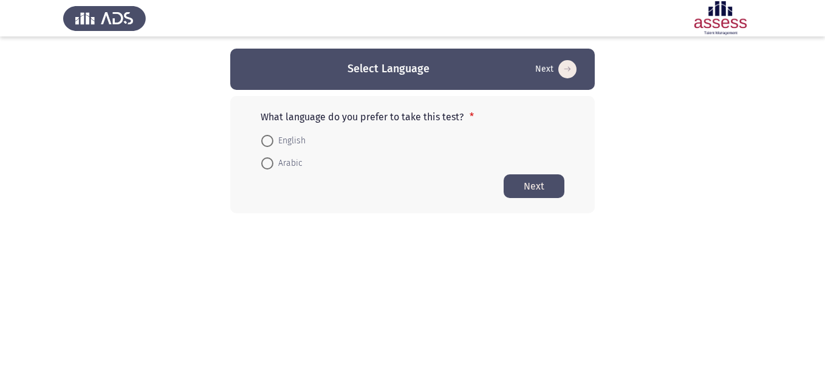
click at [271, 132] on mat-radio-button "English" at bounding box center [283, 140] width 60 height 22
click at [263, 136] on span at bounding box center [267, 141] width 12 height 12
click at [263, 136] on input "English" at bounding box center [267, 141] width 12 height 12
radio input "true"
click at [543, 187] on button "Next" at bounding box center [533, 186] width 61 height 24
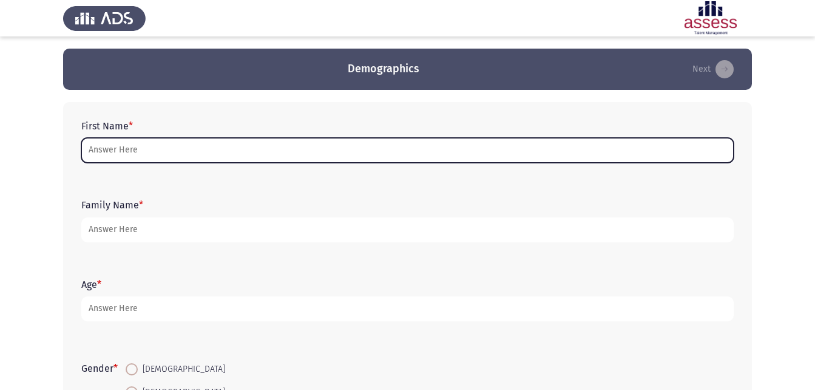
click at [329, 148] on input "First Name *" at bounding box center [407, 150] width 653 height 25
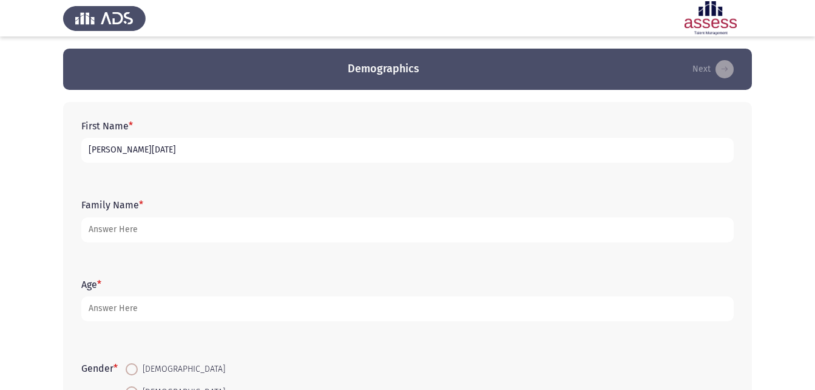
type input "[PERSON_NAME][DATE]"
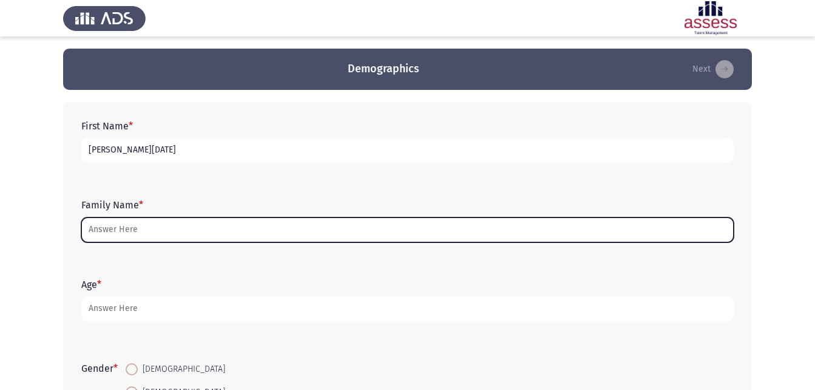
click at [205, 220] on input "Family Name *" at bounding box center [407, 229] width 653 height 25
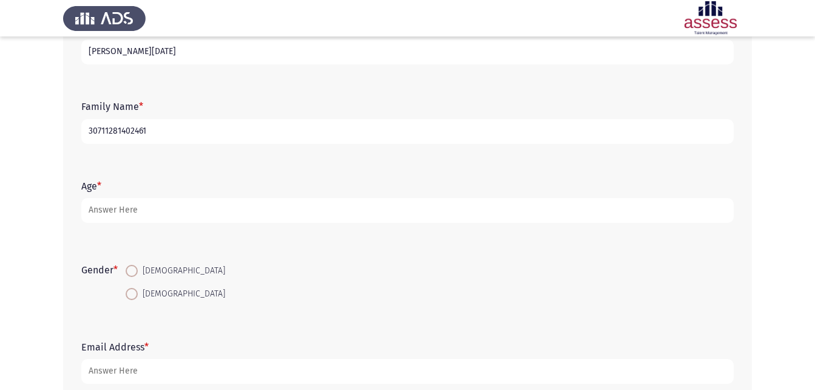
scroll to position [121, 0]
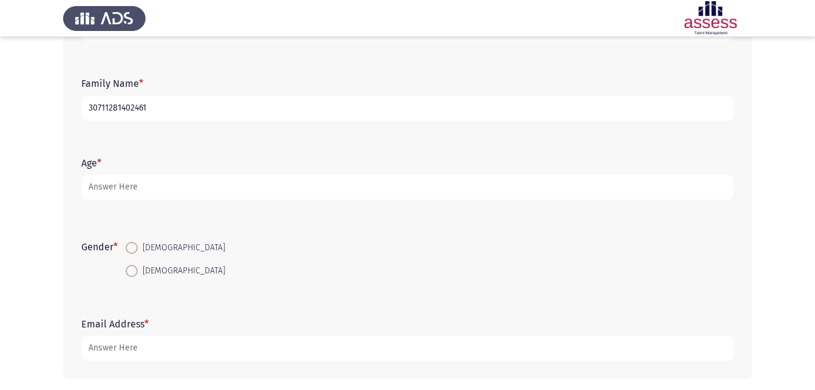
type input "30711281402461"
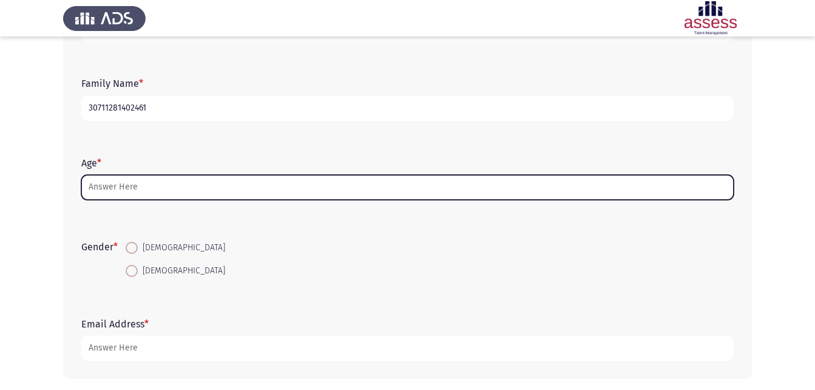
click at [199, 186] on input "Age *" at bounding box center [407, 187] width 653 height 25
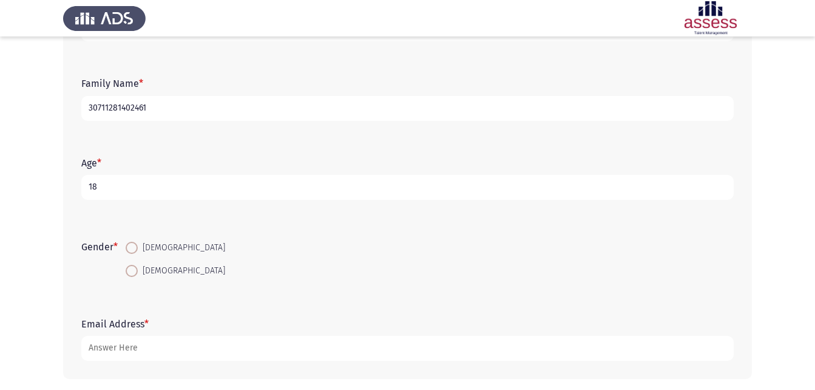
type input "18"
click at [136, 271] on span at bounding box center [132, 271] width 12 height 12
click at [136, 271] on input "[DEMOGRAPHIC_DATA]" at bounding box center [132, 271] width 12 height 12
radio input "true"
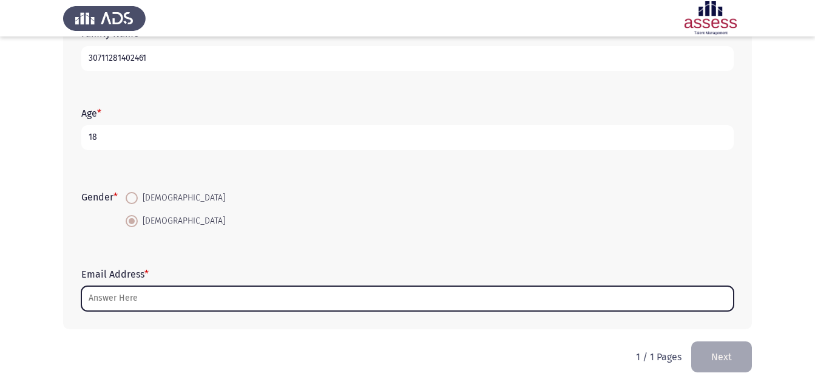
click at [186, 302] on input "Email Address *" at bounding box center [407, 298] width 653 height 25
type input "ة"
type input "M"
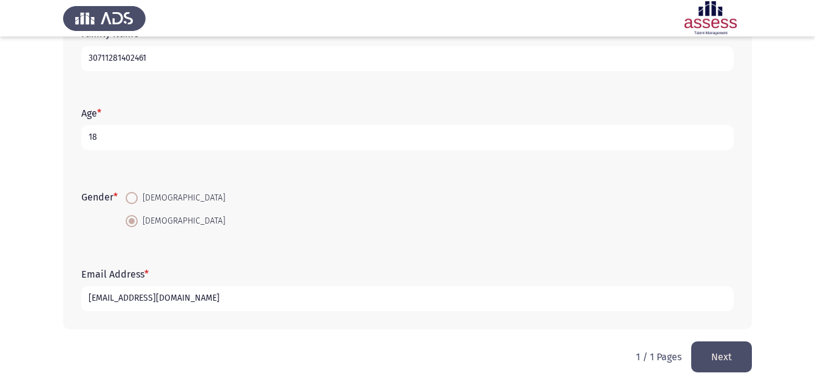
type input "[EMAIL_ADDRESS][DOMAIN_NAME]"
click at [724, 363] on button "Next" at bounding box center [722, 356] width 61 height 31
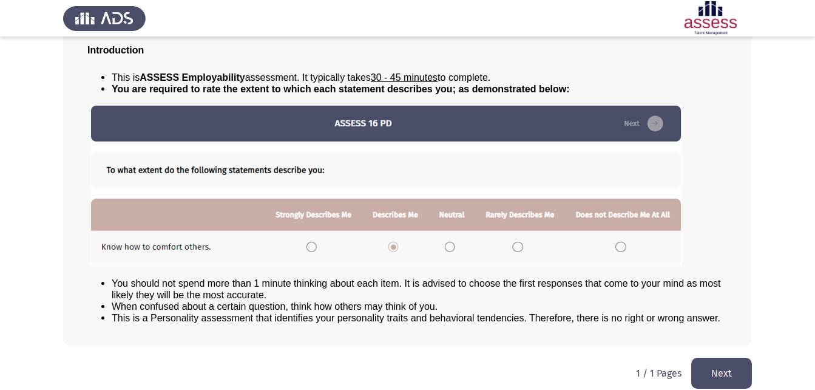
scroll to position [93, 0]
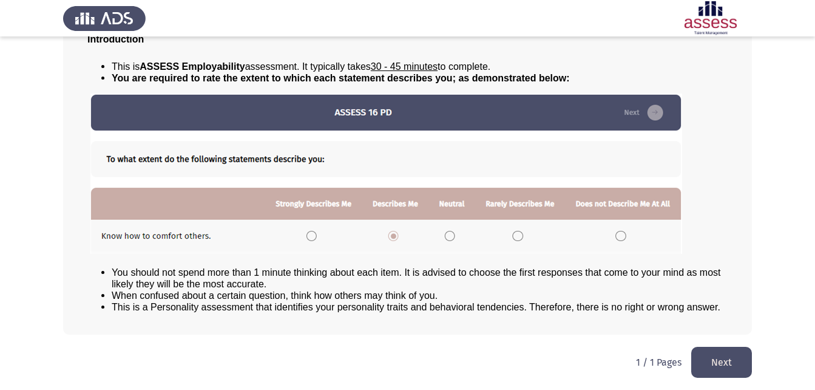
click at [715, 357] on button "Next" at bounding box center [722, 362] width 61 height 31
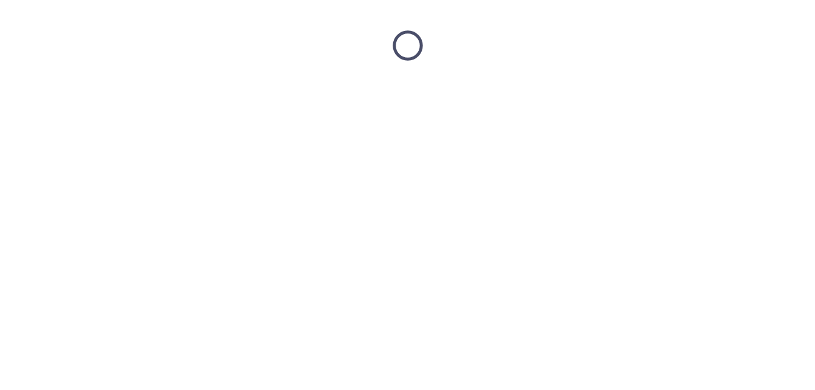
scroll to position [0, 0]
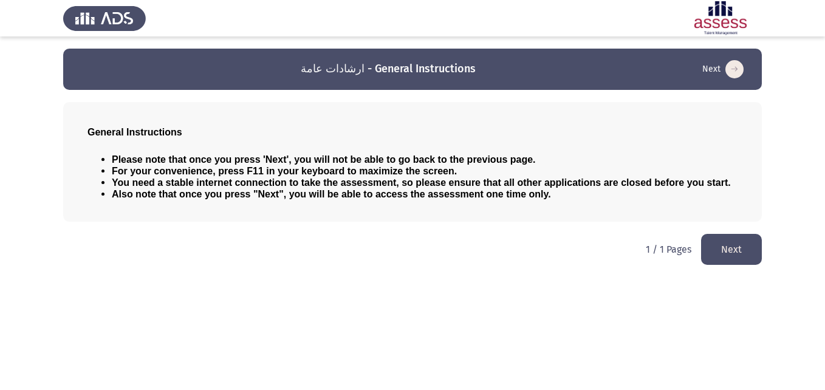
click at [714, 257] on button "Next" at bounding box center [731, 249] width 61 height 31
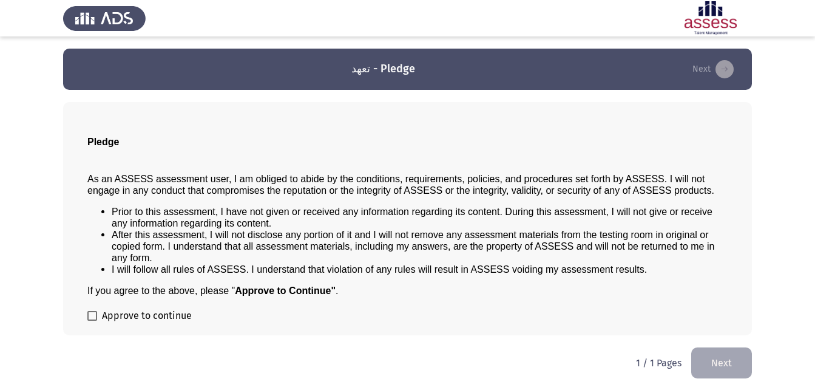
scroll to position [1, 0]
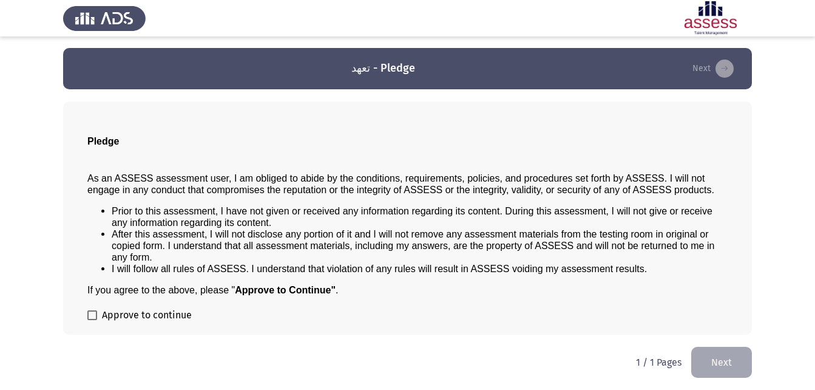
click at [92, 315] on span at bounding box center [92, 315] width 10 height 10
click at [92, 320] on input "Approve to continue" at bounding box center [92, 320] width 1 height 1
checkbox input "true"
click at [721, 366] on button "Next" at bounding box center [722, 362] width 61 height 31
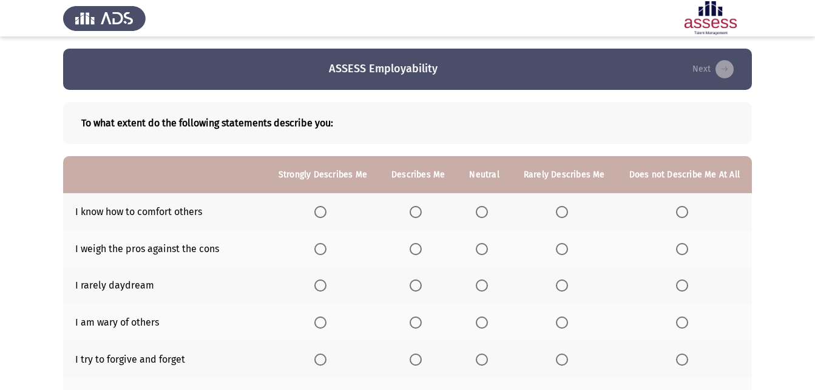
scroll to position [61, 0]
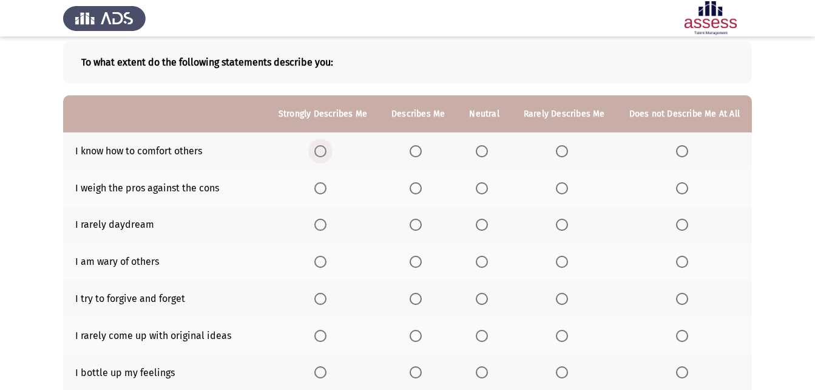
click at [324, 148] on span "Select an option" at bounding box center [321, 151] width 12 height 12
click at [324, 148] on input "Select an option" at bounding box center [321, 151] width 12 height 12
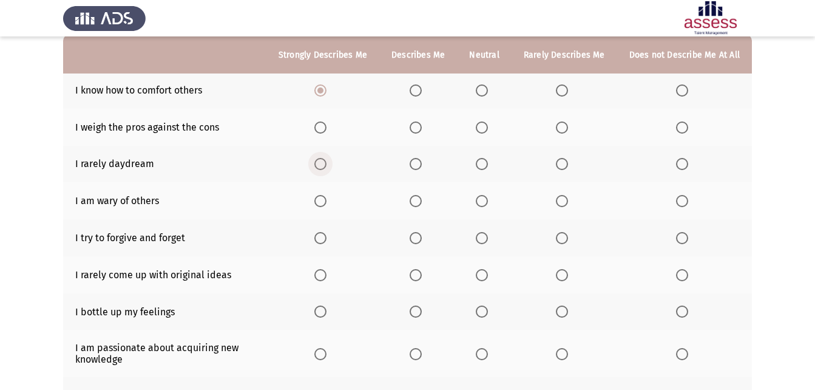
click at [324, 162] on span "Select an option" at bounding box center [321, 164] width 12 height 12
click at [324, 162] on input "Select an option" at bounding box center [321, 164] width 12 height 12
click at [687, 196] on span "Select an option" at bounding box center [682, 201] width 12 height 12
click at [687, 196] on input "Select an option" at bounding box center [682, 201] width 12 height 12
click at [326, 126] on span "Select an option" at bounding box center [321, 127] width 12 height 12
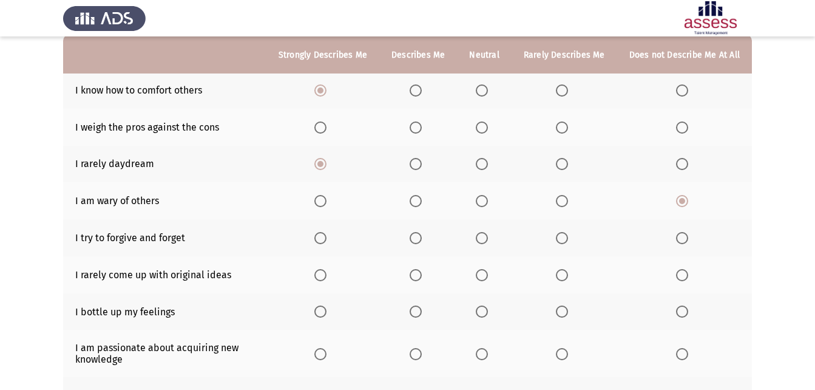
click at [326, 126] on input "Select an option" at bounding box center [321, 127] width 12 height 12
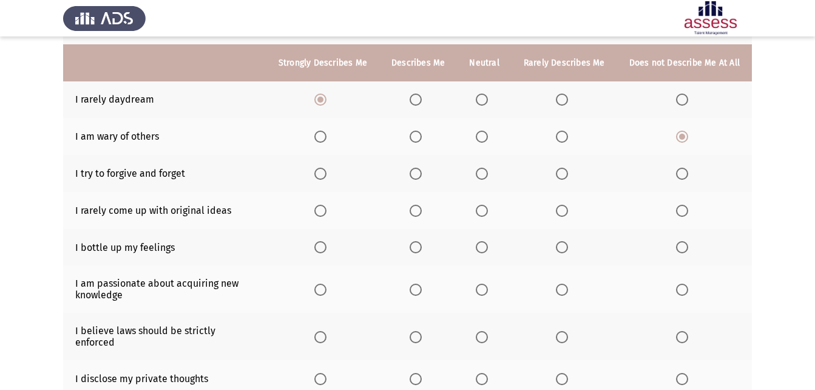
scroll to position [207, 0]
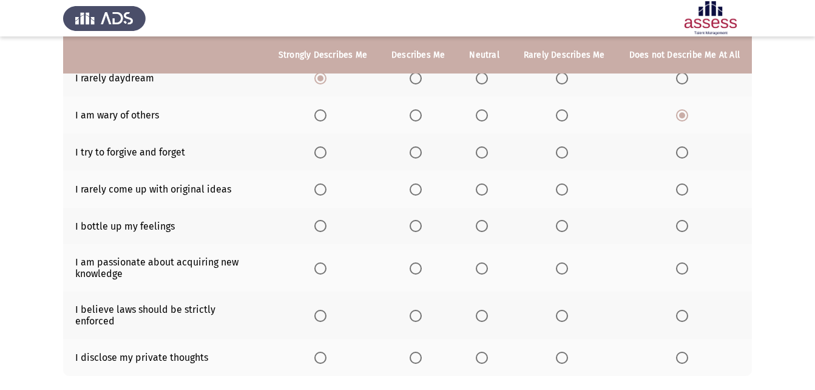
click at [327, 188] on span "Select an option" at bounding box center [321, 189] width 12 height 12
click at [327, 188] on input "Select an option" at bounding box center [321, 189] width 12 height 12
click at [483, 266] on span "Select an option" at bounding box center [482, 268] width 12 height 12
click at [483, 266] on input "Select an option" at bounding box center [482, 268] width 12 height 12
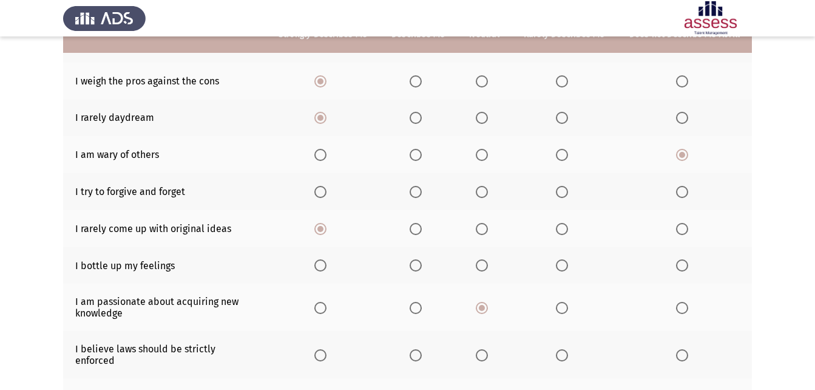
scroll to position [146, 0]
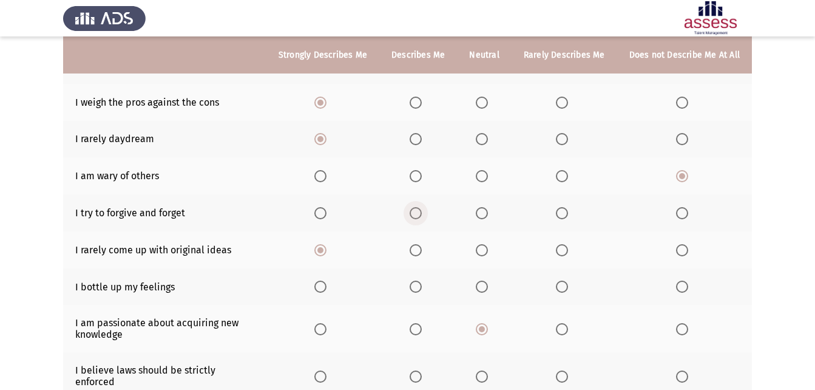
click at [416, 213] on span "Select an option" at bounding box center [416, 213] width 0 height 0
click at [420, 213] on input "Select an option" at bounding box center [416, 213] width 12 height 12
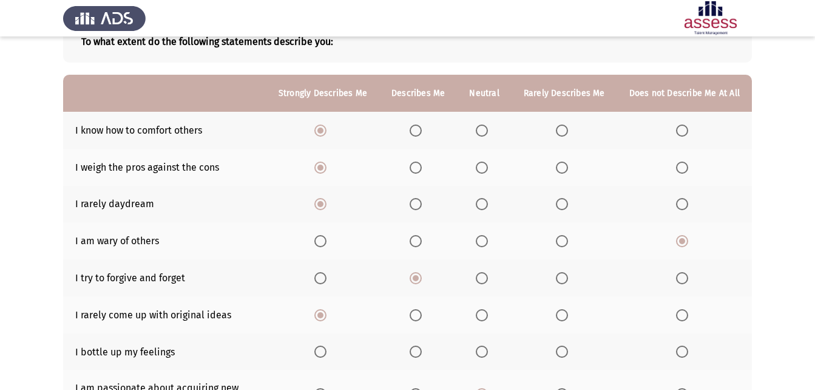
scroll to position [25, 0]
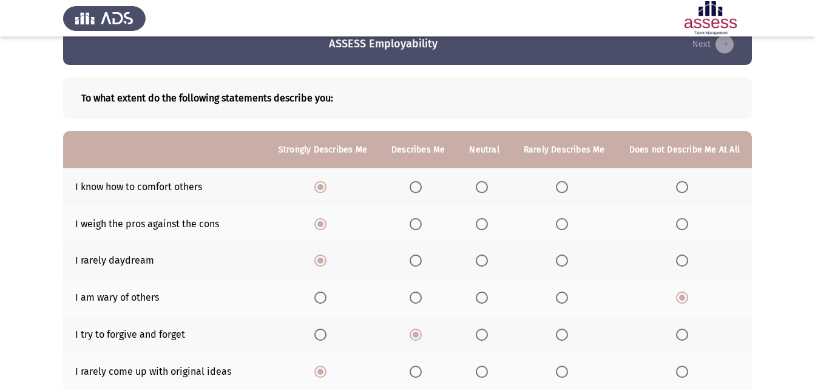
click at [422, 230] on th at bounding box center [418, 223] width 78 height 37
click at [422, 220] on span "Select an option" at bounding box center [416, 224] width 12 height 12
click at [422, 220] on input "Select an option" at bounding box center [416, 224] width 12 height 12
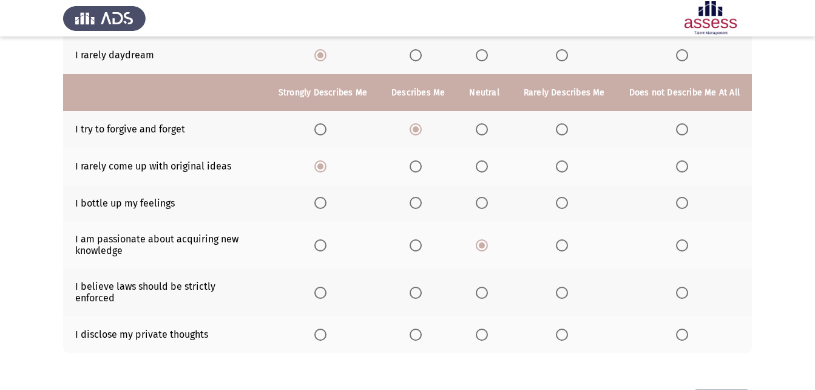
scroll to position [268, 0]
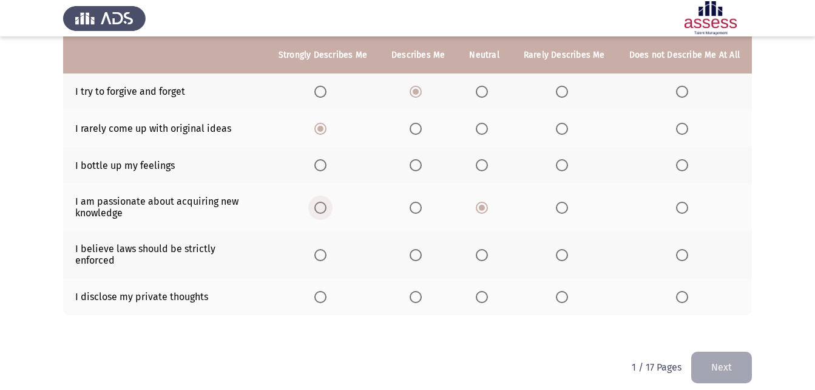
click at [327, 205] on span "Select an option" at bounding box center [321, 208] width 12 height 12
click at [327, 205] on input "Select an option" at bounding box center [321, 208] width 12 height 12
click at [418, 253] on span "Select an option" at bounding box center [416, 255] width 12 height 12
click at [418, 253] on input "Select an option" at bounding box center [416, 255] width 12 height 12
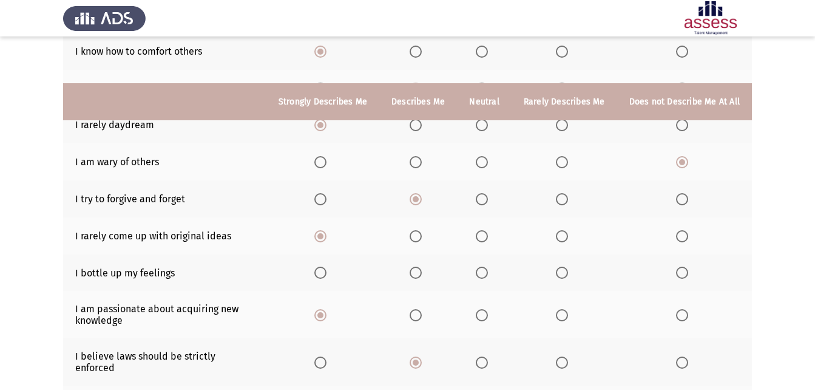
scroll to position [207, 0]
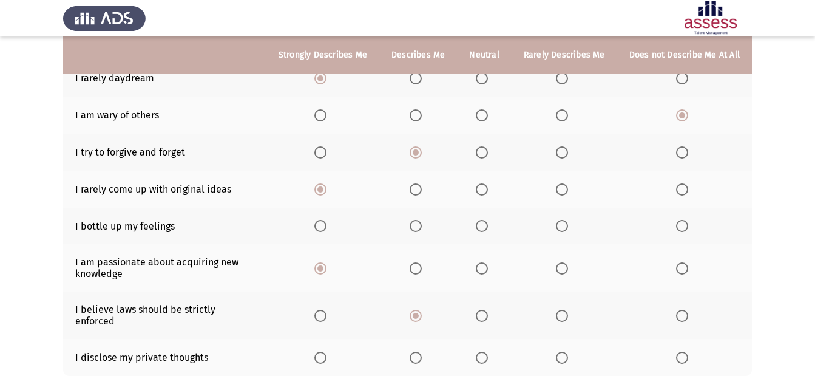
click at [493, 352] on label "Select an option" at bounding box center [484, 358] width 17 height 12
click at [488, 352] on input "Select an option" at bounding box center [482, 358] width 12 height 12
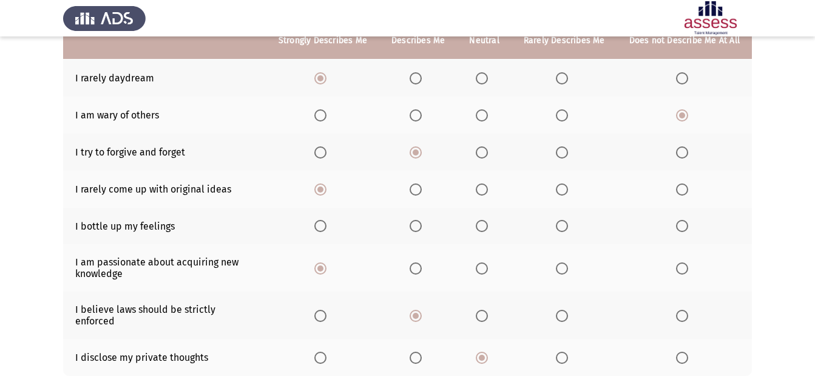
scroll to position [146, 0]
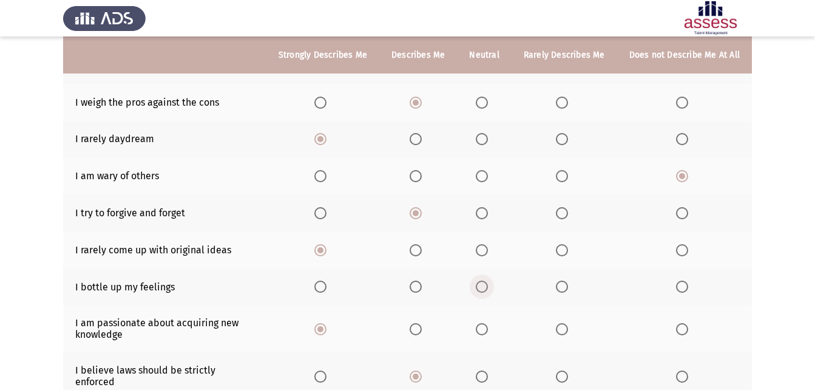
click at [480, 290] on span "Select an option" at bounding box center [482, 287] width 12 height 12
click at [480, 290] on input "Select an option" at bounding box center [482, 287] width 12 height 12
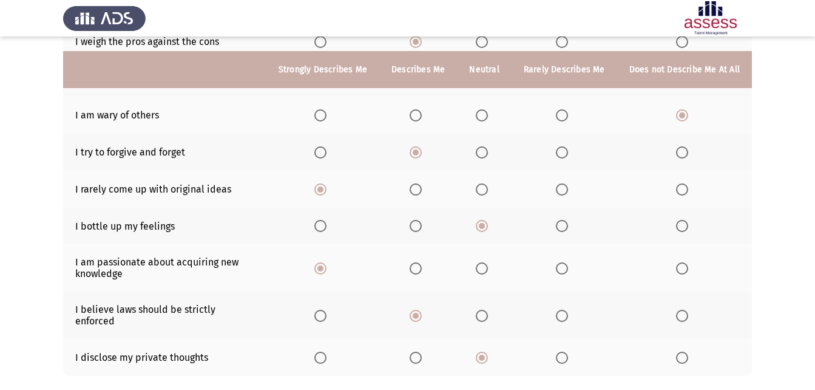
scroll to position [268, 0]
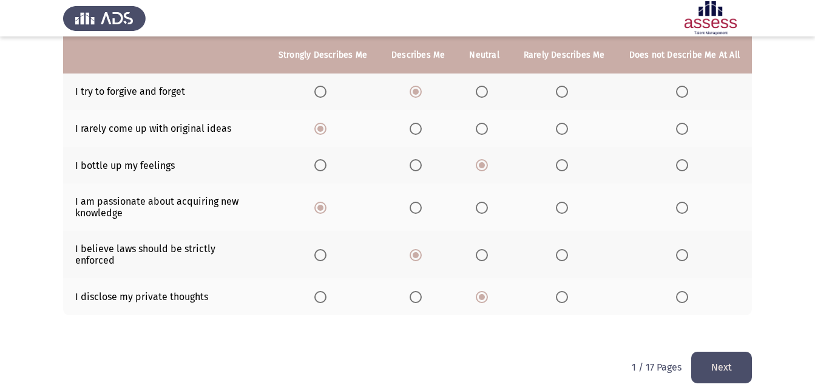
click at [709, 358] on button "Next" at bounding box center [722, 367] width 61 height 31
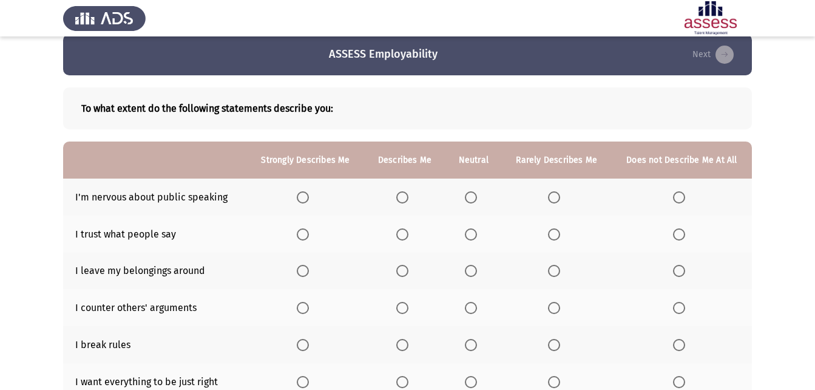
scroll to position [75, 0]
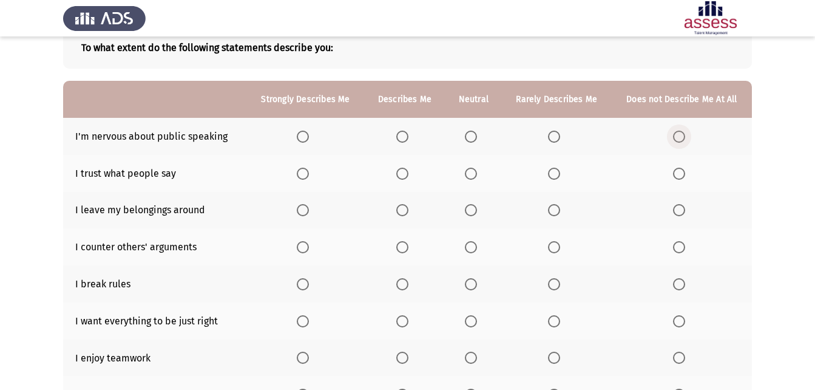
click at [675, 138] on span "Select an option" at bounding box center [679, 137] width 12 height 12
click at [675, 138] on input "Select an option" at bounding box center [679, 137] width 12 height 12
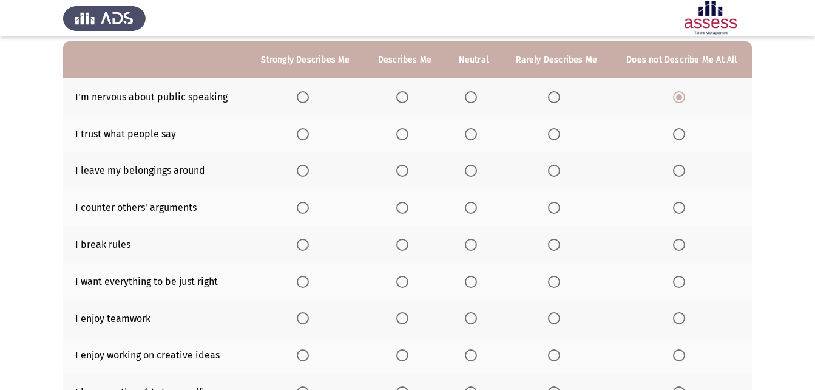
scroll to position [136, 0]
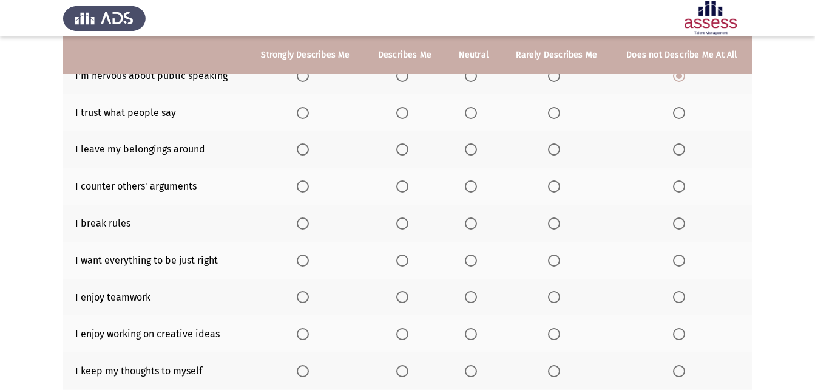
click at [477, 114] on span "Select an option" at bounding box center [471, 113] width 12 height 12
click at [477, 114] on input "Select an option" at bounding box center [471, 113] width 12 height 12
click at [689, 220] on label "Select an option" at bounding box center [681, 223] width 17 height 12
click at [685, 220] on input "Select an option" at bounding box center [679, 223] width 12 height 12
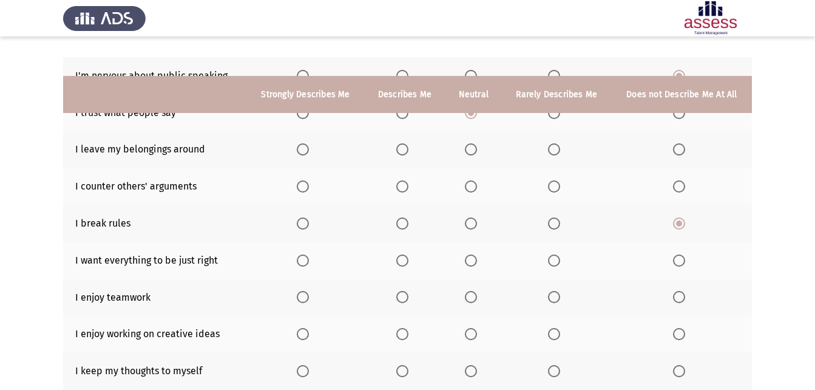
scroll to position [197, 0]
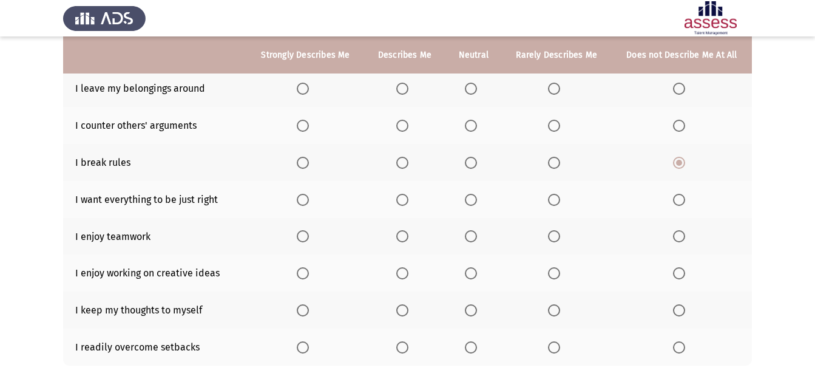
click at [298, 233] on span "Select an option" at bounding box center [303, 236] width 12 height 12
click at [298, 233] on input "Select an option" at bounding box center [303, 236] width 12 height 12
click at [300, 271] on span "Select an option" at bounding box center [303, 273] width 12 height 12
click at [300, 271] on input "Select an option" at bounding box center [303, 273] width 12 height 12
click at [401, 310] on span "Select an option" at bounding box center [402, 310] width 12 height 12
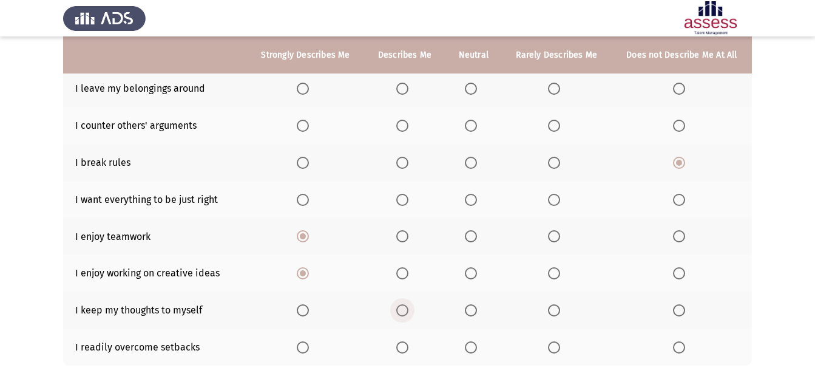
click at [401, 310] on input "Select an option" at bounding box center [402, 310] width 12 height 12
click at [473, 346] on span "Select an option" at bounding box center [471, 347] width 12 height 12
click at [473, 346] on input "Select an option" at bounding box center [471, 347] width 12 height 12
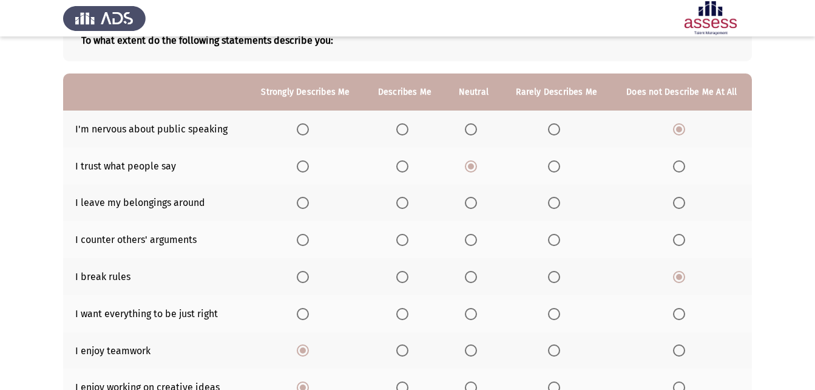
scroll to position [75, 0]
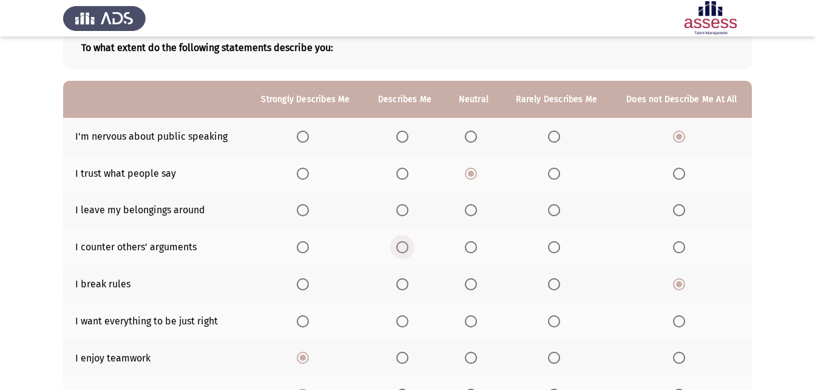
click at [401, 251] on span "Select an option" at bounding box center [402, 247] width 12 height 12
click at [401, 251] on input "Select an option" at bounding box center [402, 247] width 12 height 12
click at [479, 205] on label "Select an option" at bounding box center [473, 210] width 17 height 12
click at [477, 205] on input "Select an option" at bounding box center [471, 210] width 12 height 12
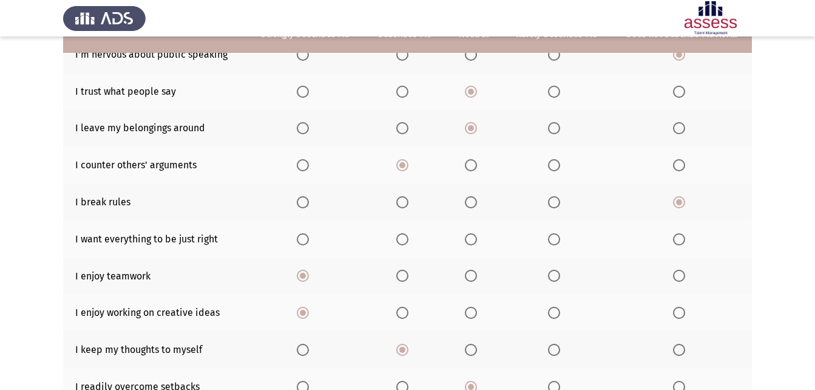
scroll to position [136, 0]
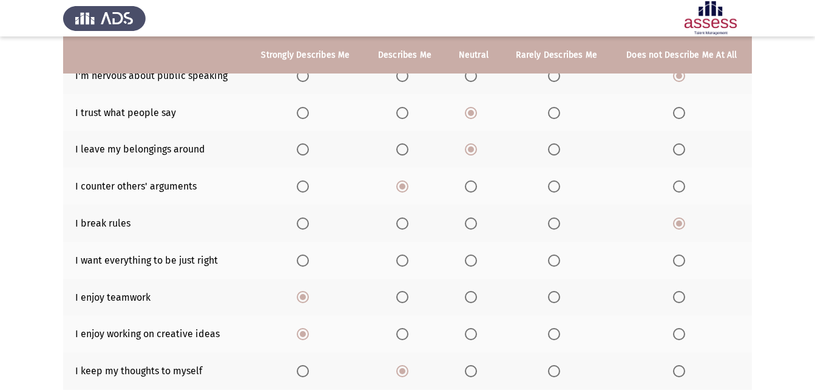
click at [677, 270] on th at bounding box center [682, 260] width 140 height 37
click at [679, 266] on span "Select an option" at bounding box center [679, 260] width 12 height 12
click at [679, 266] on input "Select an option" at bounding box center [679, 260] width 12 height 12
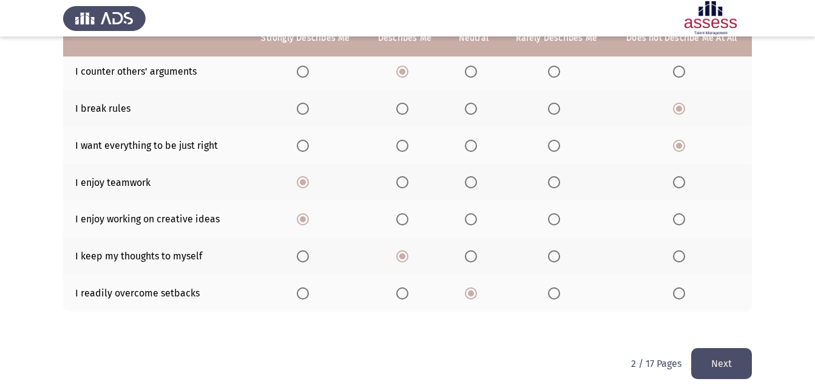
scroll to position [257, 0]
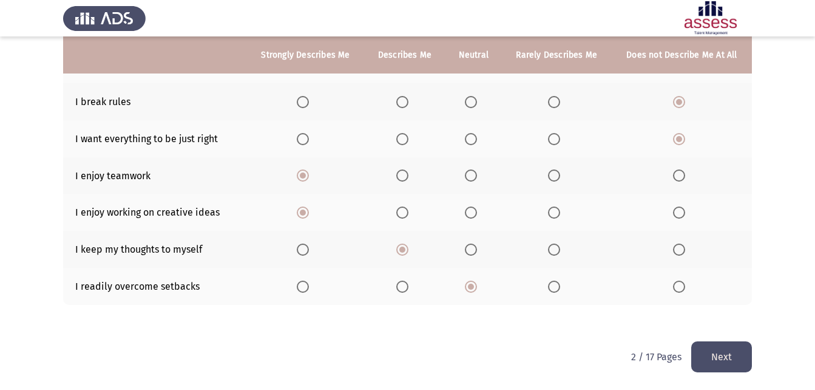
click at [716, 359] on button "Next" at bounding box center [722, 356] width 61 height 31
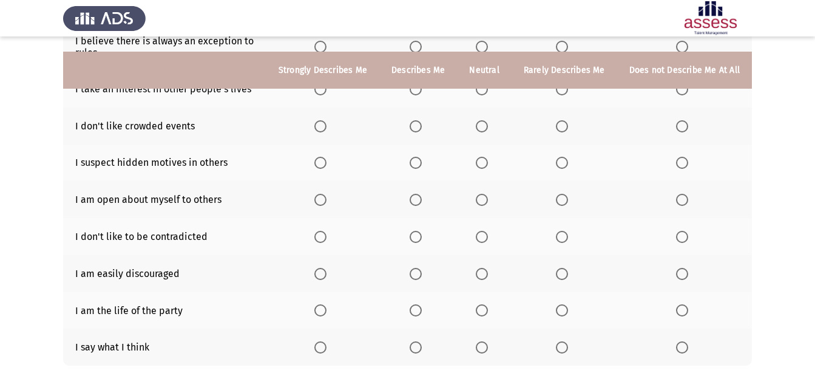
scroll to position [231, 0]
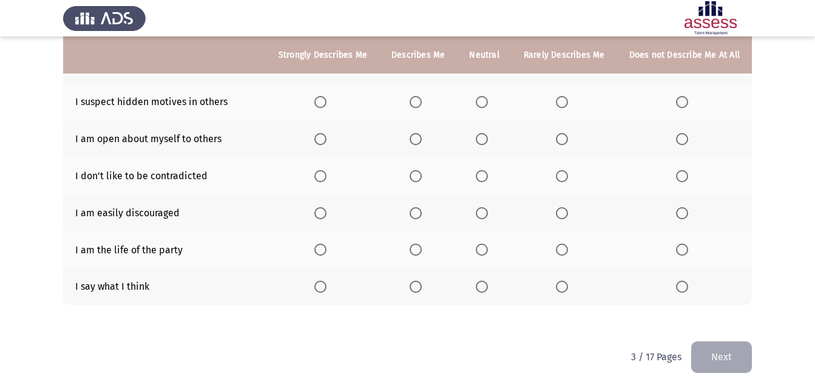
click at [327, 288] on span "Select an option" at bounding box center [321, 287] width 12 height 12
click at [327, 288] on input "Select an option" at bounding box center [321, 287] width 12 height 12
click at [690, 214] on label "Select an option" at bounding box center [684, 213] width 17 height 12
click at [689, 214] on input "Select an option" at bounding box center [682, 213] width 12 height 12
click at [682, 177] on span "Select an option" at bounding box center [682, 176] width 12 height 12
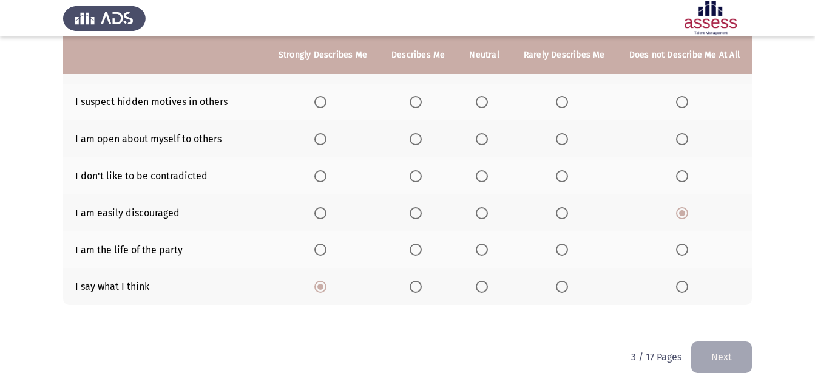
click at [682, 177] on input "Select an option" at bounding box center [682, 176] width 12 height 12
click at [483, 141] on span "Select an option" at bounding box center [482, 139] width 12 height 12
click at [483, 141] on input "Select an option" at bounding box center [482, 139] width 12 height 12
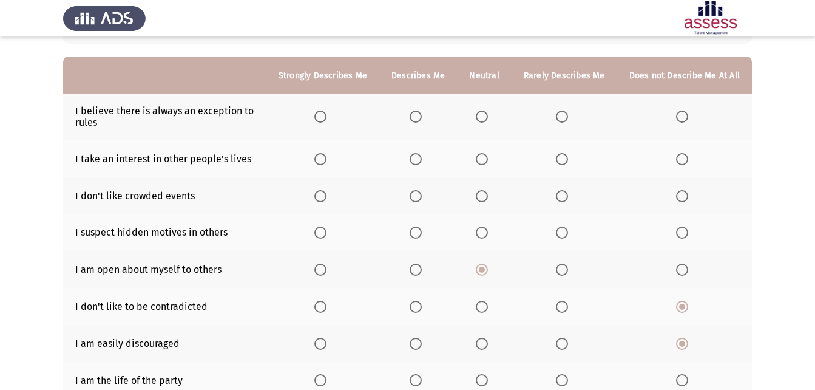
scroll to position [121, 0]
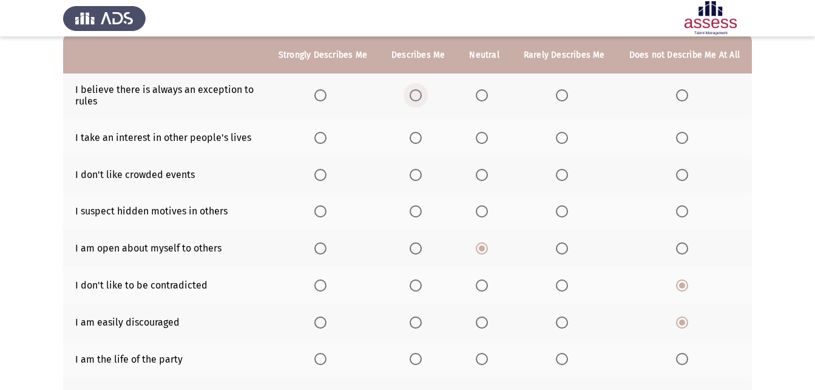
click at [421, 92] on span "Select an option" at bounding box center [416, 95] width 12 height 12
click at [421, 92] on input "Select an option" at bounding box center [416, 95] width 12 height 12
click at [568, 88] on th at bounding box center [565, 95] width 106 height 47
click at [566, 98] on span "Select an option" at bounding box center [562, 95] width 12 height 12
click at [566, 98] on input "Select an option" at bounding box center [562, 95] width 12 height 12
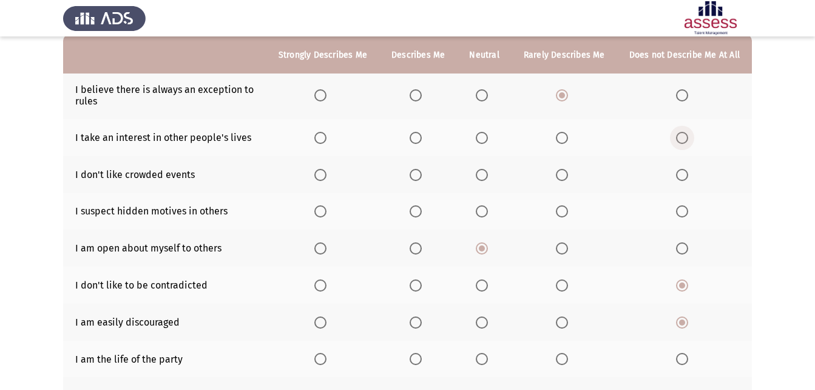
click at [684, 138] on span "Select an option" at bounding box center [682, 138] width 12 height 12
click at [684, 138] on input "Select an option" at bounding box center [682, 138] width 12 height 12
click at [678, 170] on span "Select an option" at bounding box center [682, 175] width 12 height 12
click at [678, 170] on input "Select an option" at bounding box center [682, 175] width 12 height 12
click at [481, 178] on span "Select an option" at bounding box center [482, 175] width 12 height 12
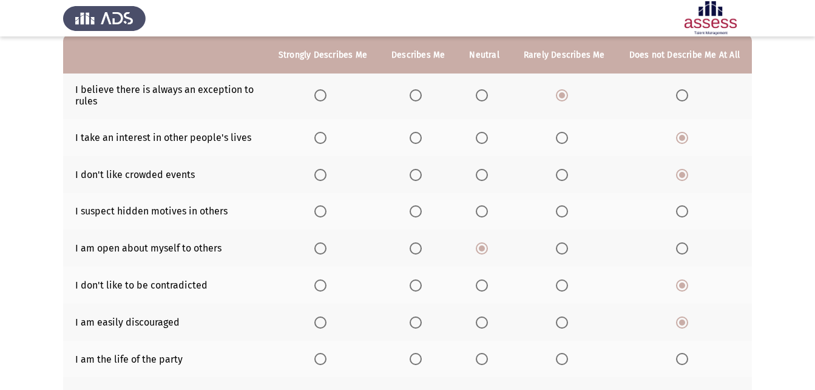
click at [481, 178] on input "Select an option" at bounding box center [482, 175] width 12 height 12
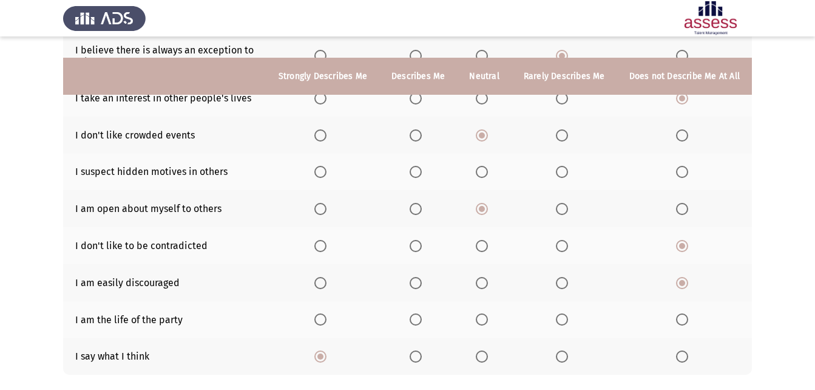
scroll to position [182, 0]
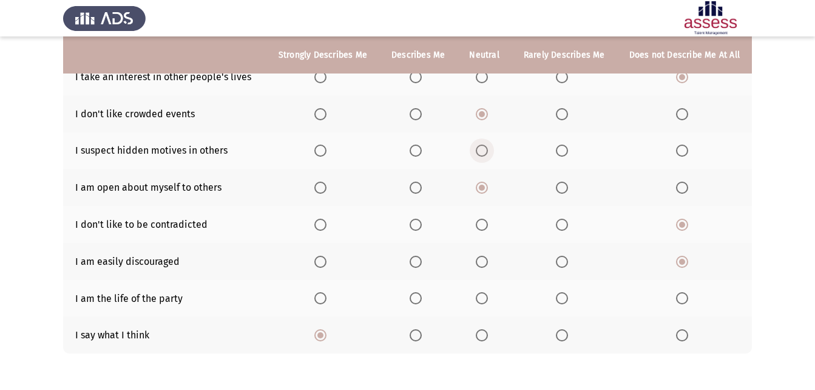
click at [488, 155] on span "Select an option" at bounding box center [482, 151] width 12 height 12
click at [488, 155] on input "Select an option" at bounding box center [482, 151] width 12 height 12
click at [421, 295] on span "Select an option" at bounding box center [416, 298] width 12 height 12
click at [421, 295] on input "Select an option" at bounding box center [416, 298] width 12 height 12
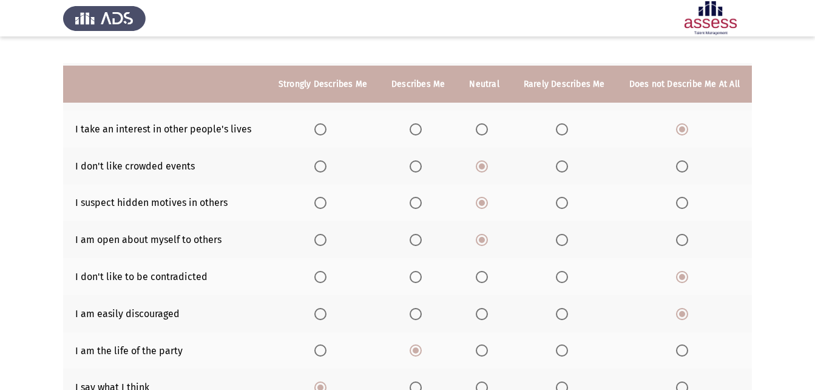
scroll to position [231, 0]
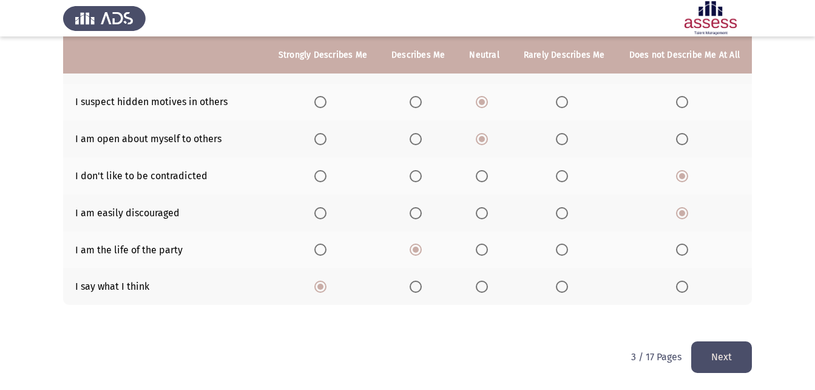
click at [723, 357] on button "Next" at bounding box center [722, 356] width 61 height 31
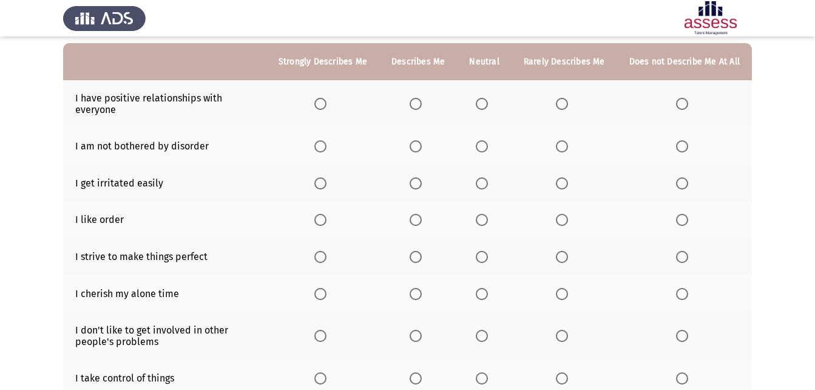
scroll to position [121, 0]
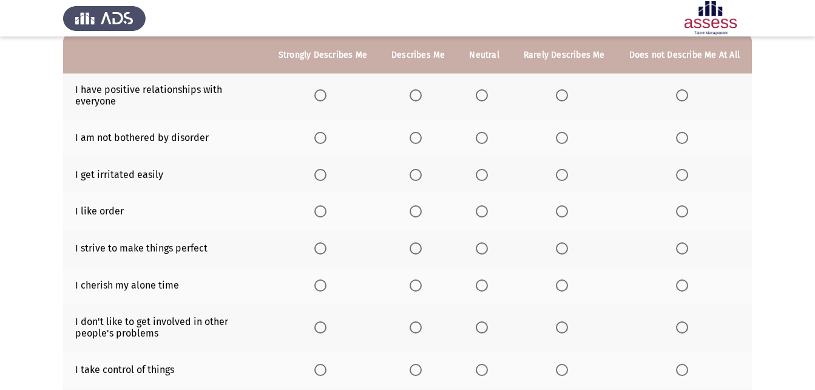
click at [332, 91] on label "Select an option" at bounding box center [323, 95] width 17 height 12
click at [327, 91] on input "Select an option" at bounding box center [321, 95] width 12 height 12
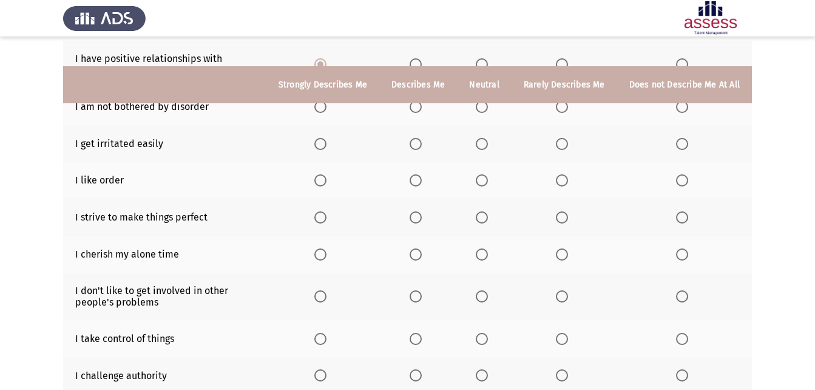
scroll to position [182, 0]
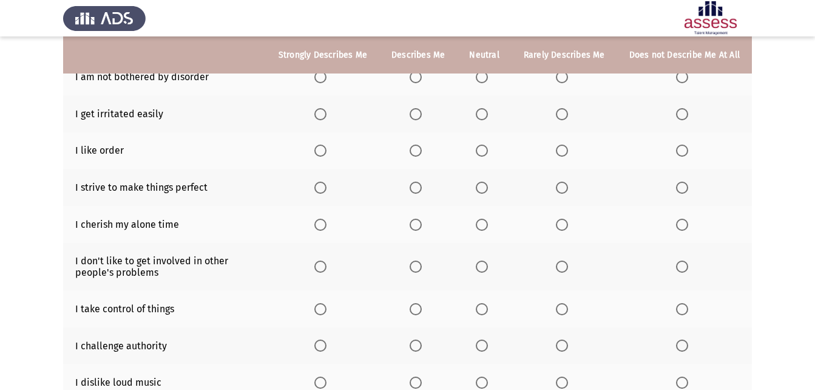
click at [680, 120] on th at bounding box center [684, 113] width 135 height 37
click at [684, 114] on span "Select an option" at bounding box center [682, 114] width 12 height 12
click at [684, 114] on input "Select an option" at bounding box center [682, 114] width 12 height 12
click at [427, 152] on label "Select an option" at bounding box center [418, 151] width 17 height 12
click at [422, 152] on input "Select an option" at bounding box center [416, 151] width 12 height 12
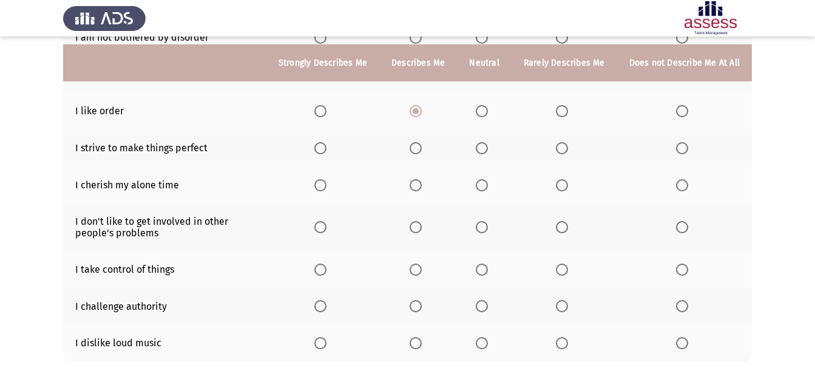
scroll to position [243, 0]
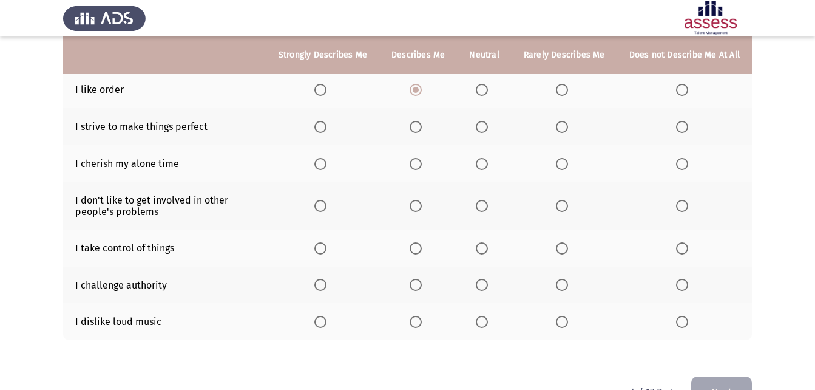
click at [427, 123] on label "Select an option" at bounding box center [418, 127] width 17 height 12
click at [422, 123] on input "Select an option" at bounding box center [416, 127] width 12 height 12
click at [563, 164] on span "Select an option" at bounding box center [562, 164] width 12 height 12
click at [563, 164] on input "Select an option" at bounding box center [562, 164] width 12 height 12
click at [682, 209] on span "Select an option" at bounding box center [682, 206] width 12 height 12
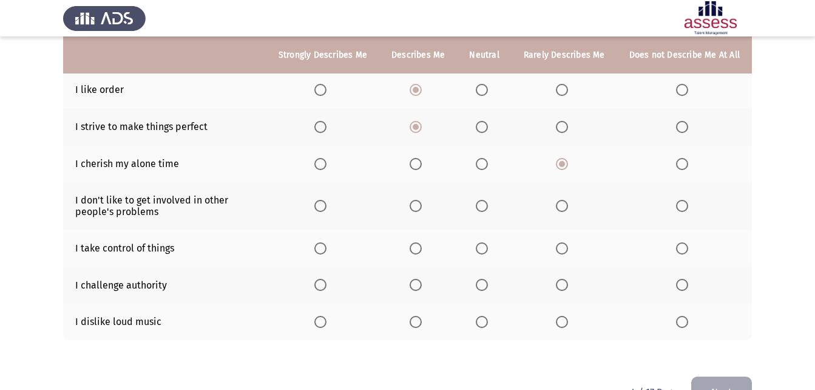
click at [682, 209] on input "Select an option" at bounding box center [682, 206] width 12 height 12
click at [422, 200] on span "Select an option" at bounding box center [416, 206] width 12 height 12
click at [422, 200] on input "Select an option" at bounding box center [416, 206] width 12 height 12
click at [327, 250] on span "Select an option" at bounding box center [321, 248] width 12 height 12
click at [327, 250] on input "Select an option" at bounding box center [321, 248] width 12 height 12
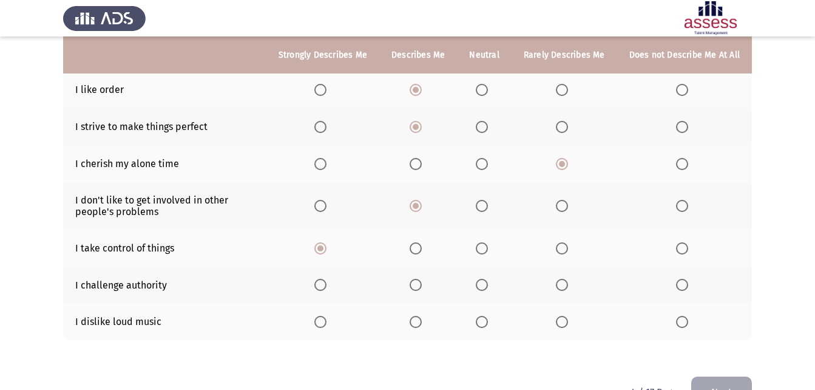
click at [418, 283] on span "Select an option" at bounding box center [416, 285] width 12 height 12
click at [418, 283] on input "Select an option" at bounding box center [416, 285] width 12 height 12
click at [680, 324] on span "Select an option" at bounding box center [682, 322] width 12 height 12
click at [680, 324] on input "Select an option" at bounding box center [682, 322] width 12 height 12
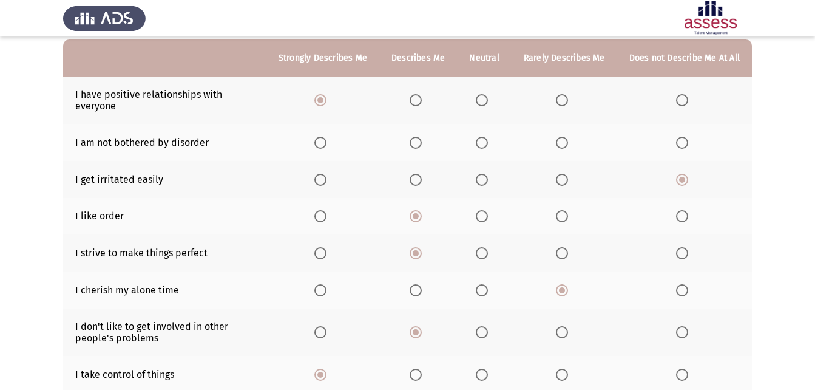
scroll to position [121, 0]
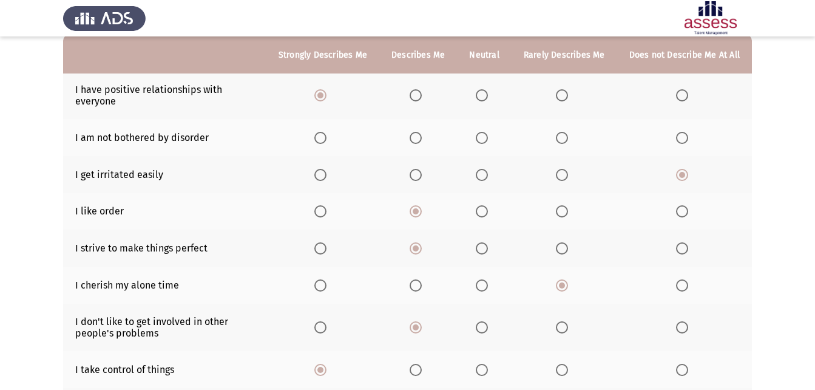
click at [563, 134] on span "Select an option" at bounding box center [562, 138] width 12 height 12
click at [563, 134] on input "Select an option" at bounding box center [562, 138] width 12 height 12
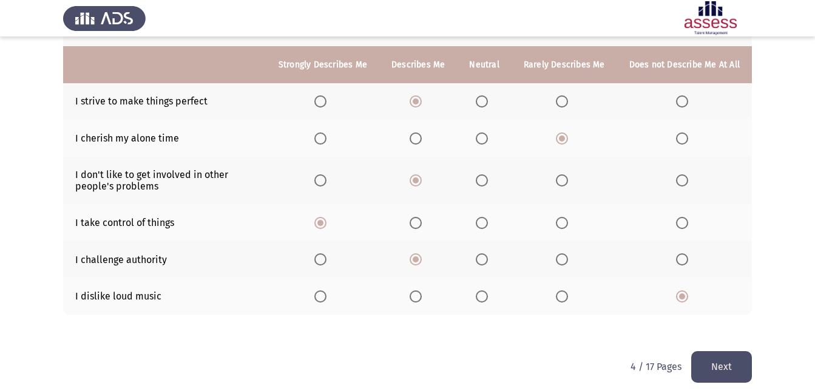
scroll to position [278, 0]
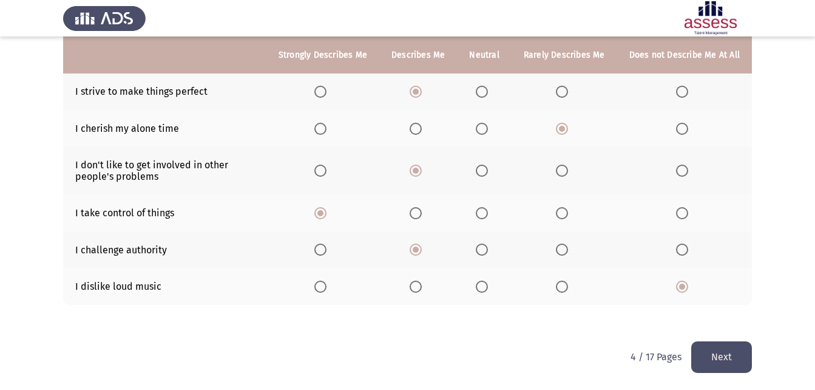
click at [710, 353] on button "Next" at bounding box center [722, 356] width 61 height 31
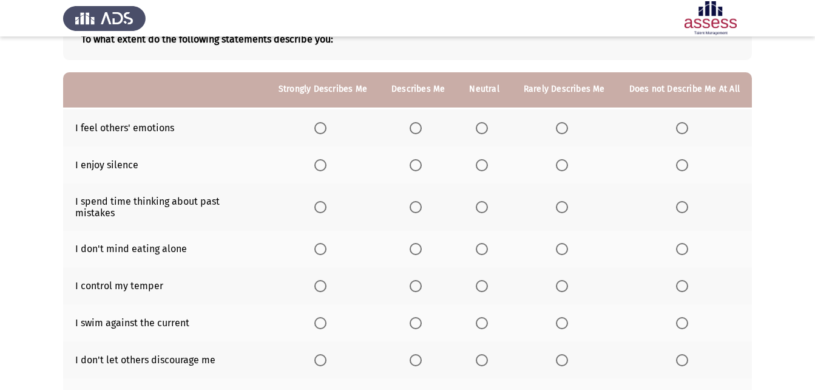
scroll to position [121, 0]
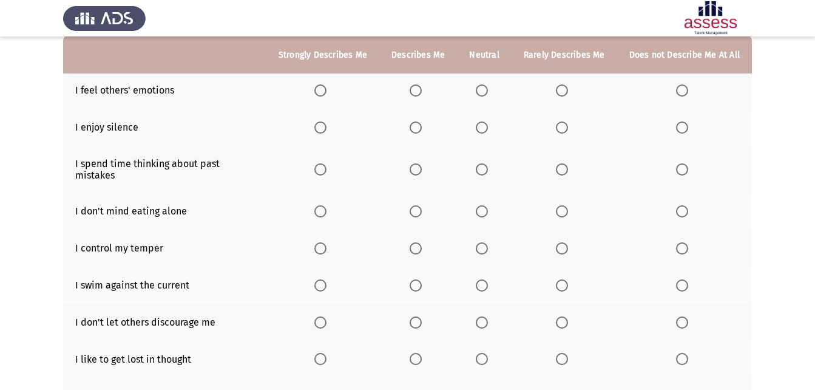
click at [486, 90] on span "Select an option" at bounding box center [482, 90] width 12 height 12
click at [486, 90] on input "Select an option" at bounding box center [482, 90] width 12 height 12
click at [483, 129] on span "Select an option" at bounding box center [482, 127] width 12 height 12
click at [483, 129] on input "Select an option" at bounding box center [482, 127] width 12 height 12
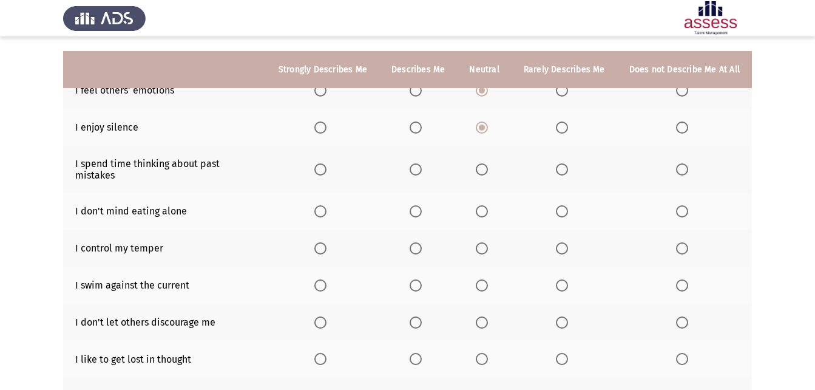
scroll to position [182, 0]
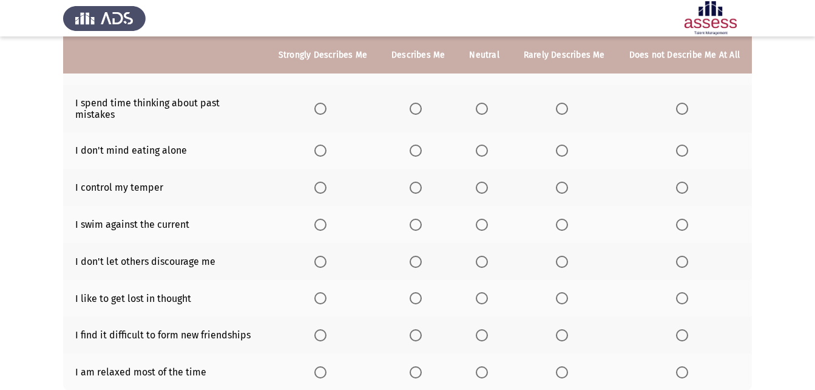
click at [682, 103] on span "Select an option" at bounding box center [682, 109] width 12 height 12
click at [682, 103] on input "Select an option" at bounding box center [682, 109] width 12 height 12
click at [415, 145] on span "Select an option" at bounding box center [416, 151] width 12 height 12
click at [415, 145] on input "Select an option" at bounding box center [416, 151] width 12 height 12
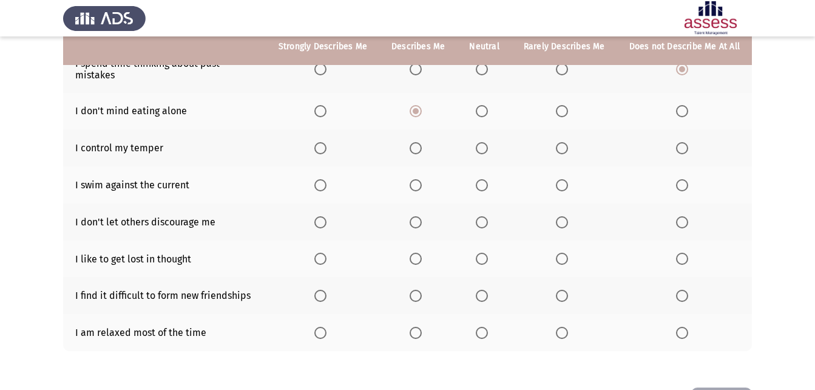
scroll to position [243, 0]
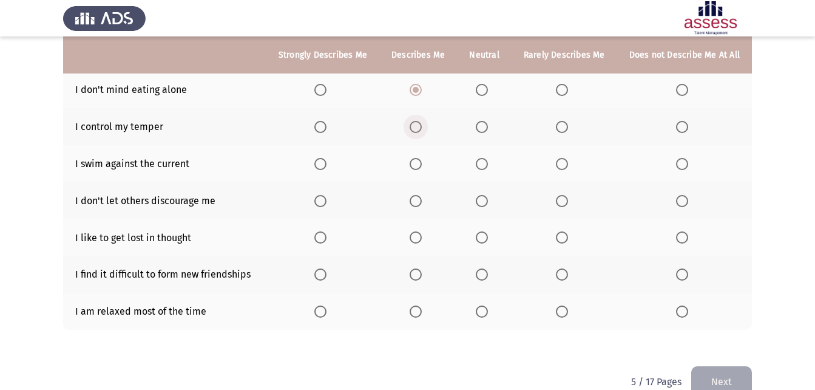
click at [422, 121] on span "Select an option" at bounding box center [416, 127] width 12 height 12
click at [422, 121] on input "Select an option" at bounding box center [416, 127] width 12 height 12
click at [682, 158] on span "Select an option" at bounding box center [682, 164] width 12 height 12
click at [682, 158] on input "Select an option" at bounding box center [682, 164] width 12 height 12
click at [420, 195] on span "Select an option" at bounding box center [416, 201] width 12 height 12
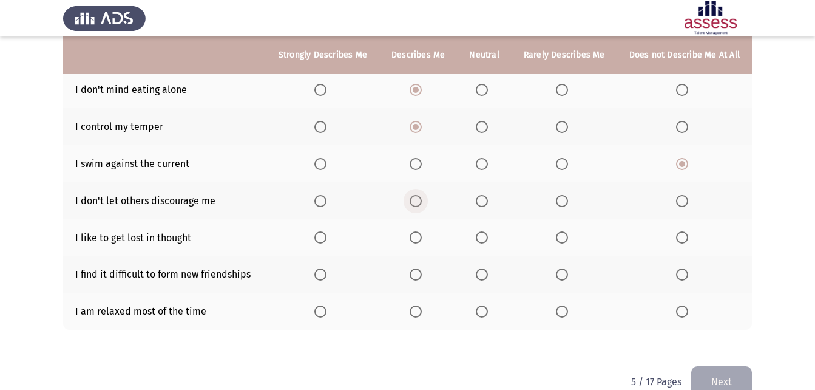
click at [420, 195] on input "Select an option" at bounding box center [416, 201] width 12 height 12
click at [673, 226] on th at bounding box center [684, 237] width 135 height 37
click at [682, 237] on span "Select an option" at bounding box center [682, 237] width 0 height 0
click at [682, 231] on input "Select an option" at bounding box center [682, 237] width 12 height 12
click at [682, 268] on span "Select an option" at bounding box center [682, 274] width 12 height 12
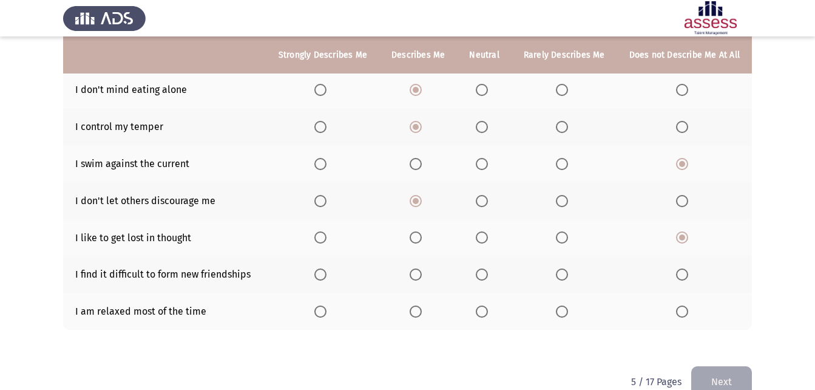
click at [682, 268] on input "Select an option" at bounding box center [682, 274] width 12 height 12
click at [427, 305] on label "Select an option" at bounding box center [418, 311] width 17 height 12
click at [422, 305] on input "Select an option" at bounding box center [416, 311] width 12 height 12
click at [729, 370] on button "Next" at bounding box center [722, 381] width 61 height 31
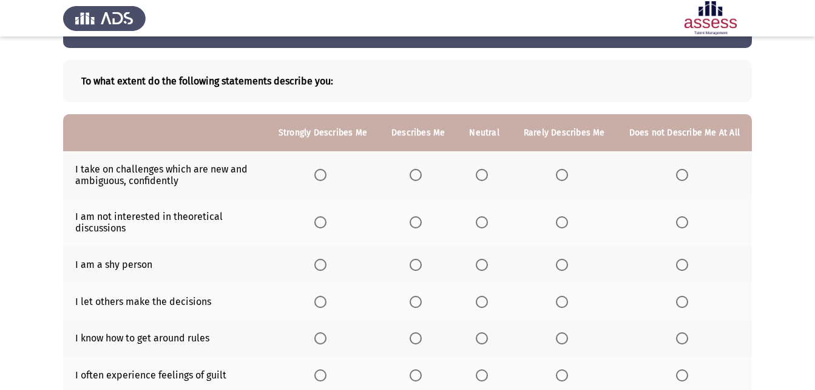
scroll to position [61, 0]
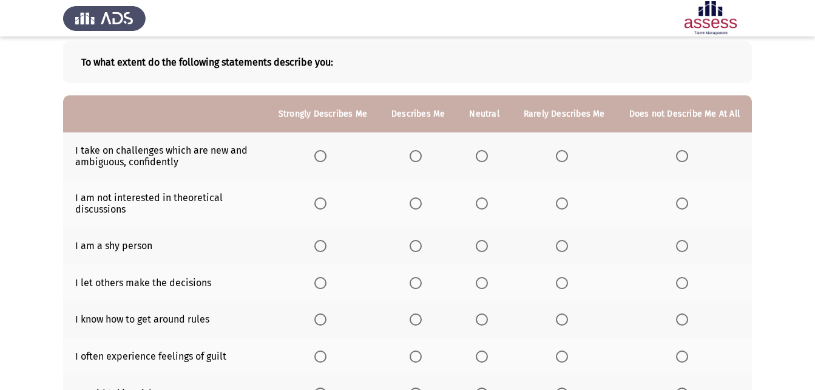
click at [327, 153] on span "Select an option" at bounding box center [321, 156] width 12 height 12
click at [327, 153] on input "Select an option" at bounding box center [321, 156] width 12 height 12
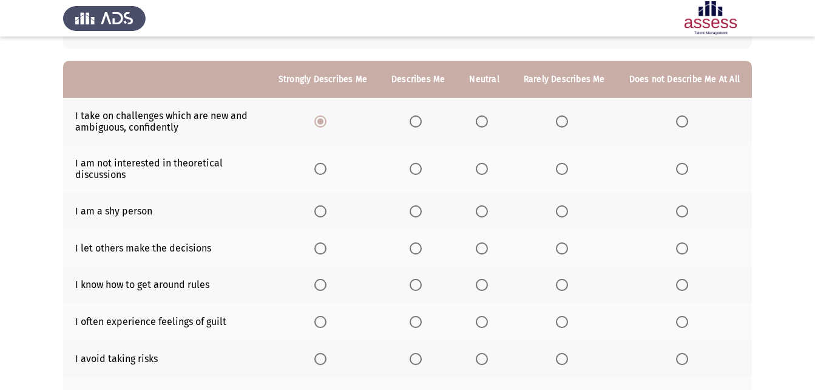
scroll to position [121, 0]
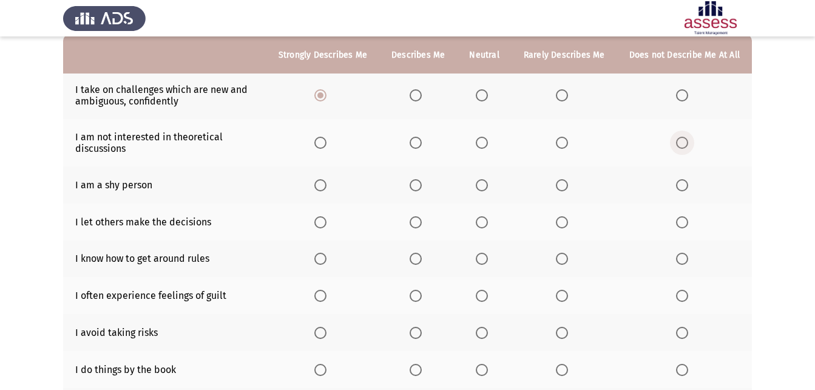
click at [687, 148] on span "Select an option" at bounding box center [682, 143] width 12 height 12
click at [687, 148] on input "Select an option" at bounding box center [682, 143] width 12 height 12
click at [682, 181] on span "Select an option" at bounding box center [682, 185] width 12 height 12
click at [682, 181] on input "Select an option" at bounding box center [682, 185] width 12 height 12
click at [565, 188] on span "Select an option" at bounding box center [562, 185] width 12 height 12
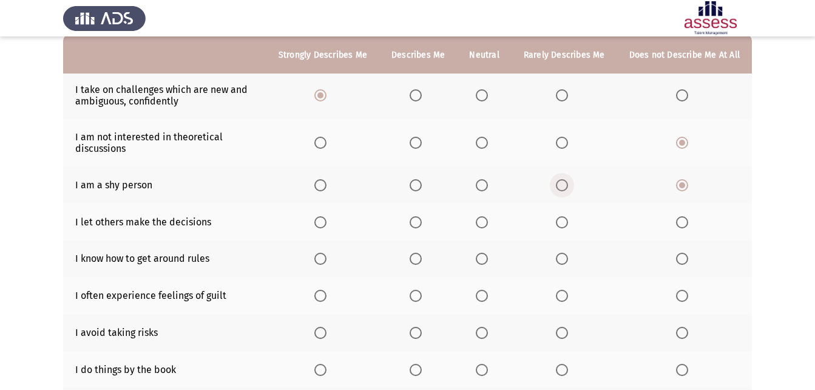
click at [565, 188] on input "Select an option" at bounding box center [562, 185] width 12 height 12
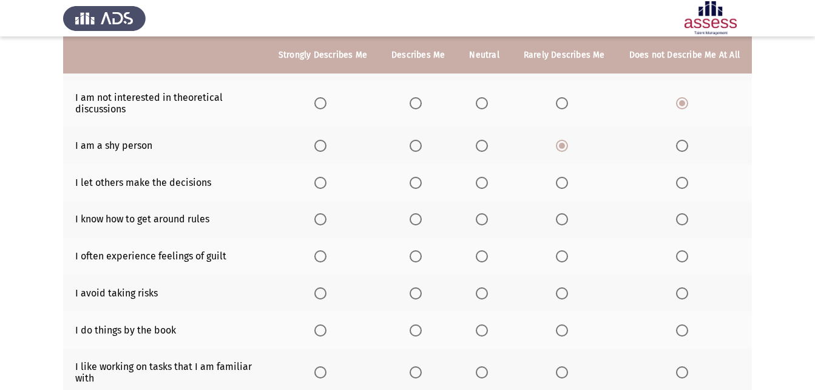
scroll to position [182, 0]
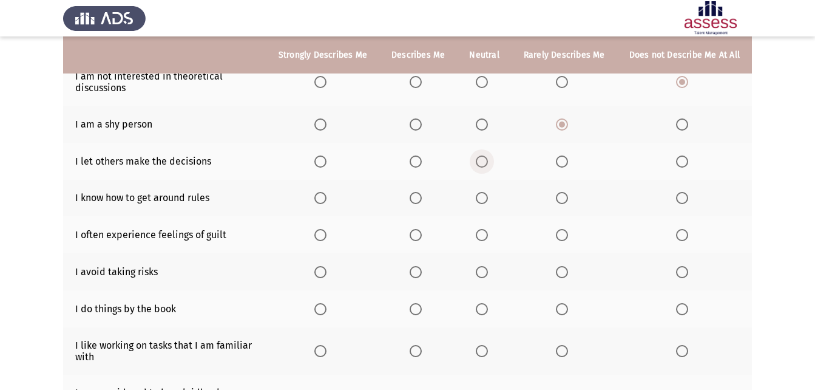
click at [488, 161] on span "Select an option" at bounding box center [482, 161] width 12 height 12
click at [488, 161] on input "Select an option" at bounding box center [482, 161] width 12 height 12
click at [422, 199] on span "Select an option" at bounding box center [416, 198] width 12 height 12
click at [422, 199] on input "Select an option" at bounding box center [416, 198] width 12 height 12
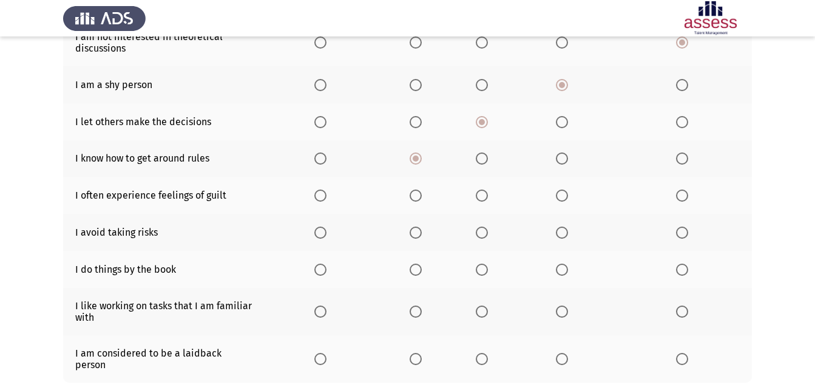
scroll to position [243, 0]
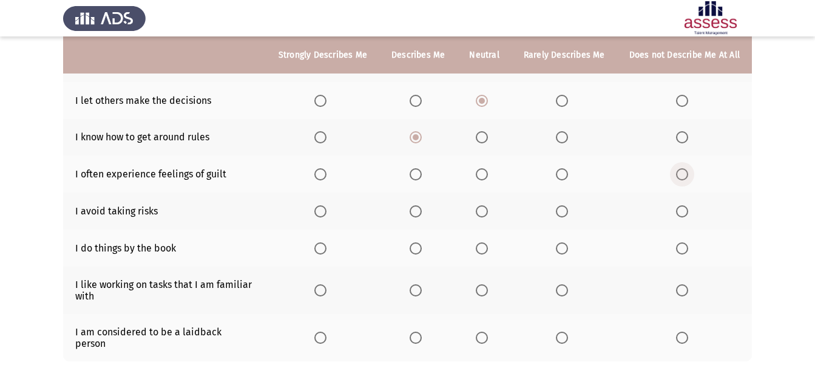
click at [686, 177] on span "Select an option" at bounding box center [682, 174] width 12 height 12
click at [686, 177] on input "Select an option" at bounding box center [682, 174] width 12 height 12
click at [418, 245] on span "Select an option" at bounding box center [416, 248] width 12 height 12
click at [418, 245] on input "Select an option" at bounding box center [416, 248] width 12 height 12
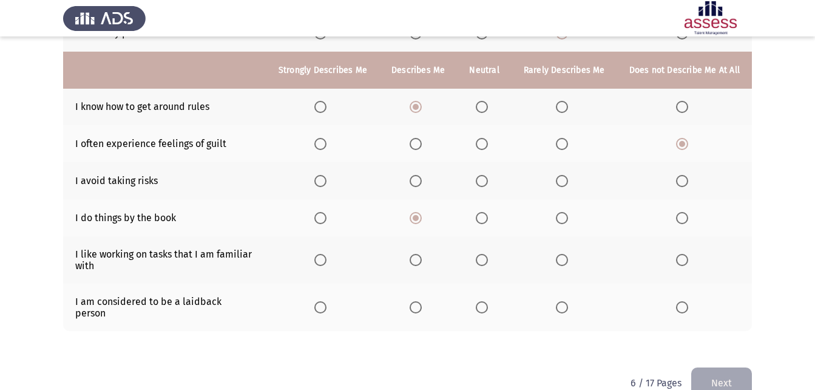
scroll to position [288, 0]
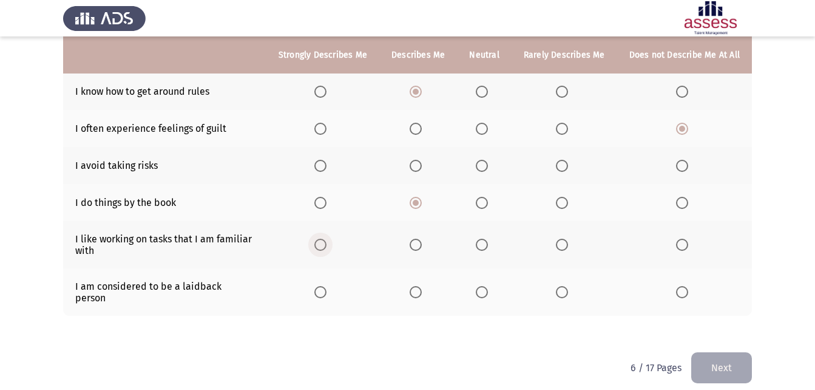
click at [327, 242] on span "Select an option" at bounding box center [321, 245] width 12 height 12
click at [327, 242] on input "Select an option" at bounding box center [321, 245] width 12 height 12
click at [488, 288] on span "Select an option" at bounding box center [482, 292] width 12 height 12
click at [488, 288] on input "Select an option" at bounding box center [482, 292] width 12 height 12
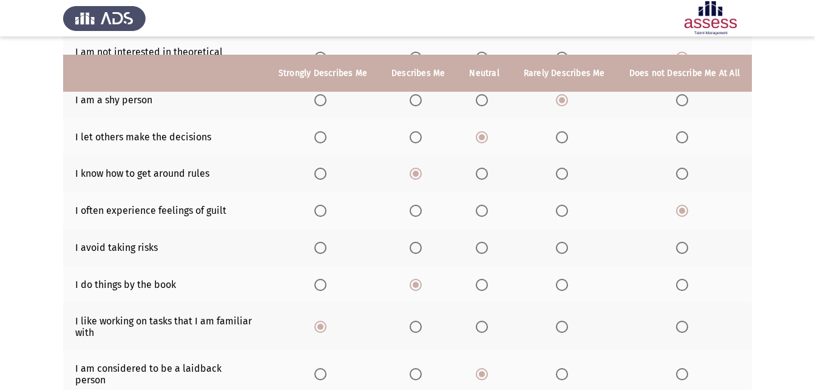
scroll to position [228, 0]
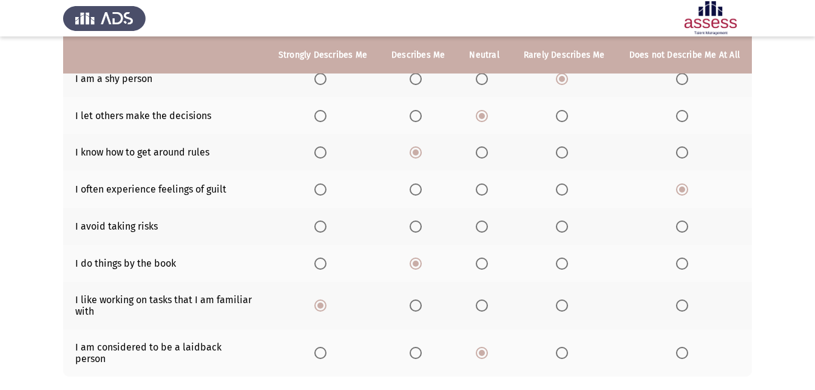
click at [324, 226] on span "Select an option" at bounding box center [321, 226] width 12 height 12
click at [324, 226] on input "Select an option" at bounding box center [321, 226] width 12 height 12
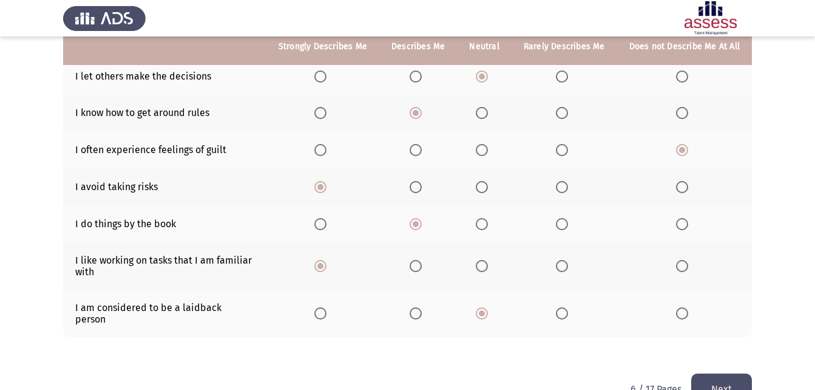
scroll to position [288, 0]
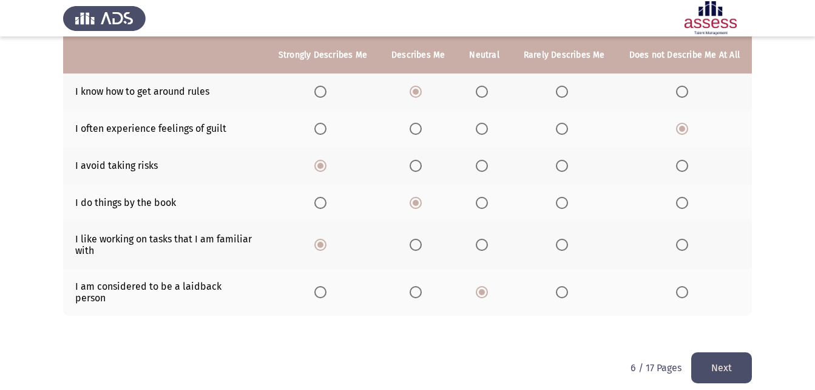
click at [736, 352] on button "Next" at bounding box center [722, 367] width 61 height 31
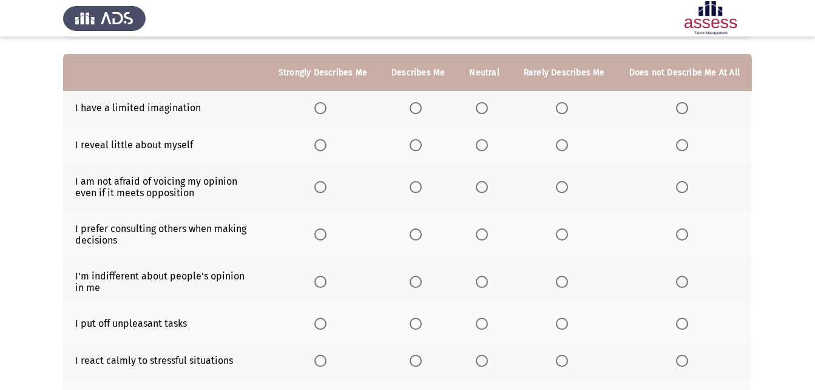
scroll to position [121, 0]
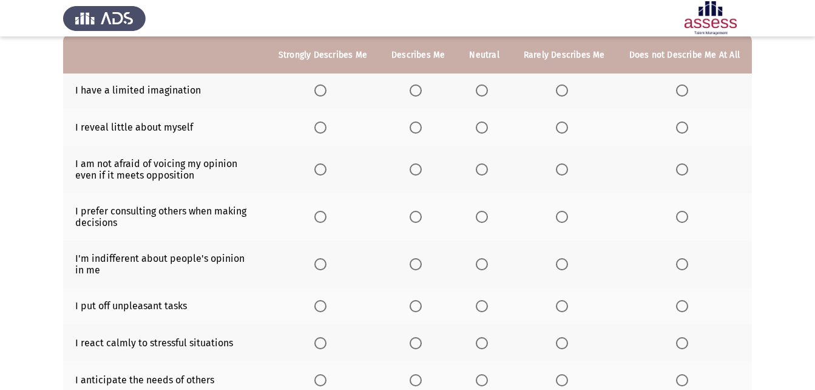
click at [687, 89] on span "Select an option" at bounding box center [682, 90] width 12 height 12
click at [687, 89] on input "Select an option" at bounding box center [682, 90] width 12 height 12
click at [488, 126] on span "Select an option" at bounding box center [482, 127] width 12 height 12
click at [488, 126] on input "Select an option" at bounding box center [482, 127] width 12 height 12
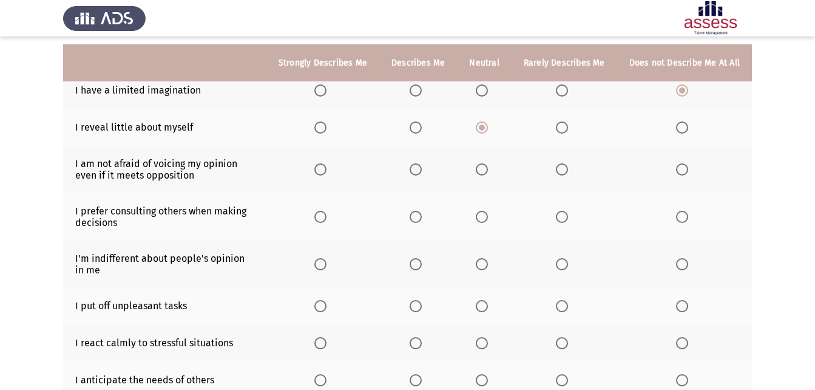
scroll to position [182, 0]
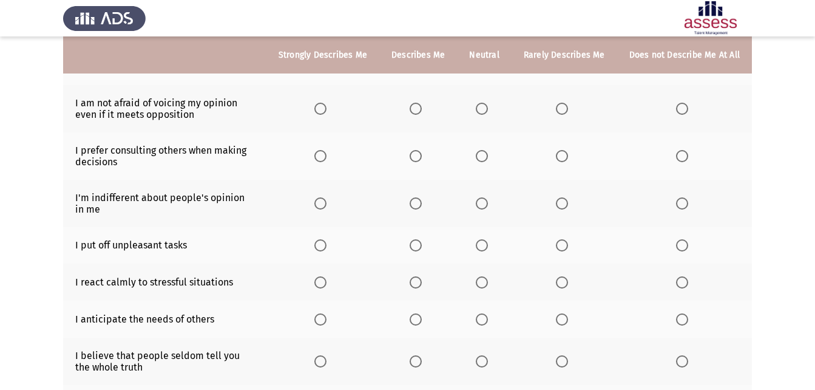
click at [432, 99] on th at bounding box center [418, 108] width 78 height 47
click at [422, 112] on span "Select an option" at bounding box center [416, 109] width 12 height 12
click at [422, 112] on input "Select an option" at bounding box center [416, 109] width 12 height 12
click at [421, 158] on span "Select an option" at bounding box center [416, 156] width 12 height 12
click at [421, 158] on input "Select an option" at bounding box center [416, 156] width 12 height 12
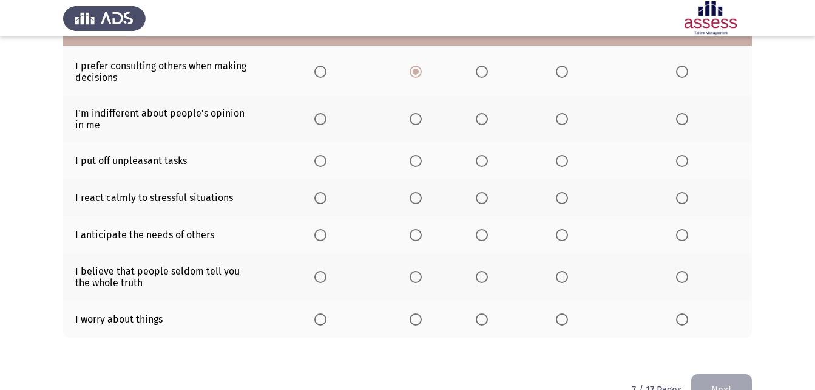
scroll to position [239, 0]
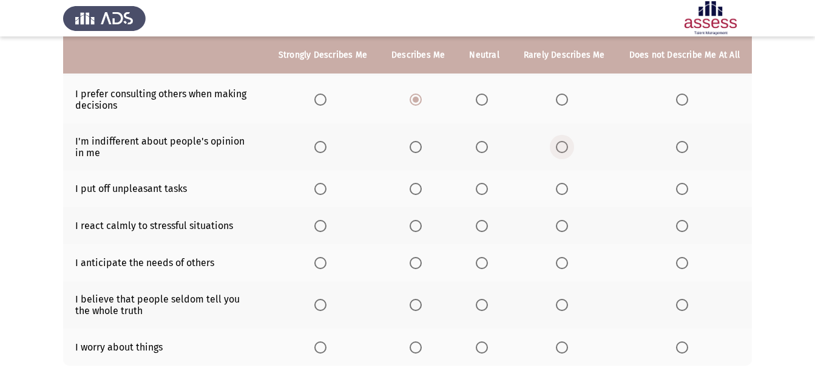
click at [566, 148] on span "Select an option" at bounding box center [562, 147] width 12 height 12
click at [566, 148] on input "Select an option" at bounding box center [562, 147] width 12 height 12
click at [685, 189] on span "Select an option" at bounding box center [682, 189] width 12 height 12
click at [685, 189] on input "Select an option" at bounding box center [682, 189] width 12 height 12
click at [332, 219] on mat-radio-button "Select an option" at bounding box center [323, 225] width 17 height 13
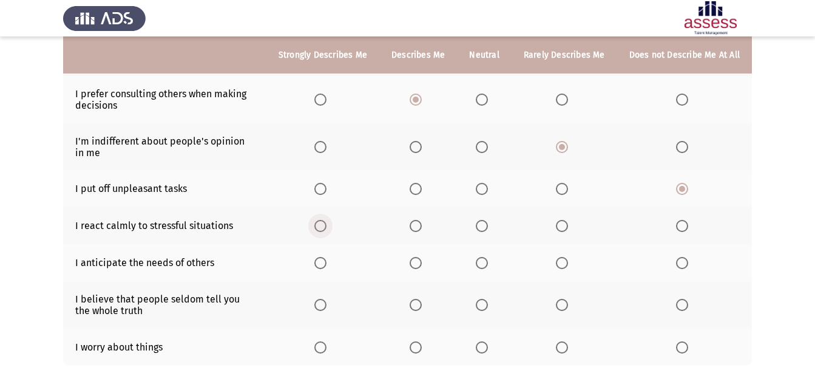
click at [326, 230] on span "Select an option" at bounding box center [321, 226] width 12 height 12
click at [326, 230] on input "Select an option" at bounding box center [321, 226] width 12 height 12
click at [565, 267] on span "Select an option" at bounding box center [562, 263] width 12 height 12
click at [565, 267] on input "Select an option" at bounding box center [562, 263] width 12 height 12
click at [488, 305] on span "Select an option" at bounding box center [482, 305] width 12 height 12
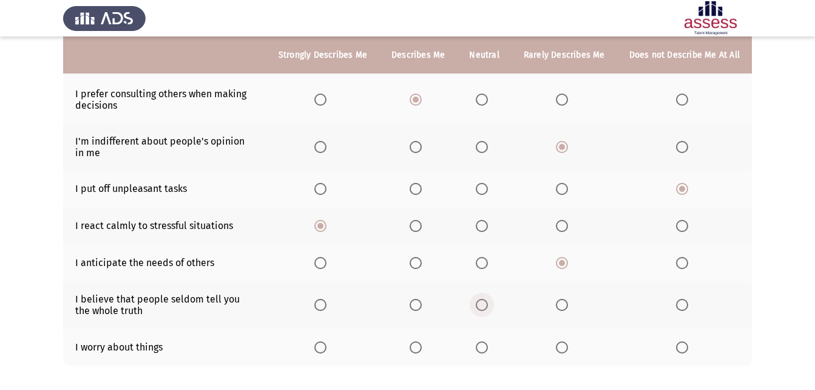
click at [488, 305] on input "Select an option" at bounding box center [482, 305] width 12 height 12
click at [684, 348] on span "Select an option" at bounding box center [682, 347] width 12 height 12
click at [684, 348] on input "Select an option" at bounding box center [682, 347] width 12 height 12
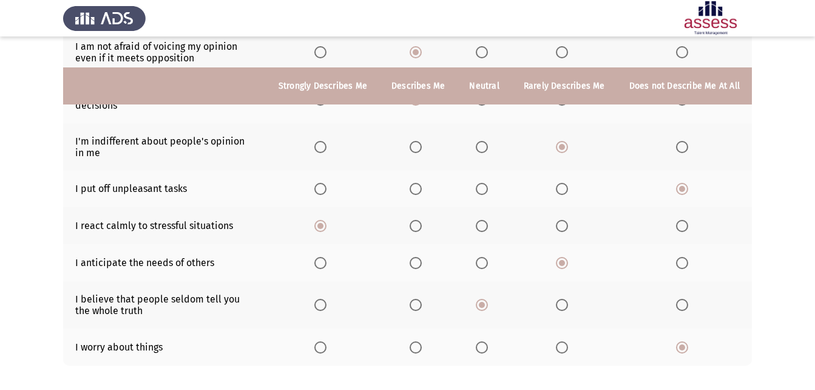
scroll to position [299, 0]
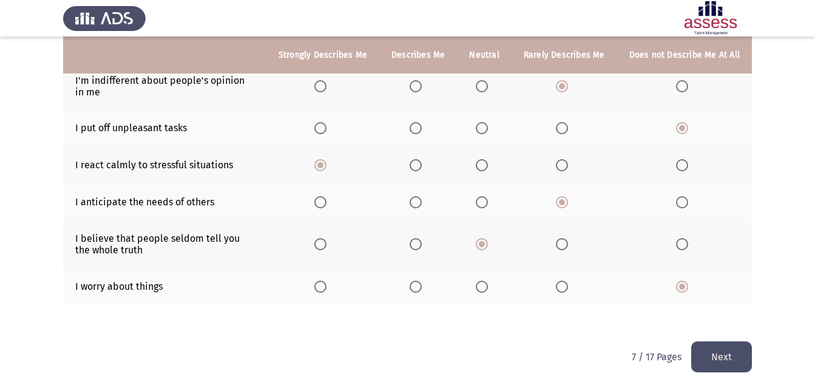
click at [721, 350] on button "Next" at bounding box center [722, 356] width 61 height 31
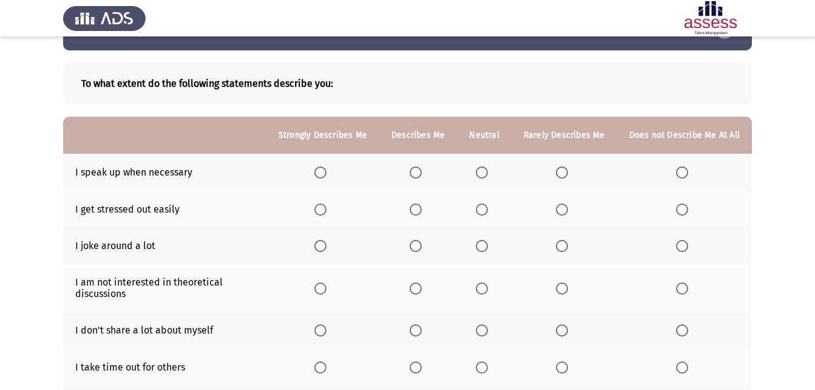
scroll to position [0, 0]
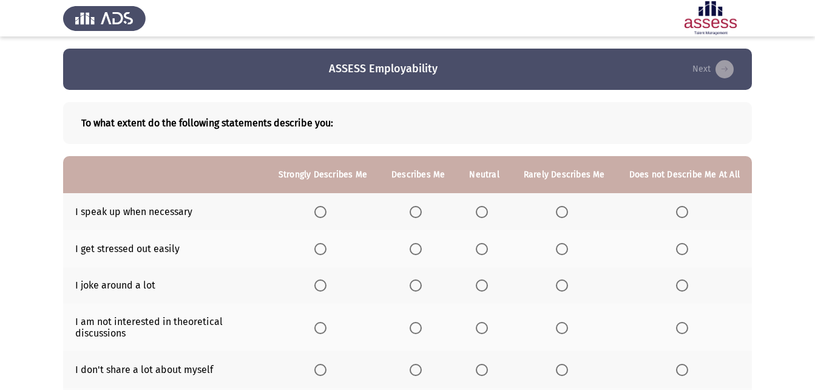
click at [421, 207] on span "Select an option" at bounding box center [416, 212] width 12 height 12
click at [421, 207] on input "Select an option" at bounding box center [416, 212] width 12 height 12
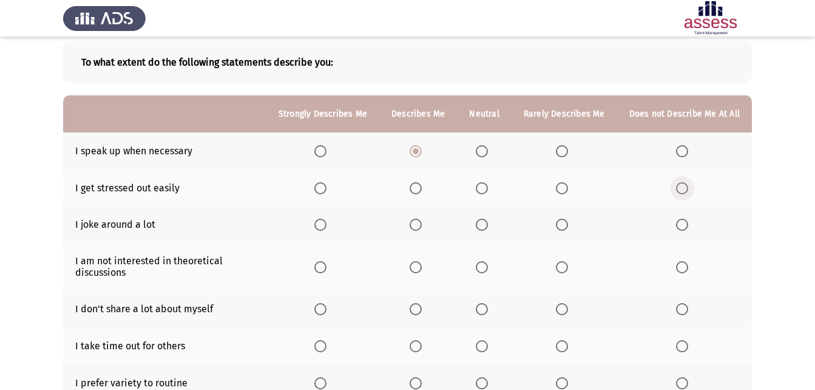
click at [693, 191] on label "Select an option" at bounding box center [684, 188] width 17 height 12
click at [689, 191] on input "Select an option" at bounding box center [682, 188] width 12 height 12
click at [682, 227] on span "Select an option" at bounding box center [682, 225] width 12 height 12
click at [682, 227] on input "Select an option" at bounding box center [682, 225] width 12 height 12
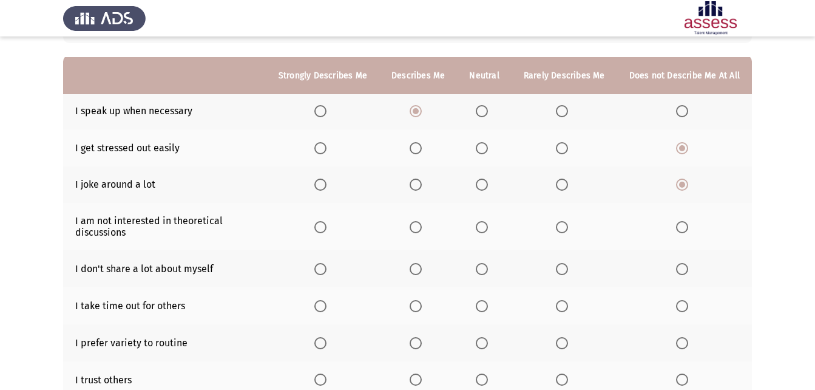
scroll to position [121, 0]
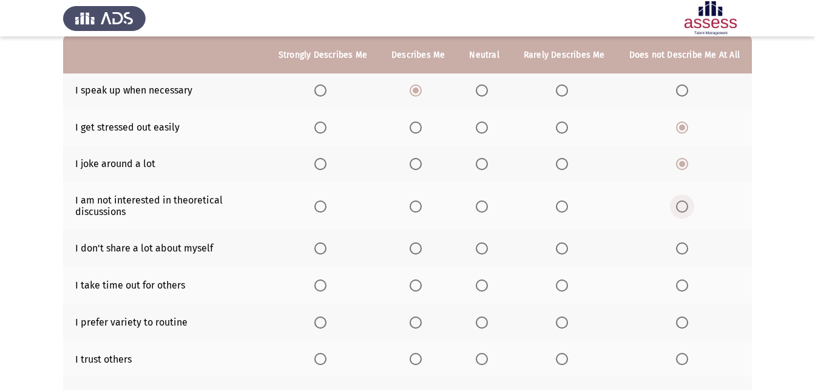
click at [681, 208] on span "Select an option" at bounding box center [682, 206] width 12 height 12
click at [681, 208] on input "Select an option" at bounding box center [682, 206] width 12 height 12
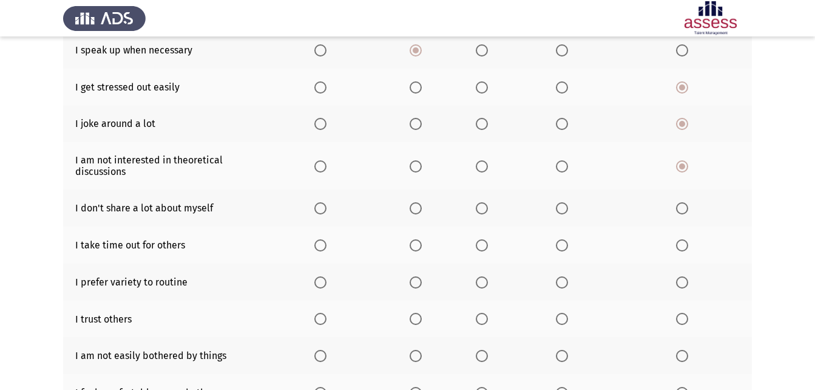
scroll to position [182, 0]
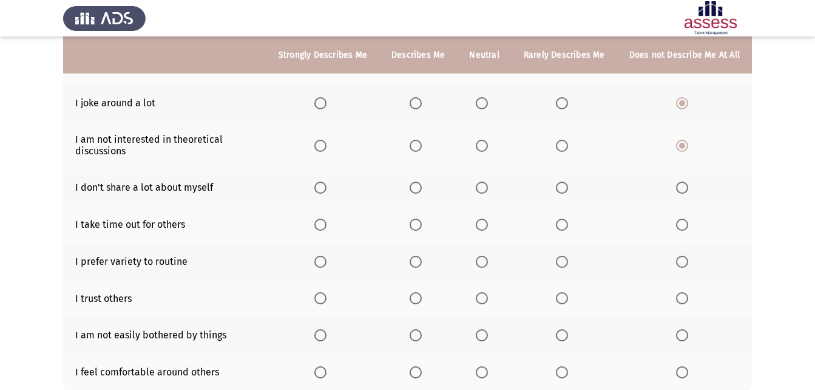
click at [681, 193] on span "Select an option" at bounding box center [682, 188] width 12 height 12
click at [681, 193] on input "Select an option" at bounding box center [682, 188] width 12 height 12
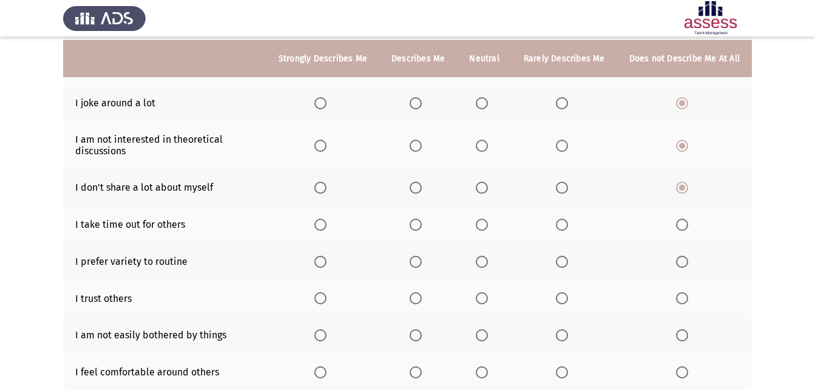
scroll to position [243, 0]
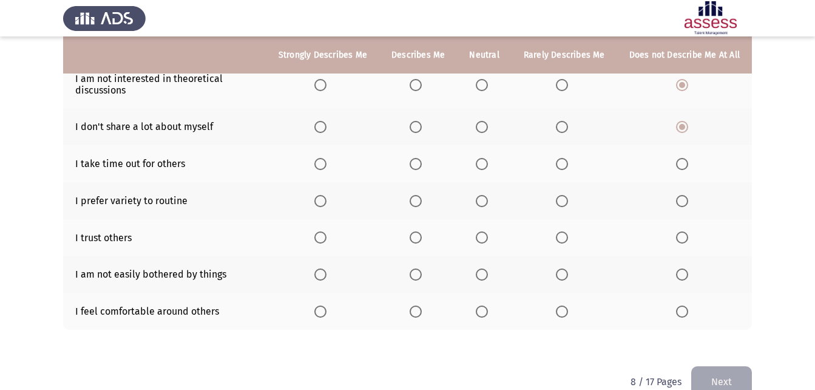
click at [685, 165] on span "Select an option" at bounding box center [682, 164] width 12 height 12
click at [685, 165] on input "Select an option" at bounding box center [682, 164] width 12 height 12
click at [562, 201] on span "Select an option" at bounding box center [562, 201] width 12 height 12
click at [562, 201] on input "Select an option" at bounding box center [562, 201] width 12 height 12
click at [427, 233] on label "Select an option" at bounding box center [418, 237] width 17 height 12
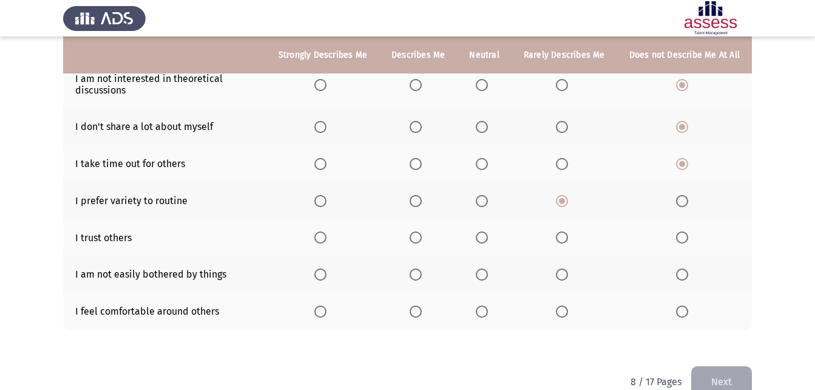
click at [422, 233] on input "Select an option" at bounding box center [416, 237] width 12 height 12
click at [488, 235] on span "Select an option" at bounding box center [482, 237] width 12 height 12
click at [488, 235] on input "Select an option" at bounding box center [482, 237] width 12 height 12
click at [560, 236] on span "Select an option" at bounding box center [562, 237] width 12 height 12
click at [560, 236] on input "Select an option" at bounding box center [562, 237] width 12 height 12
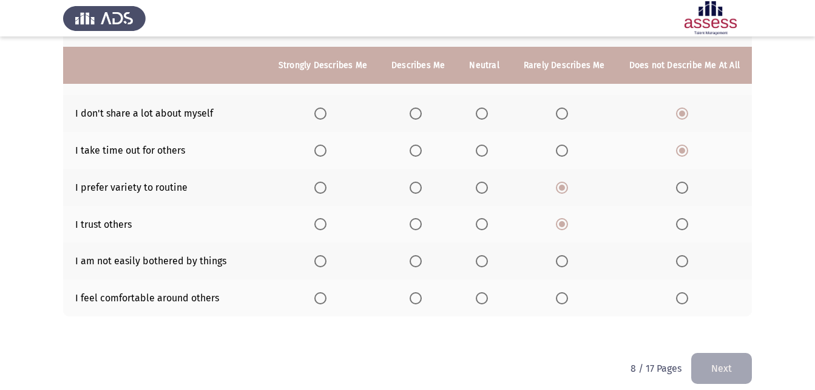
scroll to position [268, 0]
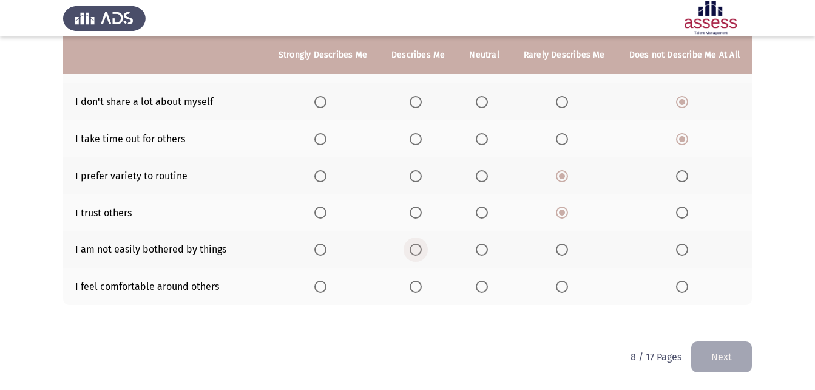
click at [422, 250] on span "Select an option" at bounding box center [416, 249] width 12 height 12
click at [422, 250] on input "Select an option" at bounding box center [416, 249] width 12 height 12
click at [324, 288] on span "Select an option" at bounding box center [321, 287] width 12 height 12
click at [324, 288] on input "Select an option" at bounding box center [321, 287] width 12 height 12
click at [736, 353] on button "Next" at bounding box center [722, 356] width 61 height 31
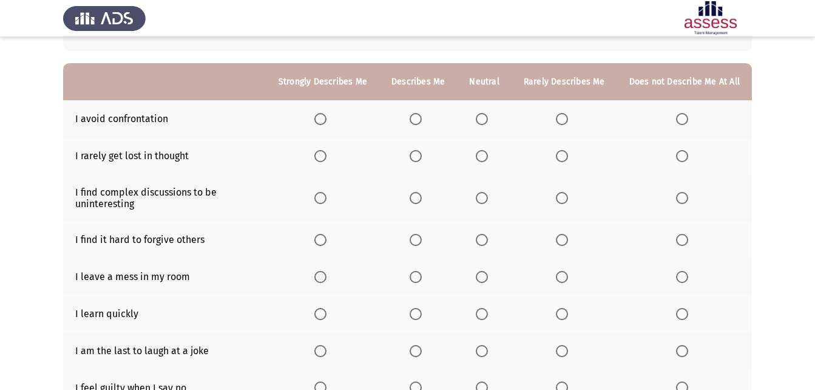
scroll to position [121, 0]
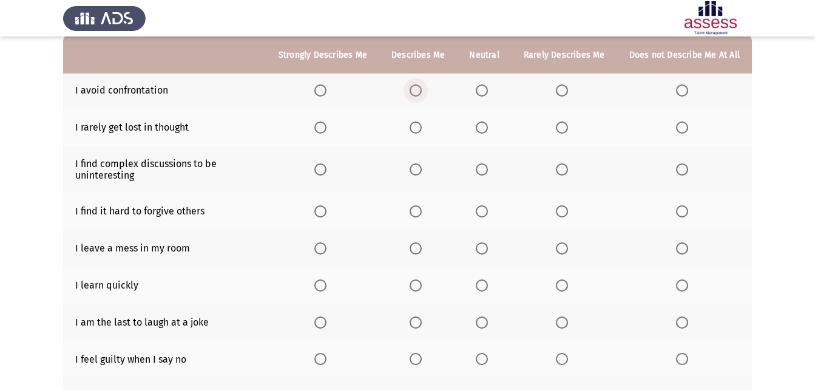
click at [422, 88] on span "Select an option" at bounding box center [416, 90] width 12 height 12
click at [422, 88] on input "Select an option" at bounding box center [416, 90] width 12 height 12
click at [568, 128] on span "Select an option" at bounding box center [562, 127] width 12 height 12
click at [568, 128] on input "Select an option" at bounding box center [562, 127] width 12 height 12
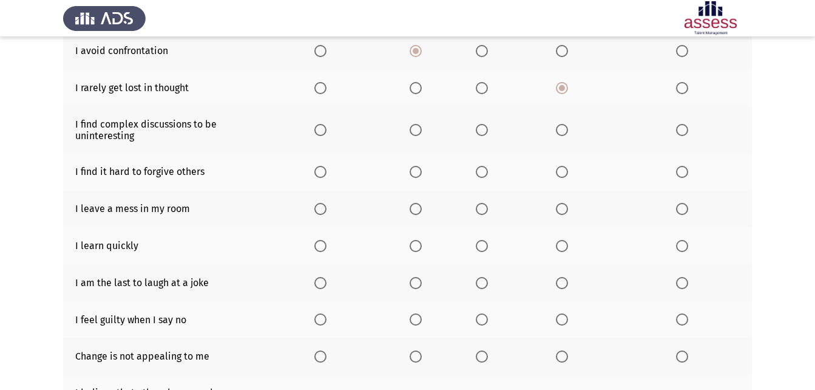
scroll to position [182, 0]
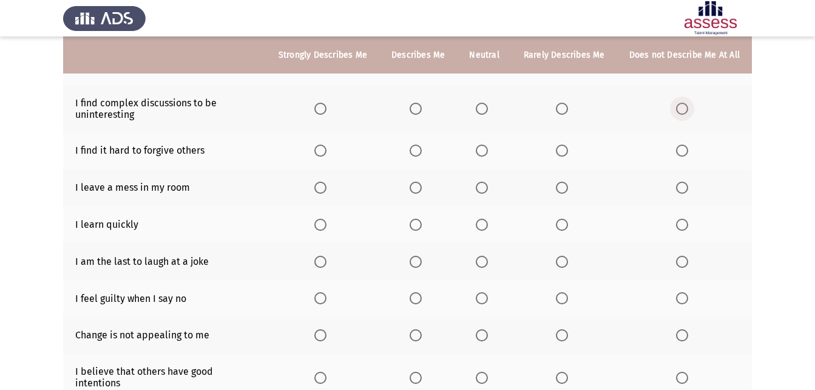
click at [690, 105] on label "Select an option" at bounding box center [684, 109] width 17 height 12
click at [689, 105] on input "Select an option" at bounding box center [682, 109] width 12 height 12
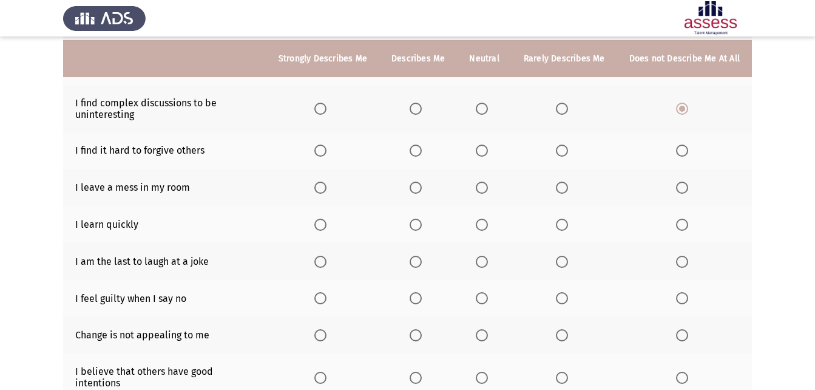
scroll to position [243, 0]
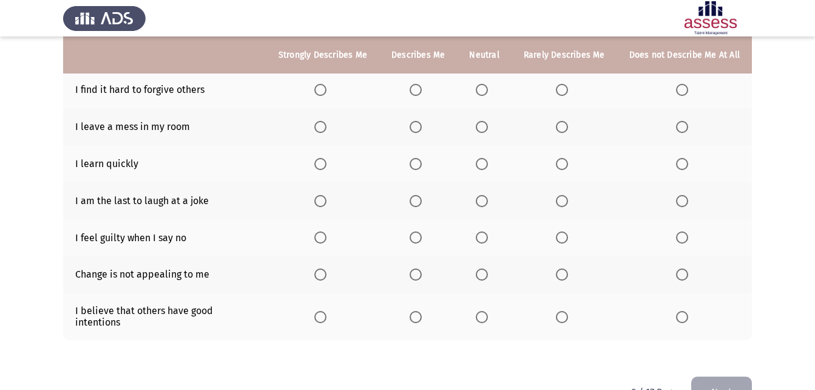
click at [690, 92] on label "Select an option" at bounding box center [684, 90] width 17 height 12
click at [689, 92] on input "Select an option" at bounding box center [682, 90] width 12 height 12
click at [686, 131] on span "Select an option" at bounding box center [682, 127] width 12 height 12
click at [686, 131] on input "Select an option" at bounding box center [682, 127] width 12 height 12
click at [422, 159] on span "Select an option" at bounding box center [416, 164] width 12 height 12
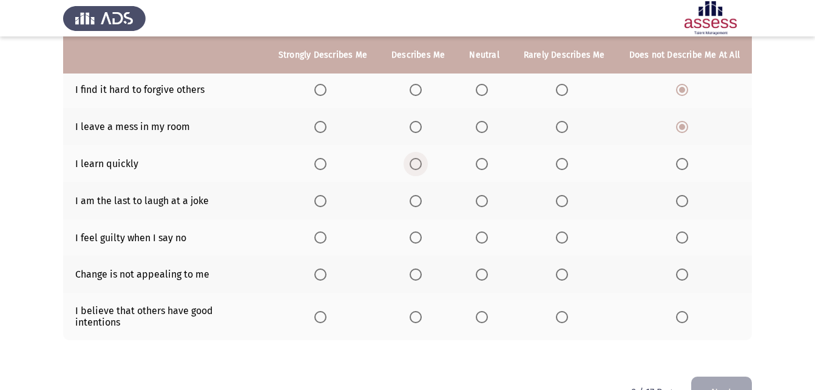
click at [422, 159] on input "Select an option" at bounding box center [416, 164] width 12 height 12
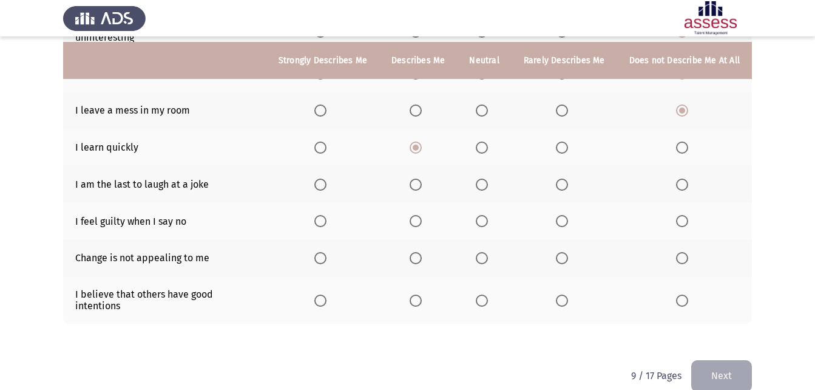
scroll to position [268, 0]
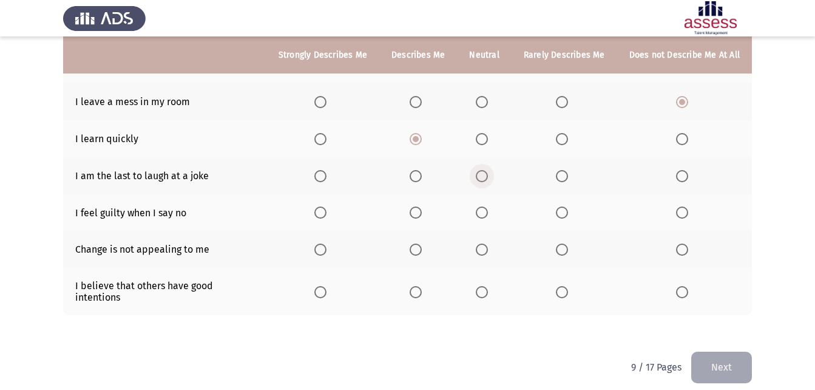
click at [488, 171] on span "Select an option" at bounding box center [482, 176] width 12 height 12
click at [488, 171] on input "Select an option" at bounding box center [482, 176] width 12 height 12
click at [687, 212] on span "Select an option" at bounding box center [682, 212] width 12 height 12
click at [687, 212] on input "Select an option" at bounding box center [682, 212] width 12 height 12
click at [685, 247] on span "Select an option" at bounding box center [682, 249] width 12 height 12
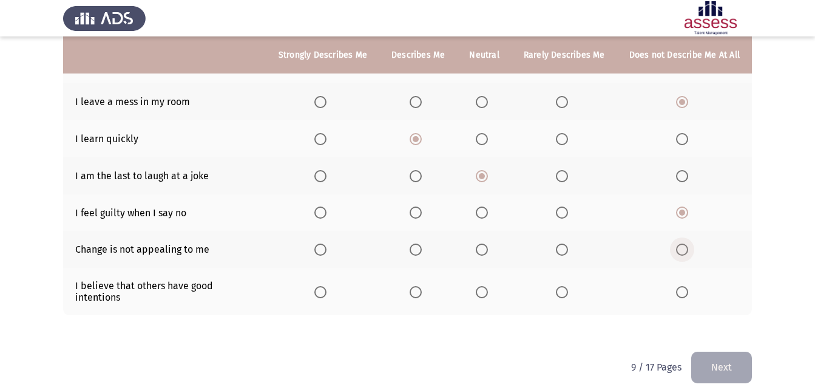
click at [685, 247] on input "Select an option" at bounding box center [682, 249] width 12 height 12
click at [422, 286] on span "Select an option" at bounding box center [416, 292] width 12 height 12
click at [422, 286] on input "Select an option" at bounding box center [416, 292] width 12 height 12
click at [735, 356] on button "Next" at bounding box center [722, 367] width 61 height 31
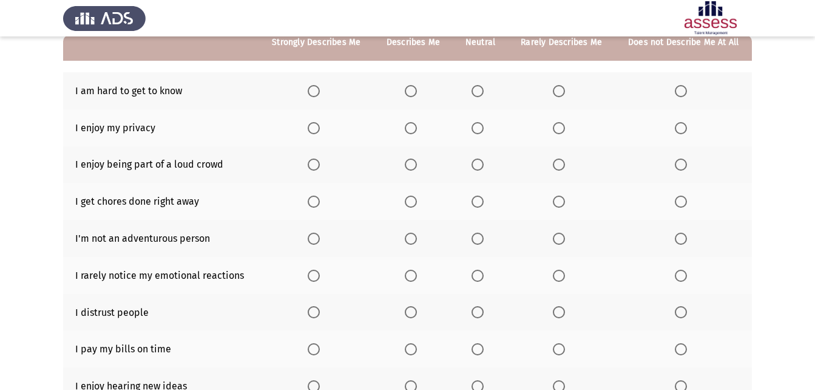
scroll to position [121, 0]
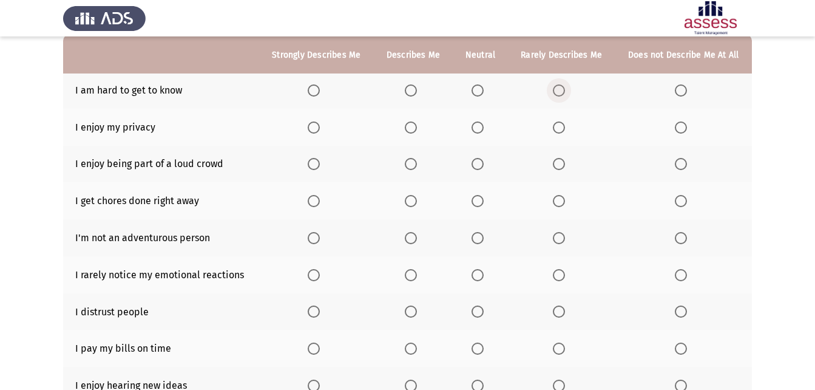
click at [557, 89] on span "Select an option" at bounding box center [559, 90] width 12 height 12
click at [557, 89] on input "Select an option" at bounding box center [559, 90] width 12 height 12
click at [410, 126] on span "Select an option" at bounding box center [411, 127] width 12 height 12
click at [410, 126] on input "Select an option" at bounding box center [411, 127] width 12 height 12
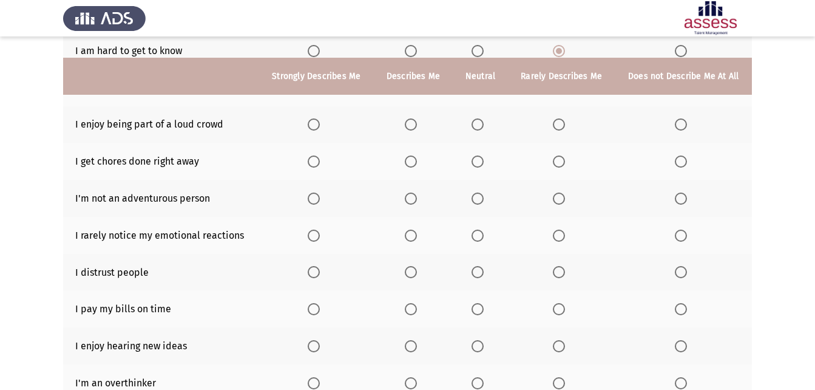
scroll to position [182, 0]
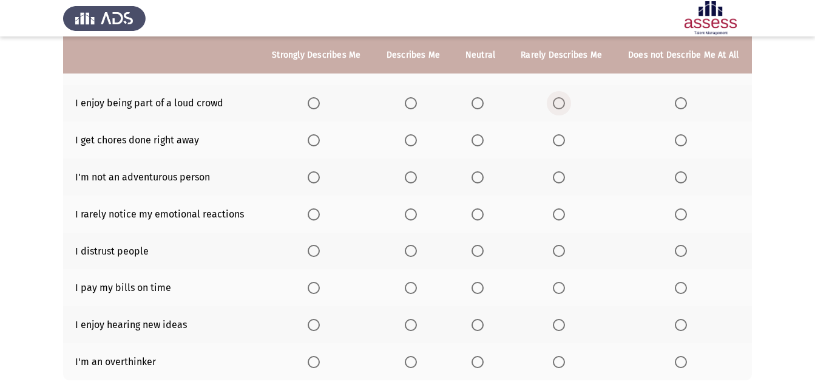
click at [561, 107] on span "Select an option" at bounding box center [559, 103] width 12 height 12
click at [561, 107] on input "Select an option" at bounding box center [559, 103] width 12 height 12
click at [410, 140] on span "Select an option" at bounding box center [411, 140] width 12 height 12
click at [410, 140] on input "Select an option" at bounding box center [411, 140] width 12 height 12
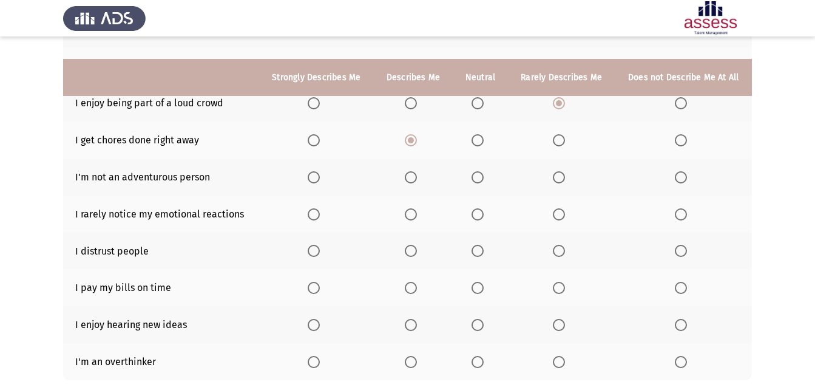
scroll to position [243, 0]
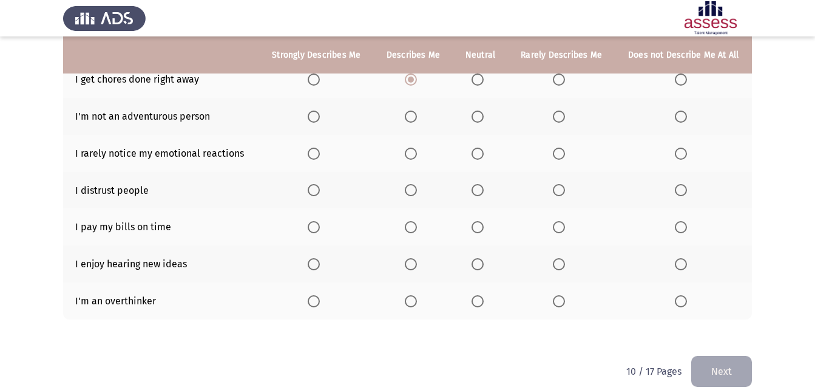
click at [679, 118] on span "Select an option" at bounding box center [681, 117] width 12 height 12
click at [679, 118] on input "Select an option" at bounding box center [681, 117] width 12 height 12
click at [462, 146] on th at bounding box center [480, 153] width 55 height 37
click at [479, 158] on span "Select an option" at bounding box center [478, 154] width 12 height 12
click at [479, 158] on input "Select an option" at bounding box center [478, 154] width 12 height 12
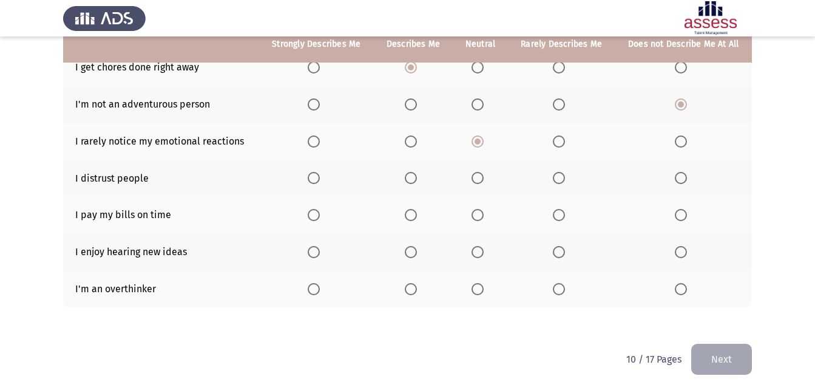
scroll to position [257, 0]
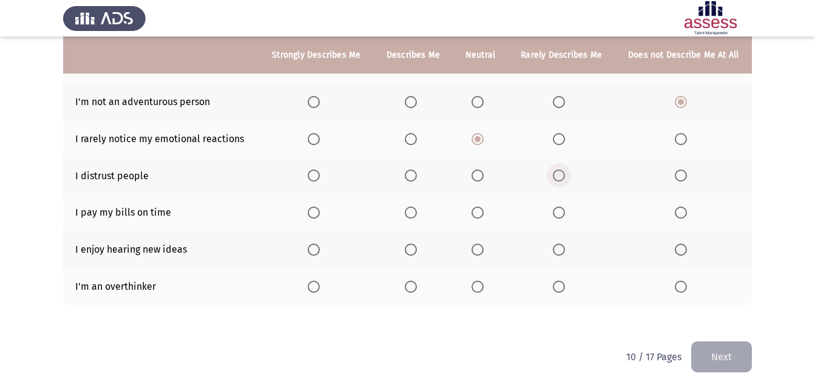
click at [558, 180] on span "Select an option" at bounding box center [559, 175] width 12 height 12
click at [558, 180] on input "Select an option" at bounding box center [559, 175] width 12 height 12
click at [485, 213] on label "Select an option" at bounding box center [480, 212] width 17 height 12
click at [484, 213] on input "Select an option" at bounding box center [478, 212] width 12 height 12
click at [308, 254] on span "Select an option" at bounding box center [314, 249] width 12 height 12
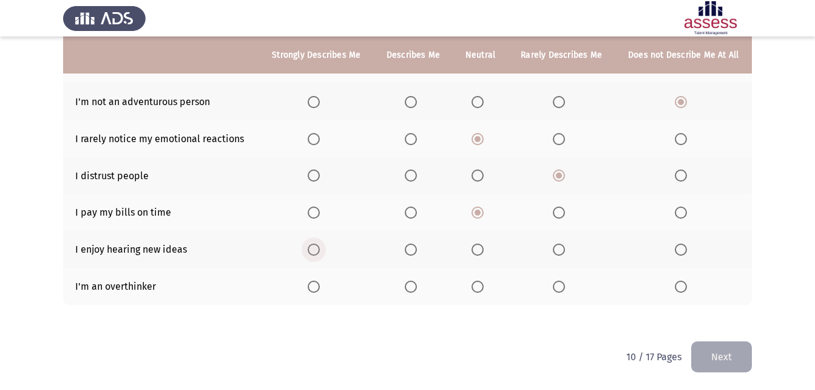
click at [308, 254] on input "Select an option" at bounding box center [314, 249] width 12 height 12
click at [327, 282] on th at bounding box center [316, 286] width 115 height 37
click at [320, 283] on span "Select an option" at bounding box center [314, 287] width 12 height 12
click at [320, 283] on input "Select an option" at bounding box center [314, 287] width 12 height 12
click at [716, 368] on button "Next" at bounding box center [722, 356] width 61 height 31
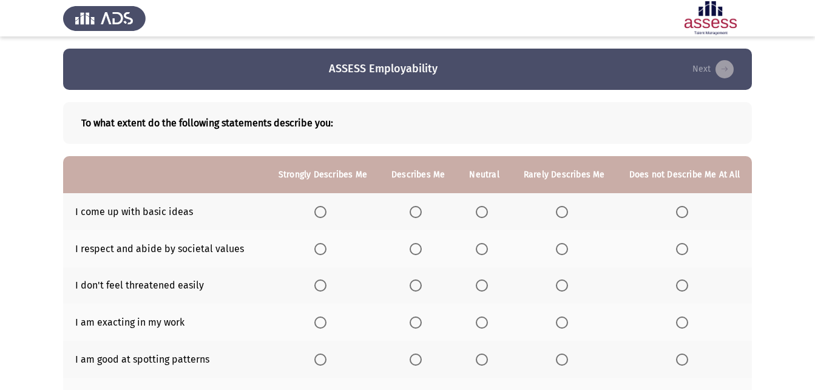
scroll to position [121, 0]
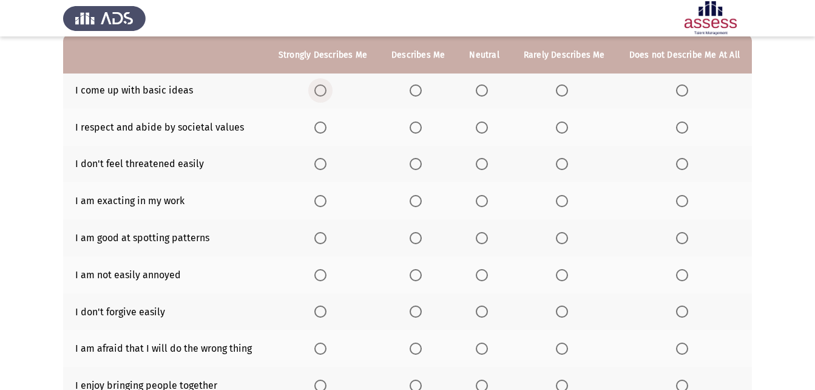
click at [327, 86] on span "Select an option" at bounding box center [321, 90] width 12 height 12
click at [327, 86] on input "Select an option" at bounding box center [321, 90] width 12 height 12
click at [422, 125] on span "Select an option" at bounding box center [416, 127] width 12 height 12
click at [422, 125] on input "Select an option" at bounding box center [416, 127] width 12 height 12
click at [418, 169] on span "Select an option" at bounding box center [416, 164] width 12 height 12
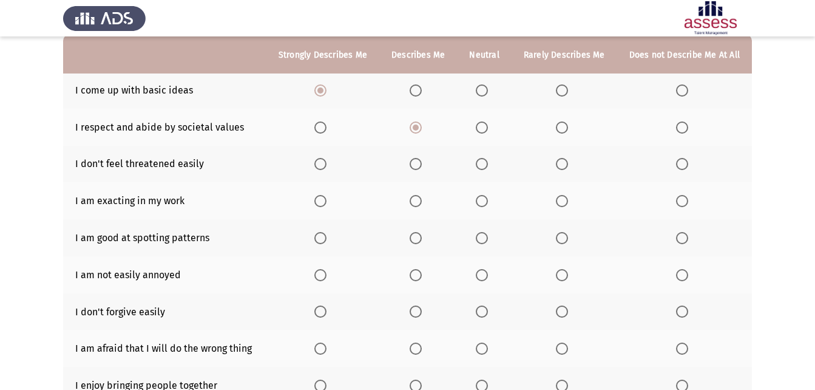
click at [418, 169] on input "Select an option" at bounding box center [416, 164] width 12 height 12
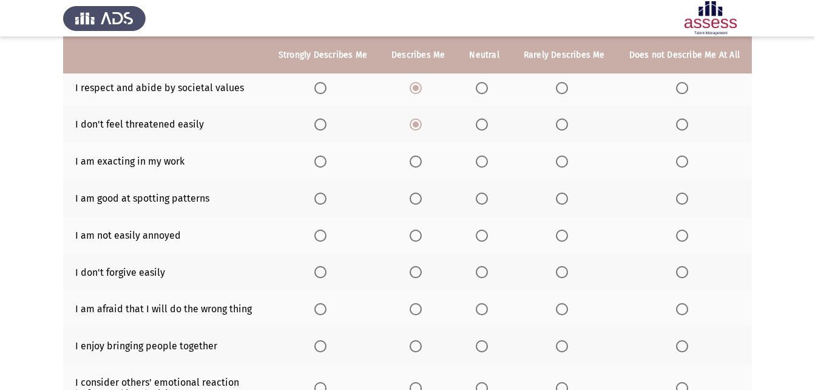
scroll to position [182, 0]
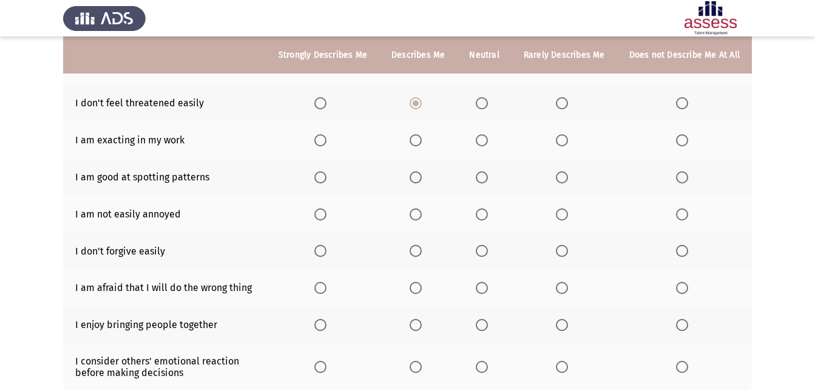
click at [332, 140] on label "Select an option" at bounding box center [323, 140] width 17 height 12
click at [327, 140] on input "Select an option" at bounding box center [321, 140] width 12 height 12
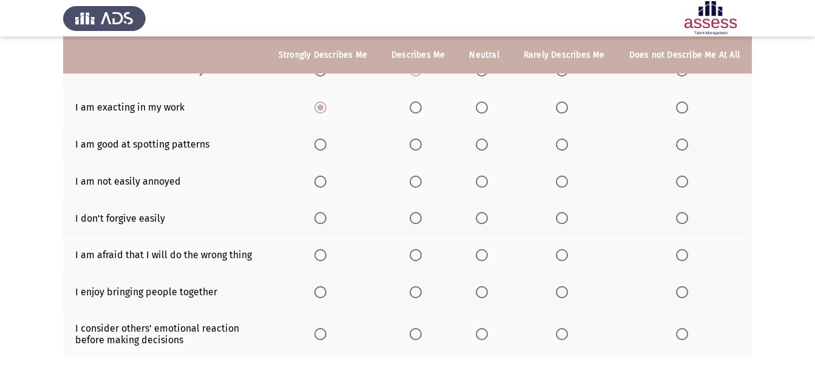
scroll to position [243, 0]
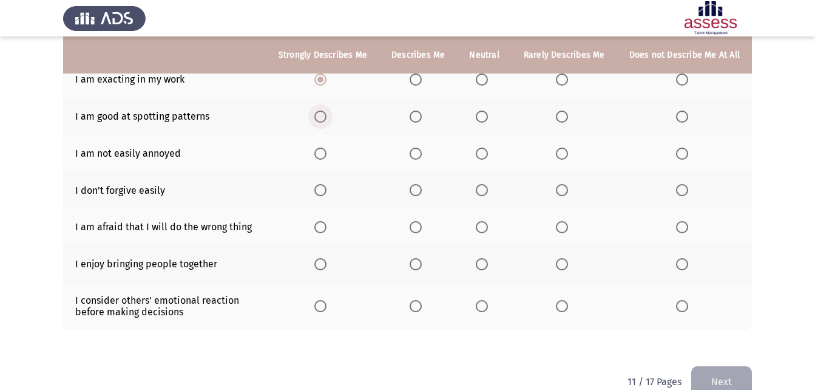
click at [327, 116] on span "Select an option" at bounding box center [321, 117] width 12 height 12
click at [327, 116] on input "Select an option" at bounding box center [321, 117] width 12 height 12
click at [327, 155] on span "Select an option" at bounding box center [321, 154] width 12 height 12
click at [327, 155] on input "Select an option" at bounding box center [321, 154] width 12 height 12
click at [325, 186] on span "Select an option" at bounding box center [321, 190] width 12 height 12
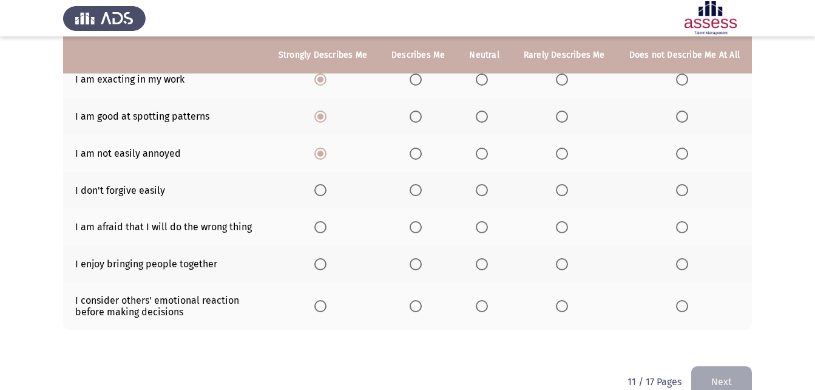
click at [325, 186] on input "Select an option" at bounding box center [321, 190] width 12 height 12
click at [684, 227] on span "Select an option" at bounding box center [682, 227] width 12 height 12
click at [684, 227] on input "Select an option" at bounding box center [682, 227] width 12 height 12
click at [422, 262] on span "Select an option" at bounding box center [416, 264] width 12 height 12
click at [422, 262] on input "Select an option" at bounding box center [416, 264] width 12 height 12
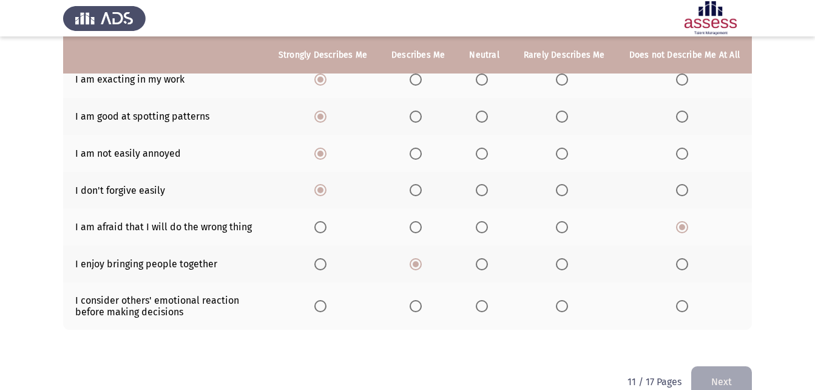
click at [485, 308] on span "Select an option" at bounding box center [482, 306] width 12 height 12
click at [485, 308] on input "Select an option" at bounding box center [482, 306] width 12 height 12
click at [734, 371] on button "Next" at bounding box center [722, 381] width 61 height 31
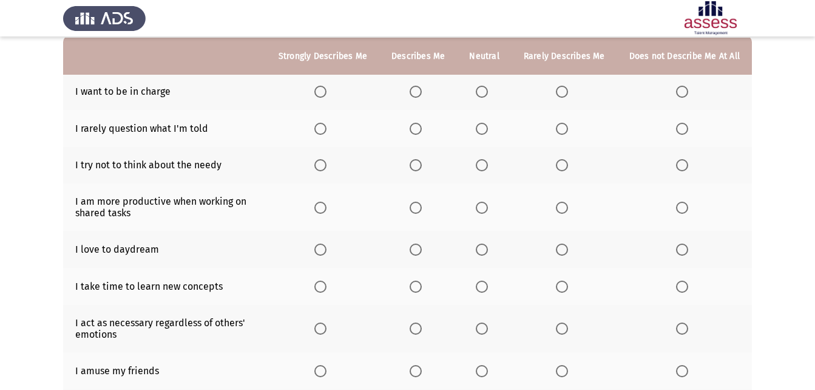
scroll to position [121, 0]
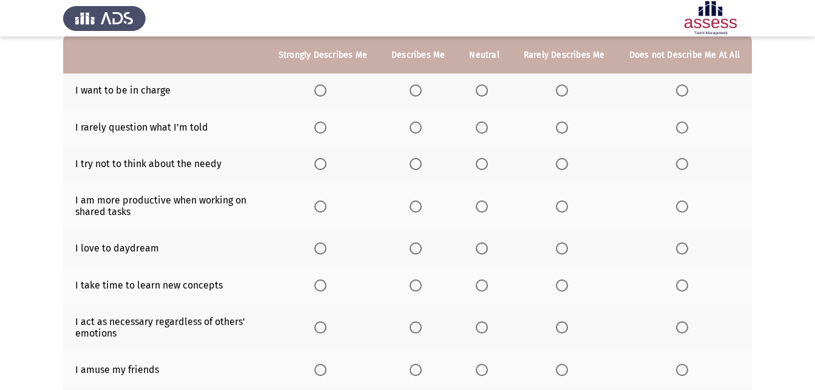
click at [421, 88] on span "Select an option" at bounding box center [416, 90] width 12 height 12
click at [421, 88] on input "Select an option" at bounding box center [416, 90] width 12 height 12
click at [486, 123] on span "Select an option" at bounding box center [482, 127] width 12 height 12
click at [486, 123] on input "Select an option" at bounding box center [482, 127] width 12 height 12
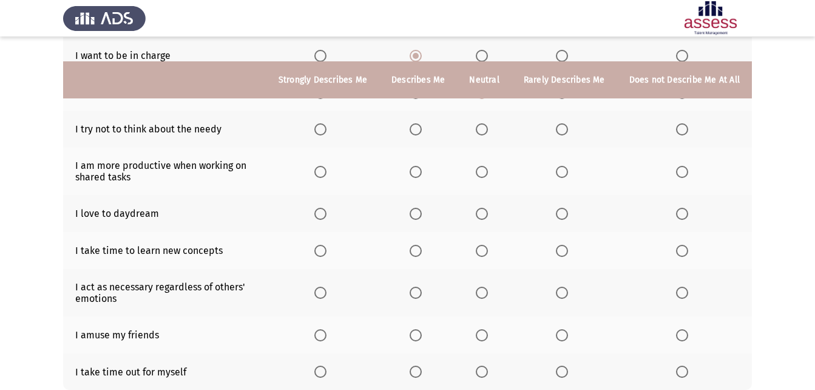
scroll to position [182, 0]
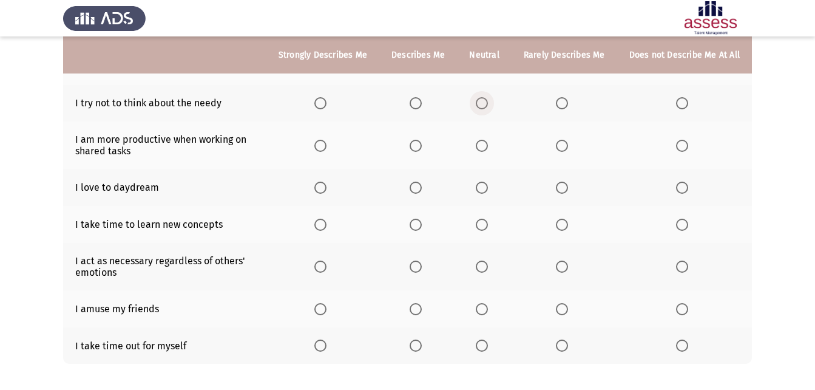
click at [488, 103] on span "Select an option" at bounding box center [482, 103] width 12 height 12
click at [488, 103] on input "Select an option" at bounding box center [482, 103] width 12 height 12
click at [486, 146] on span "Select an option" at bounding box center [482, 146] width 12 height 12
click at [486, 146] on input "Select an option" at bounding box center [482, 146] width 12 height 12
click at [418, 189] on span "Select an option" at bounding box center [416, 188] width 12 height 12
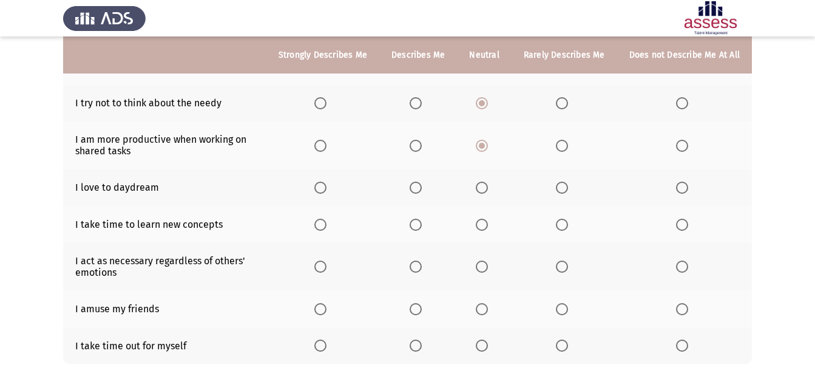
click at [418, 189] on input "Select an option" at bounding box center [416, 188] width 12 height 12
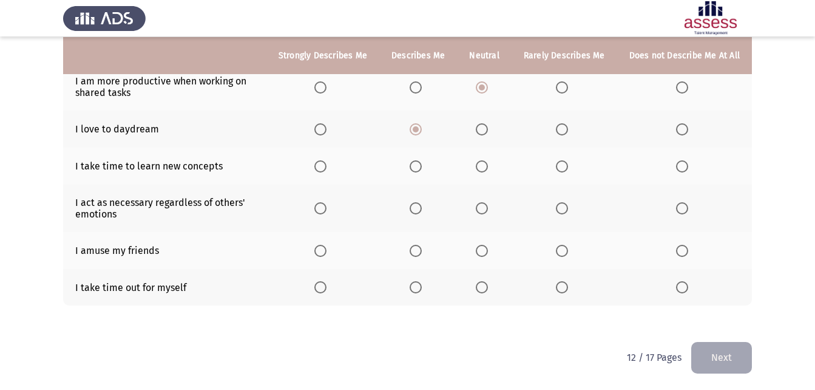
scroll to position [241, 0]
click at [427, 164] on label "Select an option" at bounding box center [418, 166] width 17 height 12
click at [422, 164] on input "Select an option" at bounding box center [416, 166] width 12 height 12
click at [486, 208] on span "Select an option" at bounding box center [482, 208] width 12 height 12
click at [486, 208] on input "Select an option" at bounding box center [482, 208] width 12 height 12
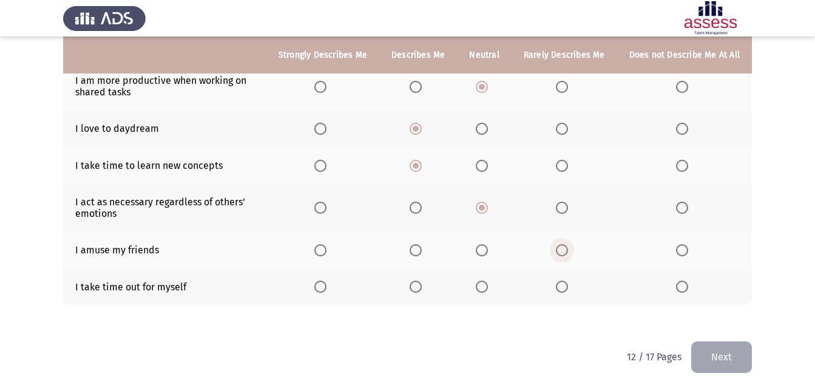
click at [562, 252] on span "Select an option" at bounding box center [562, 250] width 12 height 12
click at [562, 252] on input "Select an option" at bounding box center [562, 250] width 12 height 12
click at [422, 287] on span "Select an option" at bounding box center [416, 287] width 12 height 12
click at [422, 287] on input "Select an option" at bounding box center [416, 287] width 12 height 12
click at [707, 355] on button "Next" at bounding box center [722, 356] width 61 height 31
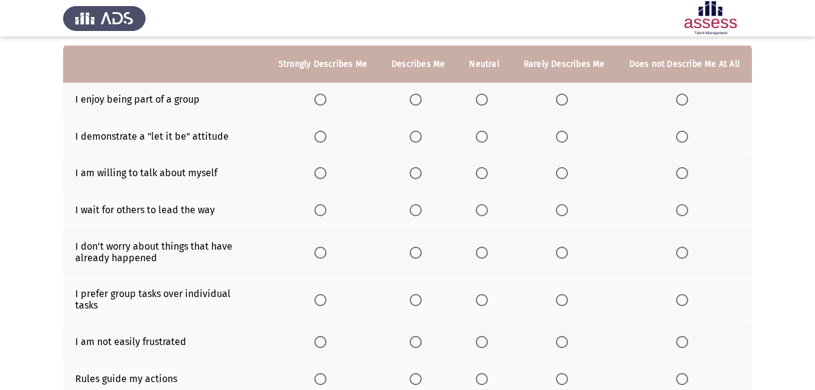
scroll to position [121, 0]
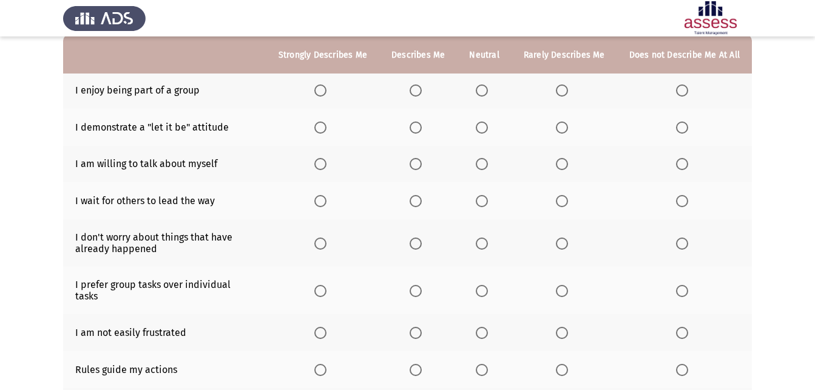
click at [422, 89] on span "Select an option" at bounding box center [416, 90] width 12 height 12
click at [422, 89] on input "Select an option" at bounding box center [416, 90] width 12 height 12
click at [565, 125] on span "Select an option" at bounding box center [562, 127] width 12 height 12
click at [565, 125] on input "Select an option" at bounding box center [562, 127] width 12 height 12
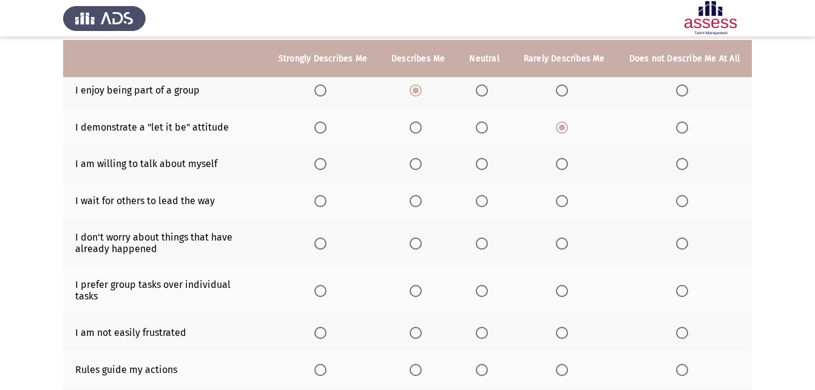
scroll to position [182, 0]
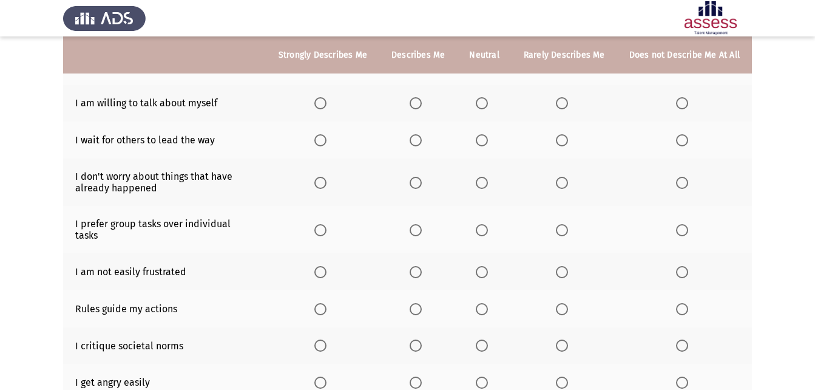
click at [691, 107] on label "Select an option" at bounding box center [684, 103] width 17 height 12
click at [689, 107] on input "Select an option" at bounding box center [682, 103] width 12 height 12
click at [684, 138] on span "Select an option" at bounding box center [682, 140] width 12 height 12
click at [684, 138] on input "Select an option" at bounding box center [682, 140] width 12 height 12
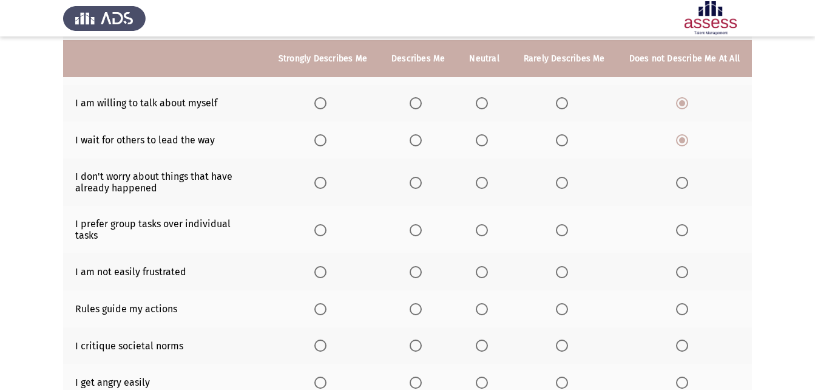
scroll to position [243, 0]
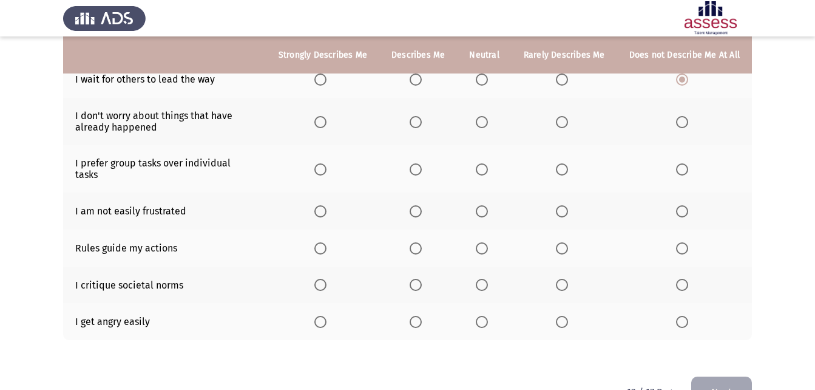
click at [422, 121] on span "Select an option" at bounding box center [416, 122] width 12 height 12
click at [422, 121] on input "Select an option" at bounding box center [416, 122] width 12 height 12
click at [427, 163] on label "Select an option" at bounding box center [418, 169] width 17 height 12
click at [422, 163] on input "Select an option" at bounding box center [416, 169] width 12 height 12
click at [565, 205] on span "Select an option" at bounding box center [562, 211] width 12 height 12
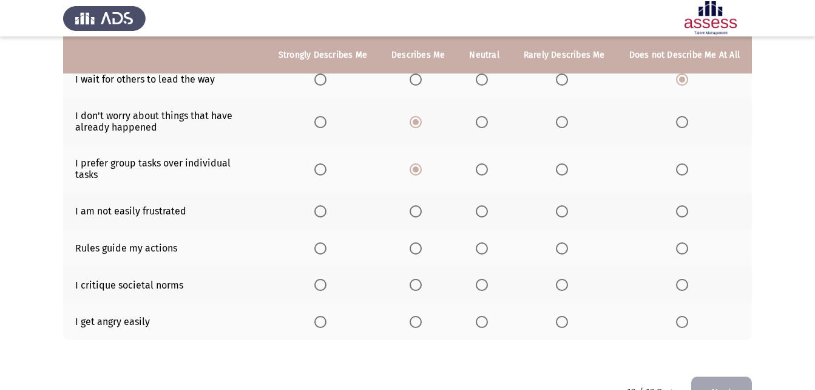
click at [565, 205] on input "Select an option" at bounding box center [562, 211] width 12 height 12
click at [488, 242] on span "Select an option" at bounding box center [482, 248] width 12 height 12
click at [488, 242] on input "Select an option" at bounding box center [482, 248] width 12 height 12
click at [678, 267] on th at bounding box center [684, 285] width 135 height 37
click at [682, 279] on span "Select an option" at bounding box center [682, 285] width 12 height 12
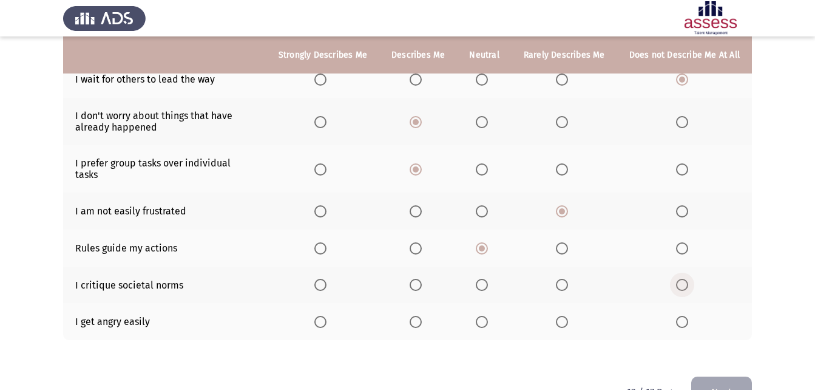
click at [682, 279] on input "Select an option" at bounding box center [682, 285] width 12 height 12
click at [682, 316] on span "Select an option" at bounding box center [682, 322] width 12 height 12
click at [682, 316] on input "Select an option" at bounding box center [682, 322] width 12 height 12
click at [707, 377] on button "Next" at bounding box center [722, 391] width 61 height 31
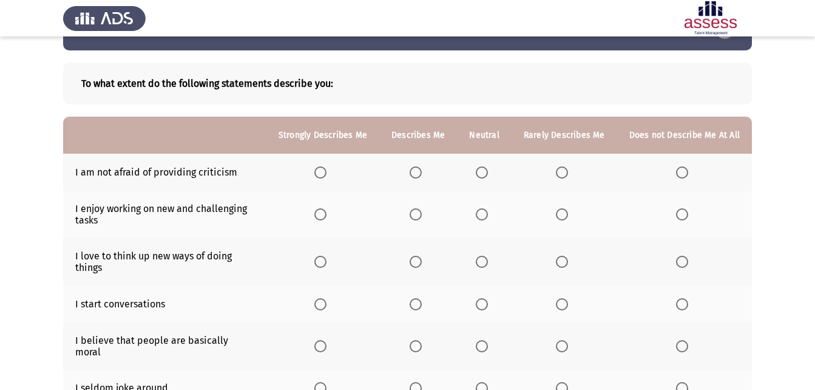
scroll to position [121, 0]
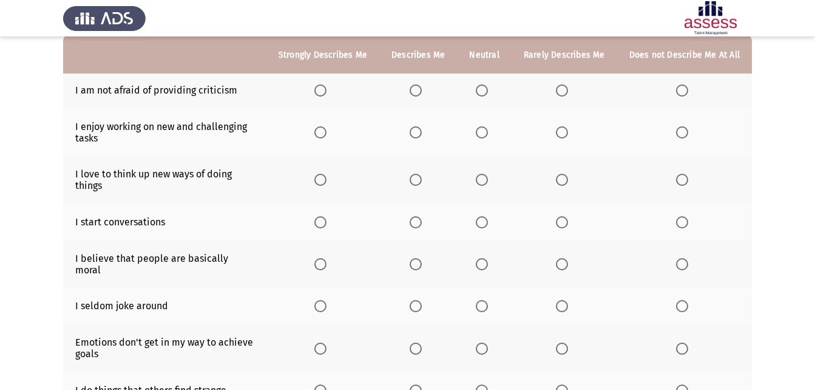
click at [424, 80] on th at bounding box center [418, 90] width 78 height 37
click at [432, 90] on th at bounding box center [418, 90] width 78 height 37
click at [422, 87] on span "Select an option" at bounding box center [416, 90] width 12 height 12
click at [422, 87] on input "Select an option" at bounding box center [416, 90] width 12 height 12
click at [422, 129] on span "Select an option" at bounding box center [416, 132] width 12 height 12
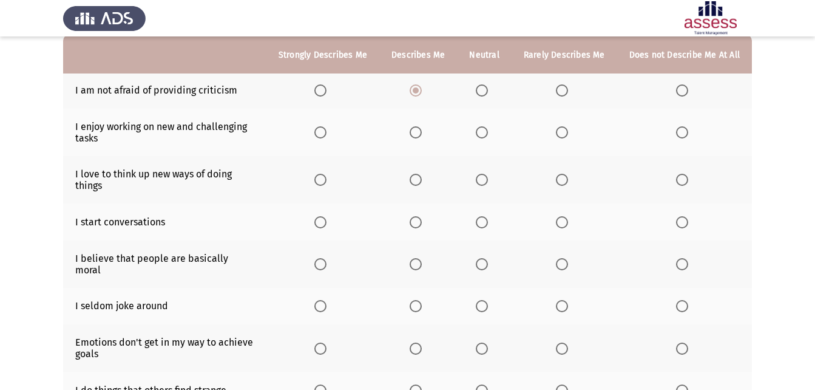
click at [422, 129] on input "Select an option" at bounding box center [416, 132] width 12 height 12
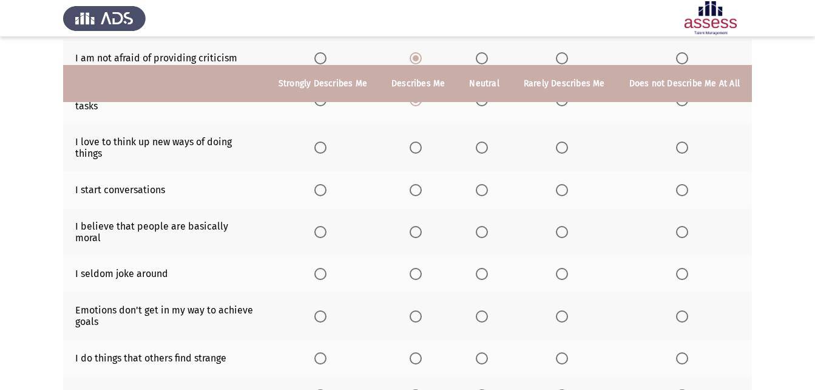
scroll to position [182, 0]
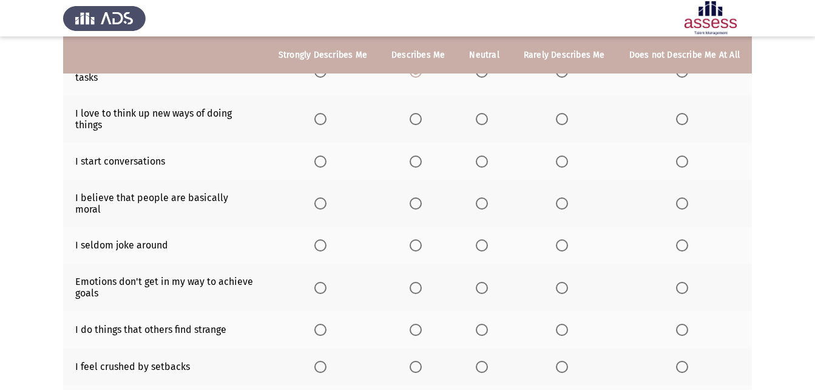
click at [417, 117] on span "Select an option" at bounding box center [416, 119] width 12 height 12
click at [417, 117] on input "Select an option" at bounding box center [416, 119] width 12 height 12
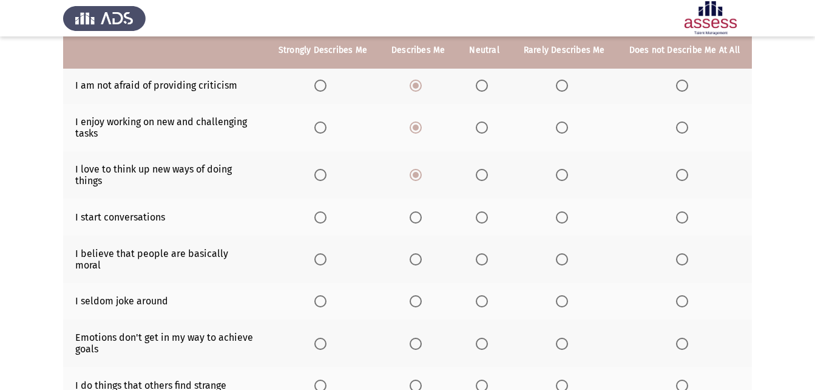
scroll to position [121, 0]
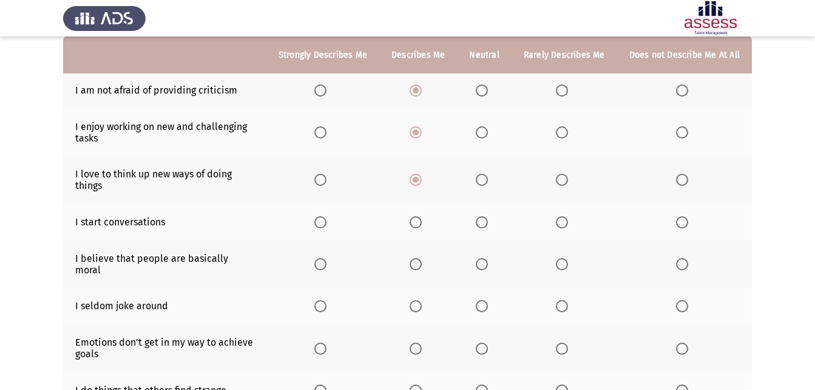
click at [323, 183] on span "Select an option" at bounding box center [321, 180] width 12 height 12
click at [323, 183] on input "Select an option" at bounding box center [321, 180] width 12 height 12
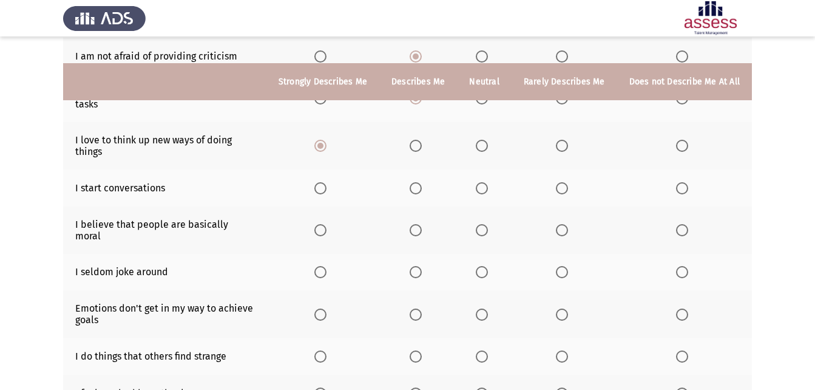
scroll to position [182, 0]
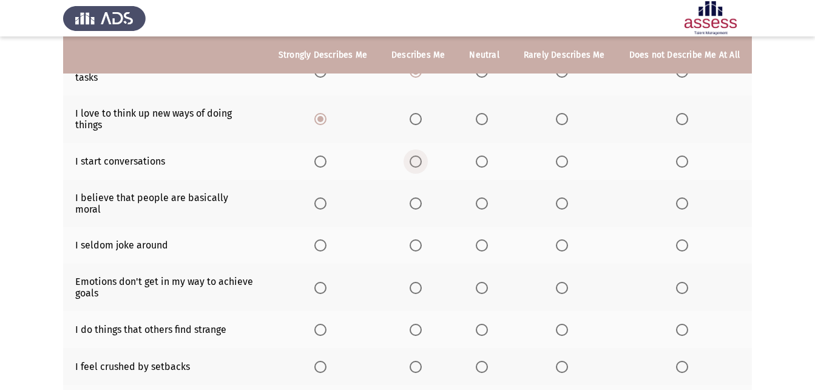
click at [422, 158] on span "Select an option" at bounding box center [416, 161] width 12 height 12
click at [422, 158] on input "Select an option" at bounding box center [416, 161] width 12 height 12
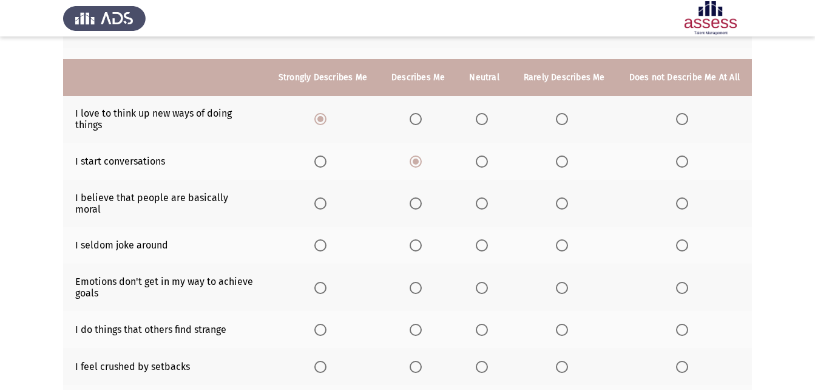
scroll to position [243, 0]
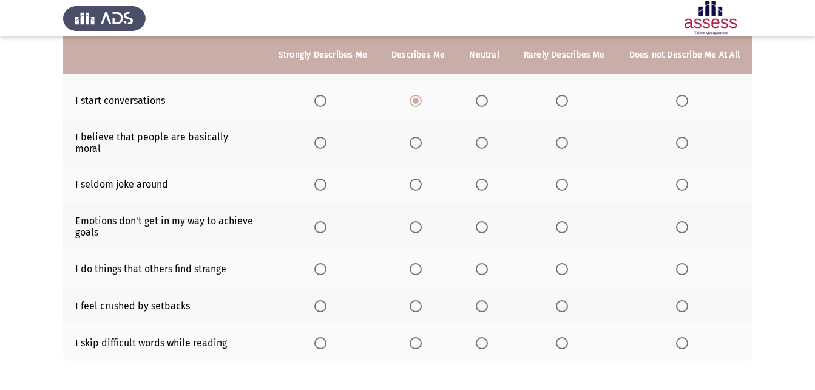
click at [427, 137] on label "Select an option" at bounding box center [418, 143] width 17 height 12
click at [422, 137] on input "Select an option" at bounding box center [416, 143] width 12 height 12
click at [688, 179] on span "Select an option" at bounding box center [682, 185] width 12 height 12
click at [688, 179] on input "Select an option" at bounding box center [682, 185] width 12 height 12
click at [488, 221] on span "Select an option" at bounding box center [482, 227] width 12 height 12
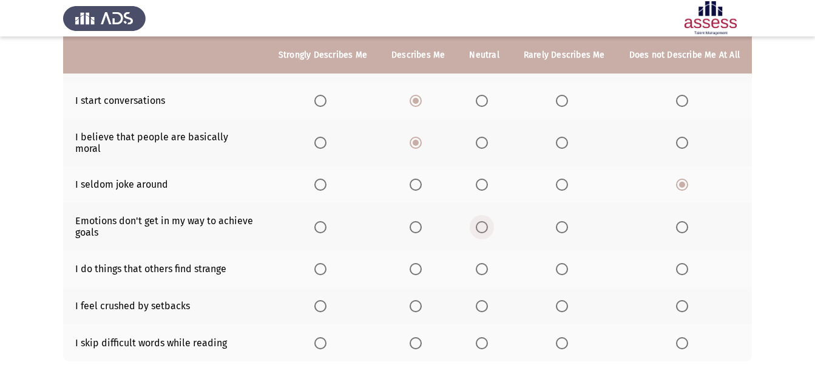
click at [488, 221] on input "Select an option" at bounding box center [482, 227] width 12 height 12
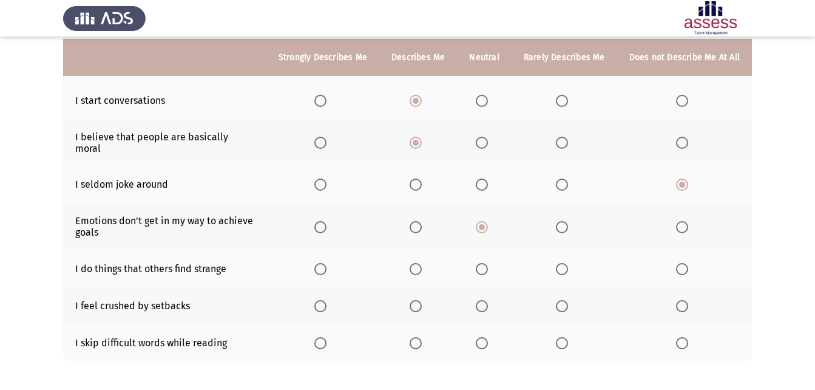
scroll to position [288, 0]
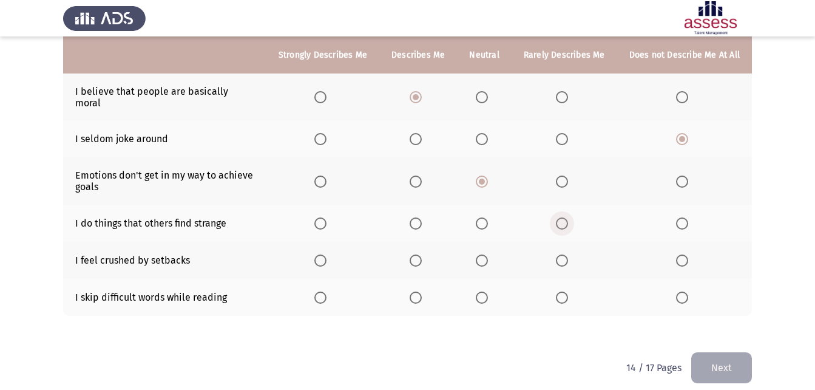
click at [573, 218] on label "Select an option" at bounding box center [564, 223] width 17 height 12
click at [568, 218] on input "Select an option" at bounding box center [562, 223] width 12 height 12
click at [681, 254] on span "Select an option" at bounding box center [682, 260] width 12 height 12
click at [681, 254] on input "Select an option" at bounding box center [682, 260] width 12 height 12
click at [561, 291] on span "Select an option" at bounding box center [562, 297] width 12 height 12
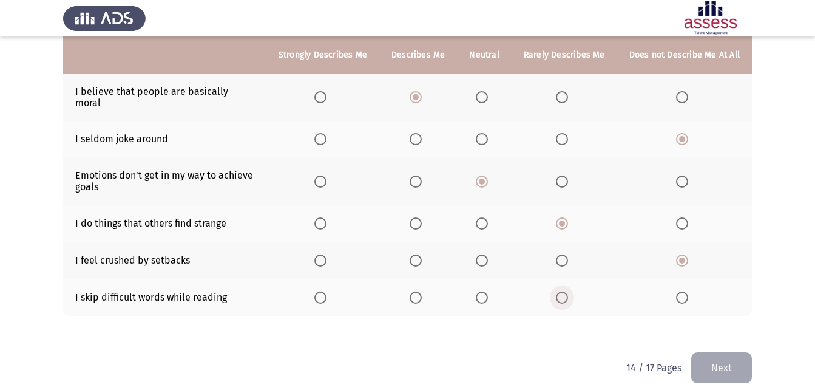
click at [561, 291] on input "Select an option" at bounding box center [562, 297] width 12 height 12
click at [718, 353] on button "Next" at bounding box center [722, 367] width 61 height 31
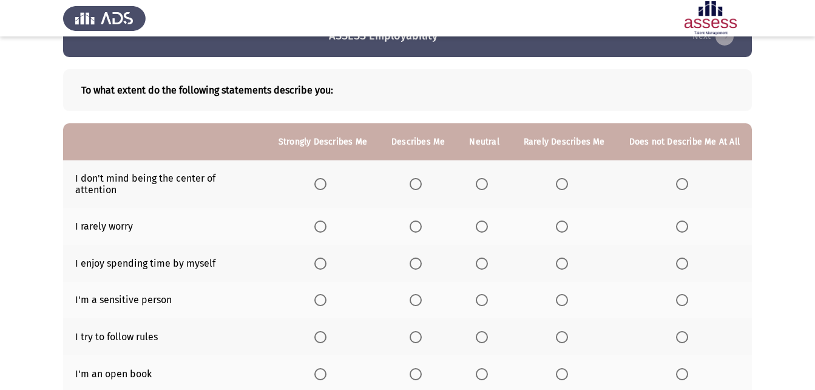
scroll to position [61, 0]
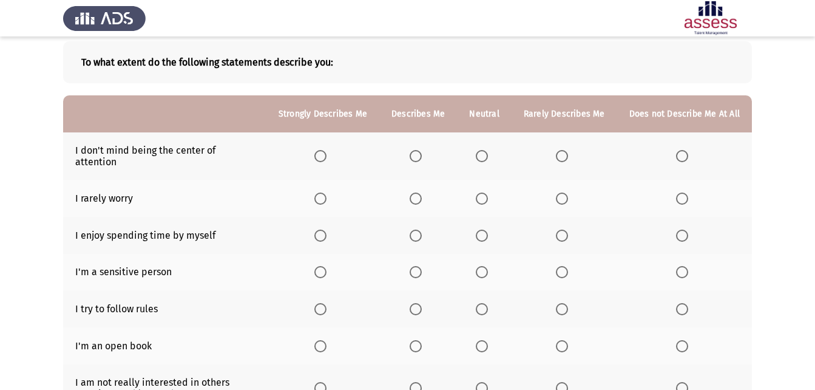
click at [427, 150] on label "Select an option" at bounding box center [418, 156] width 17 height 12
click at [422, 150] on input "Select an option" at bounding box center [416, 156] width 12 height 12
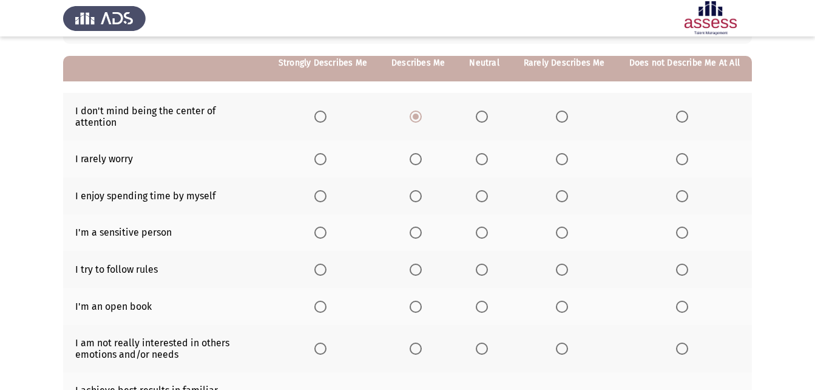
scroll to position [121, 0]
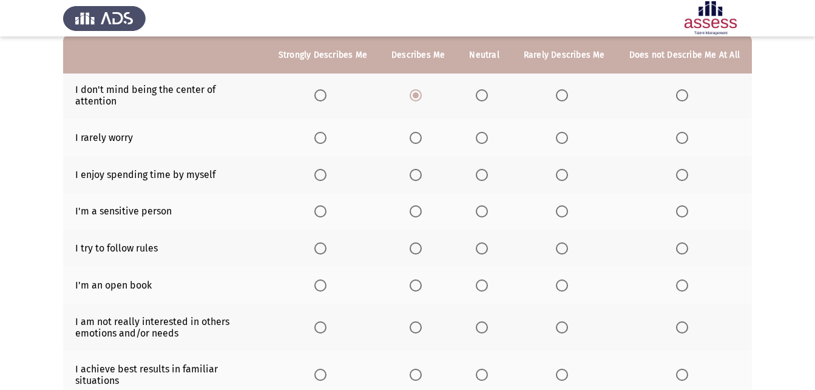
click at [685, 132] on span "Select an option" at bounding box center [682, 138] width 12 height 12
click at [685, 132] on input "Select an option" at bounding box center [682, 138] width 12 height 12
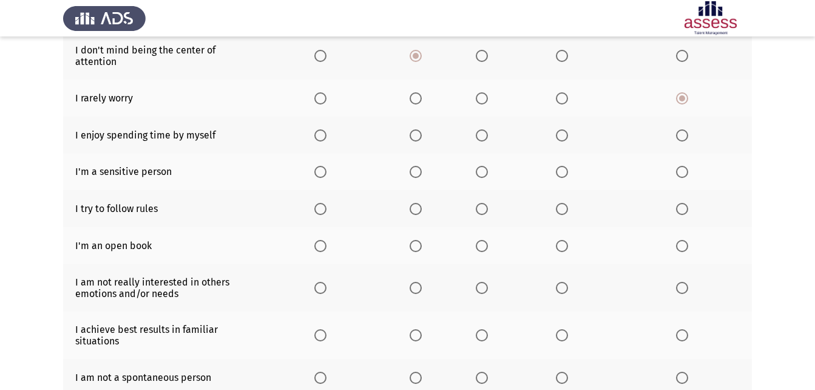
scroll to position [182, 0]
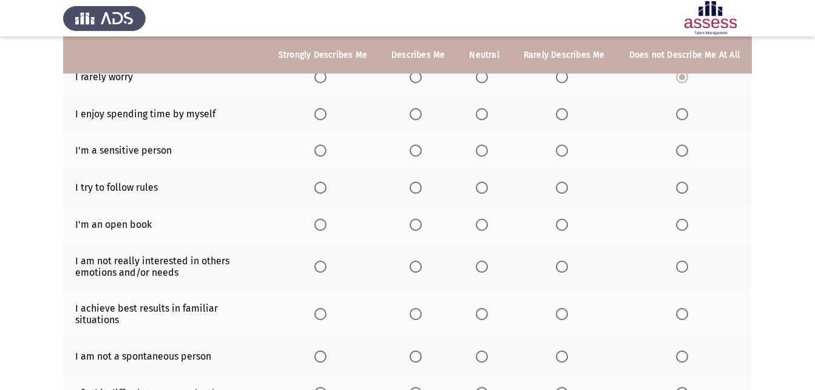
click at [419, 108] on span "Select an option" at bounding box center [416, 114] width 12 height 12
click at [419, 108] on input "Select an option" at bounding box center [416, 114] width 12 height 12
click at [568, 145] on span "Select an option" at bounding box center [562, 151] width 12 height 12
click at [568, 145] on input "Select an option" at bounding box center [562, 151] width 12 height 12
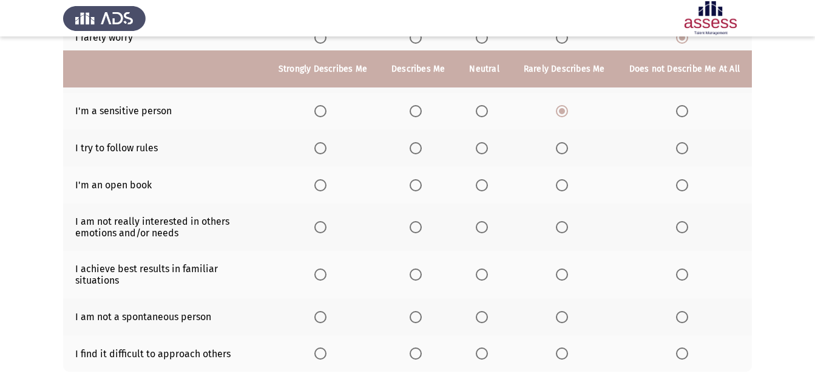
scroll to position [243, 0]
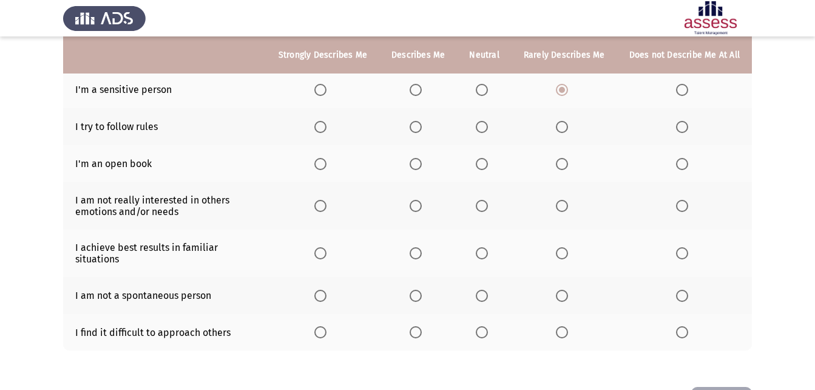
click at [327, 121] on span "Select an option" at bounding box center [321, 127] width 12 height 12
click at [327, 121] on input "Select an option" at bounding box center [321, 127] width 12 height 12
click at [323, 158] on span "Select an option" at bounding box center [321, 164] width 12 height 12
click at [323, 158] on input "Select an option" at bounding box center [321, 164] width 12 height 12
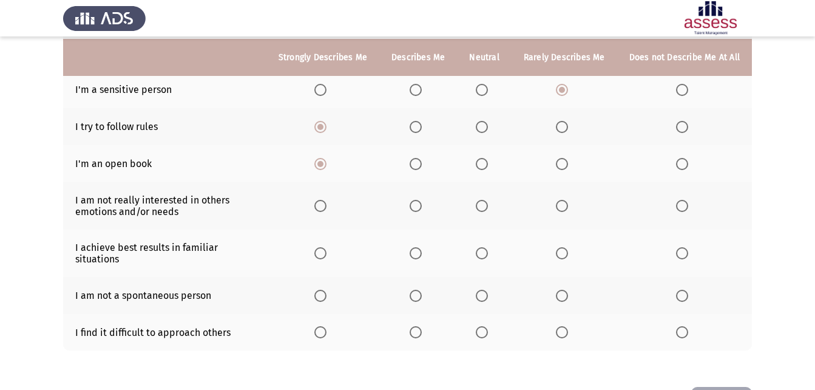
scroll to position [278, 0]
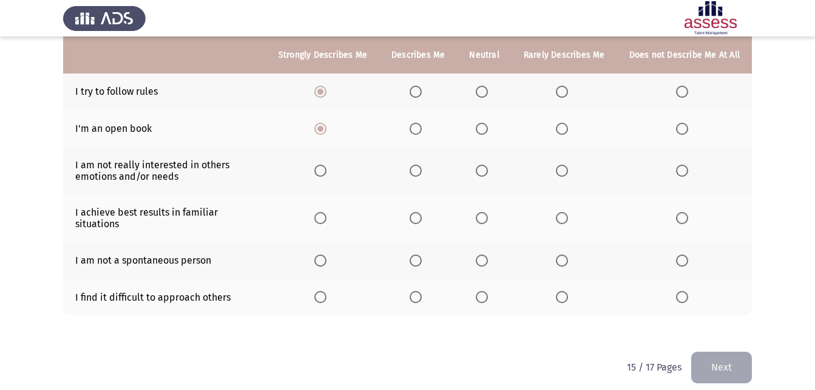
click at [696, 157] on th at bounding box center [684, 170] width 135 height 47
click at [690, 166] on label "Select an option" at bounding box center [684, 171] width 17 height 12
click at [689, 166] on input "Select an option" at bounding box center [682, 171] width 12 height 12
click at [427, 212] on label "Select an option" at bounding box center [418, 218] width 17 height 12
click at [422, 212] on input "Select an option" at bounding box center [416, 218] width 12 height 12
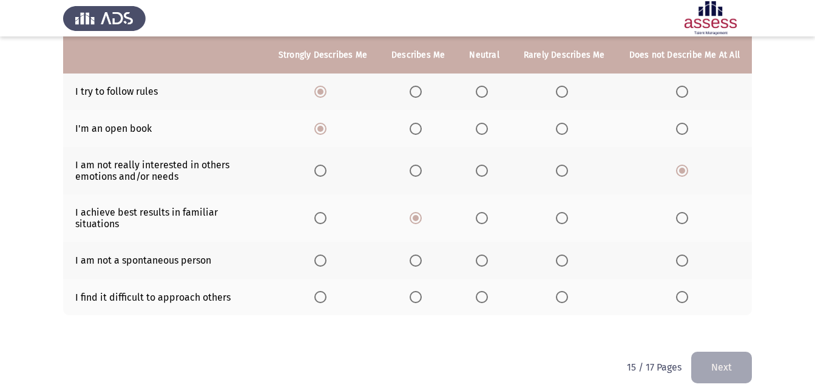
click at [695, 250] on th at bounding box center [684, 260] width 135 height 37
click at [689, 254] on span "Select an option" at bounding box center [682, 260] width 12 height 12
click at [689, 254] on input "Select an option" at bounding box center [682, 260] width 12 height 12
click at [687, 291] on span "Select an option" at bounding box center [682, 297] width 12 height 12
click at [687, 291] on input "Select an option" at bounding box center [682, 297] width 12 height 12
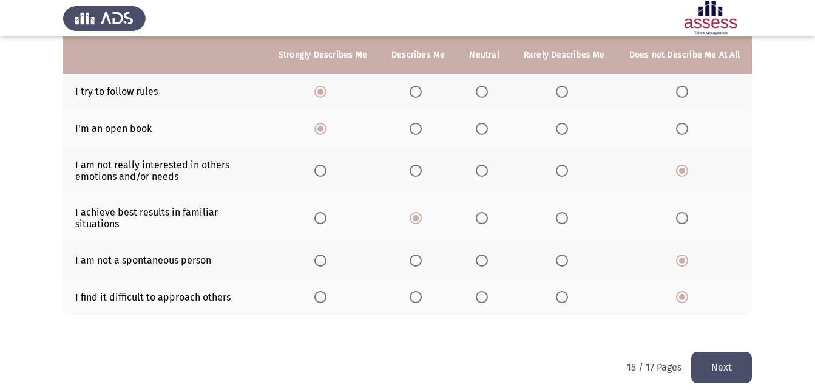
click at [709, 352] on button "Next" at bounding box center [722, 367] width 61 height 31
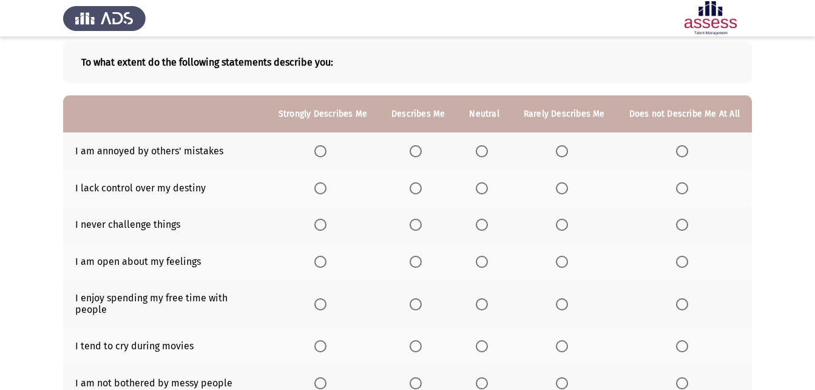
scroll to position [121, 0]
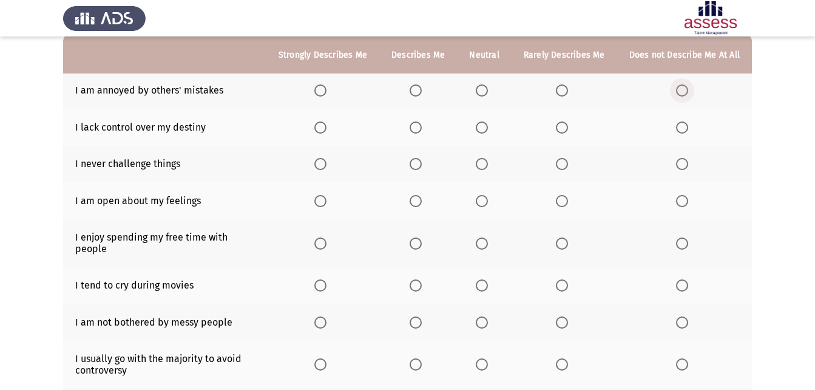
click at [682, 84] on span "Select an option" at bounding box center [682, 90] width 12 height 12
click at [682, 84] on input "Select an option" at bounding box center [682, 90] width 12 height 12
click at [565, 130] on span "Select an option" at bounding box center [562, 127] width 12 height 12
click at [565, 130] on input "Select an option" at bounding box center [562, 127] width 12 height 12
click at [684, 166] on span "Select an option" at bounding box center [682, 164] width 12 height 12
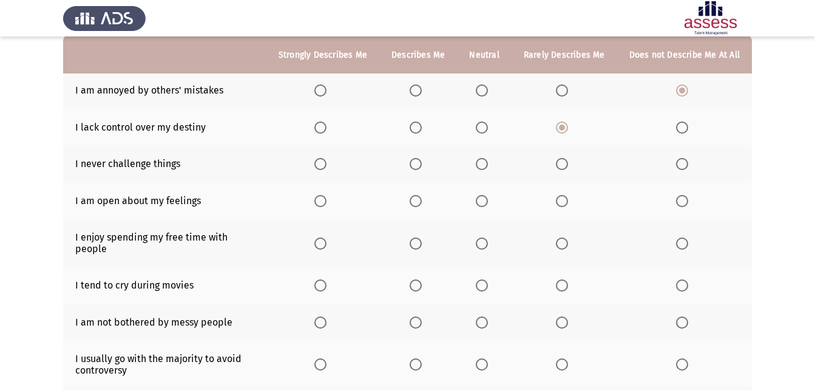
click at [684, 166] on input "Select an option" at bounding box center [682, 164] width 12 height 12
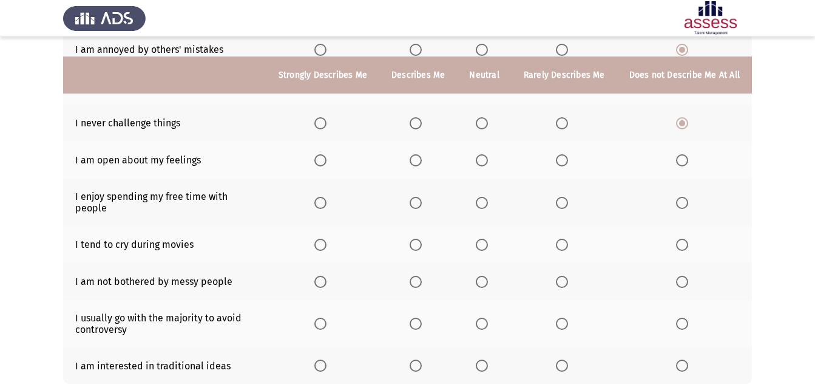
scroll to position [182, 0]
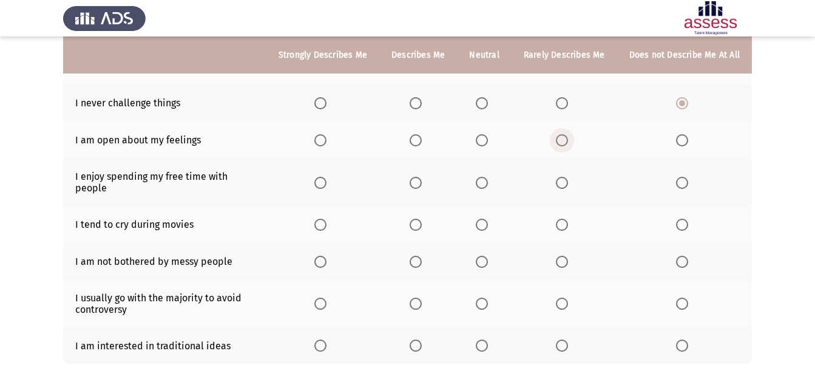
click at [566, 143] on span "Select an option" at bounding box center [562, 140] width 12 height 12
click at [566, 143] on input "Select an option" at bounding box center [562, 140] width 12 height 12
click at [422, 177] on span "Select an option" at bounding box center [416, 183] width 12 height 12
click at [422, 177] on input "Select an option" at bounding box center [416, 183] width 12 height 12
click at [692, 219] on label "Select an option" at bounding box center [684, 225] width 17 height 12
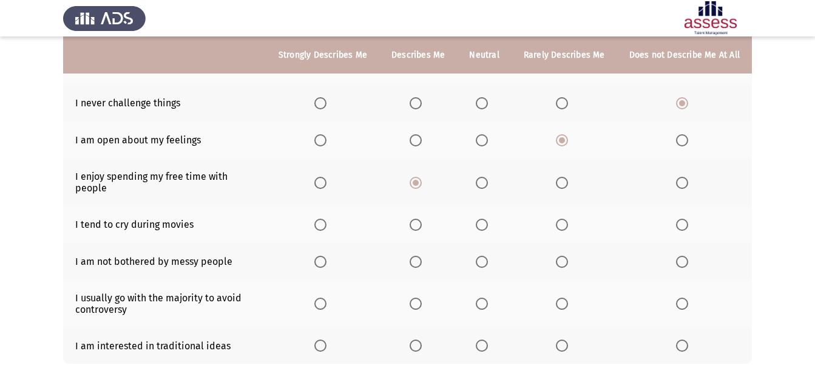
click at [689, 219] on input "Select an option" at bounding box center [682, 225] width 12 height 12
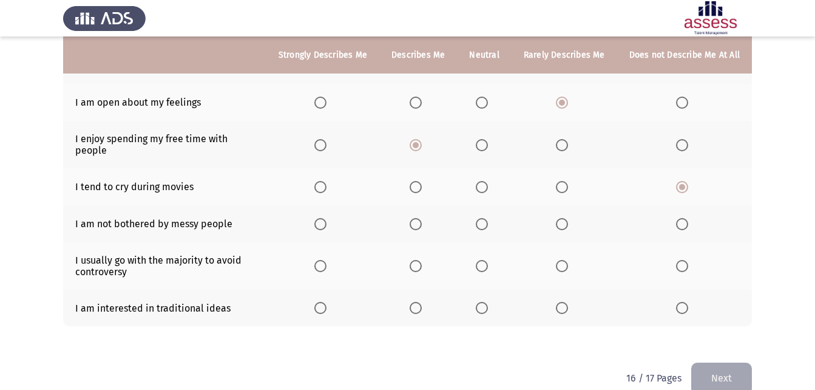
scroll to position [231, 0]
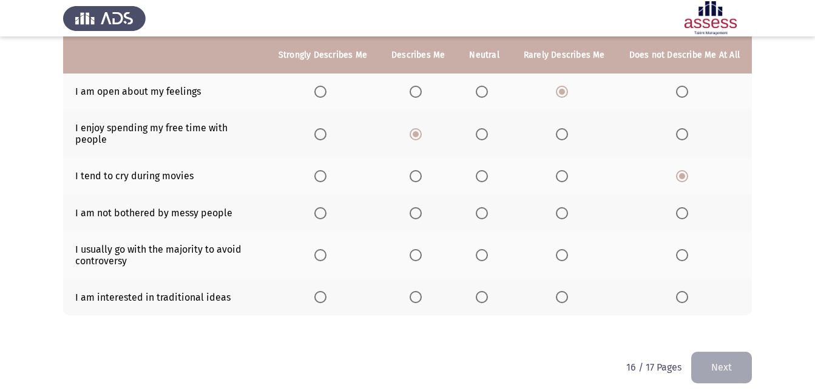
click at [414, 207] on span "Select an option" at bounding box center [416, 213] width 12 height 12
click at [414, 207] on input "Select an option" at bounding box center [416, 213] width 12 height 12
click at [566, 249] on span "Select an option" at bounding box center [562, 255] width 12 height 12
click at [566, 249] on input "Select an option" at bounding box center [562, 255] width 12 height 12
click at [324, 291] on span "Select an option" at bounding box center [321, 297] width 12 height 12
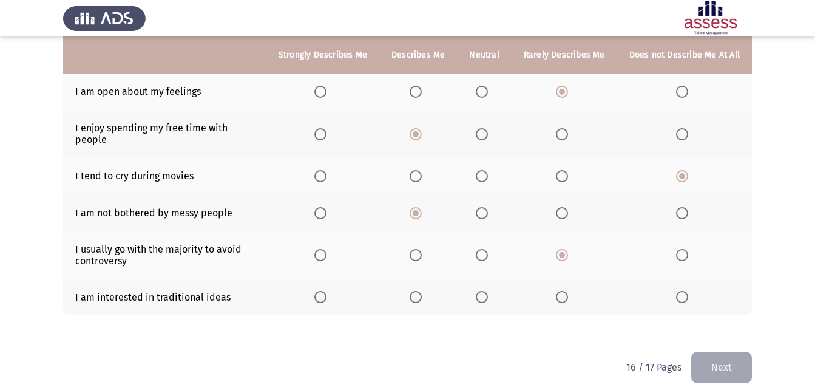
click at [324, 291] on input "Select an option" at bounding box center [321, 297] width 12 height 12
click at [733, 352] on button "Next" at bounding box center [722, 367] width 61 height 31
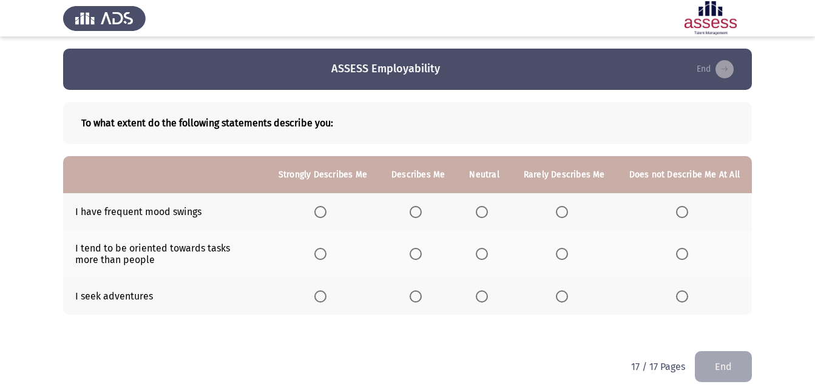
scroll to position [10, 0]
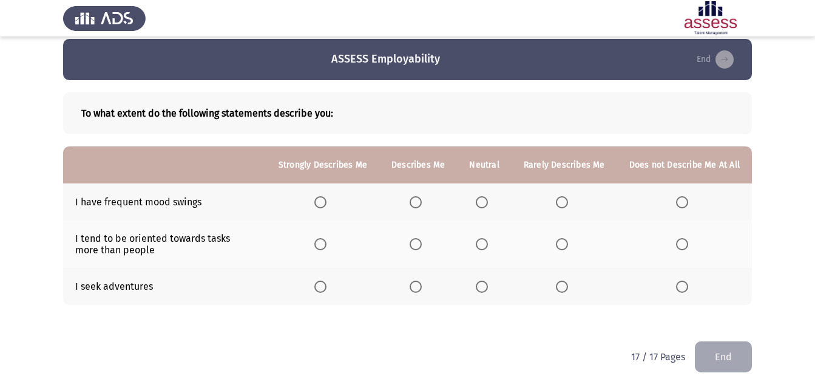
click at [686, 195] on th at bounding box center [684, 201] width 135 height 37
click at [681, 204] on span "Select an option" at bounding box center [682, 202] width 12 height 12
click at [681, 204] on input "Select an option" at bounding box center [682, 202] width 12 height 12
click at [480, 247] on span "Select an option" at bounding box center [482, 244] width 12 height 12
click at [480, 247] on input "Select an option" at bounding box center [482, 244] width 12 height 12
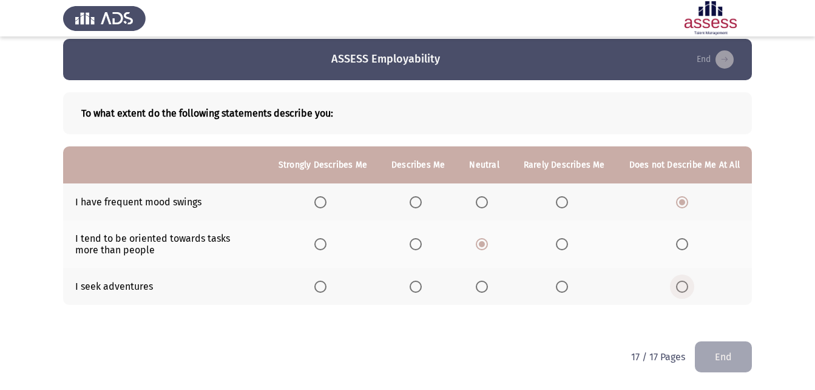
click at [689, 286] on span "Select an option" at bounding box center [682, 287] width 12 height 12
click at [689, 286] on input "Select an option" at bounding box center [682, 287] width 12 height 12
click at [732, 355] on button "End" at bounding box center [723, 356] width 57 height 31
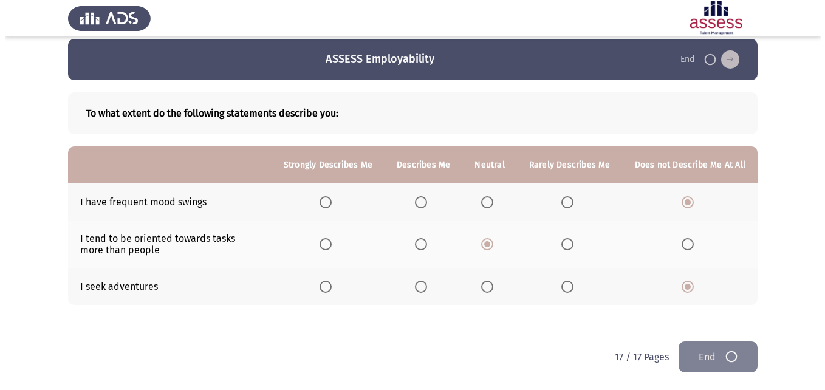
scroll to position [0, 0]
